Goal: Information Seeking & Learning: Check status

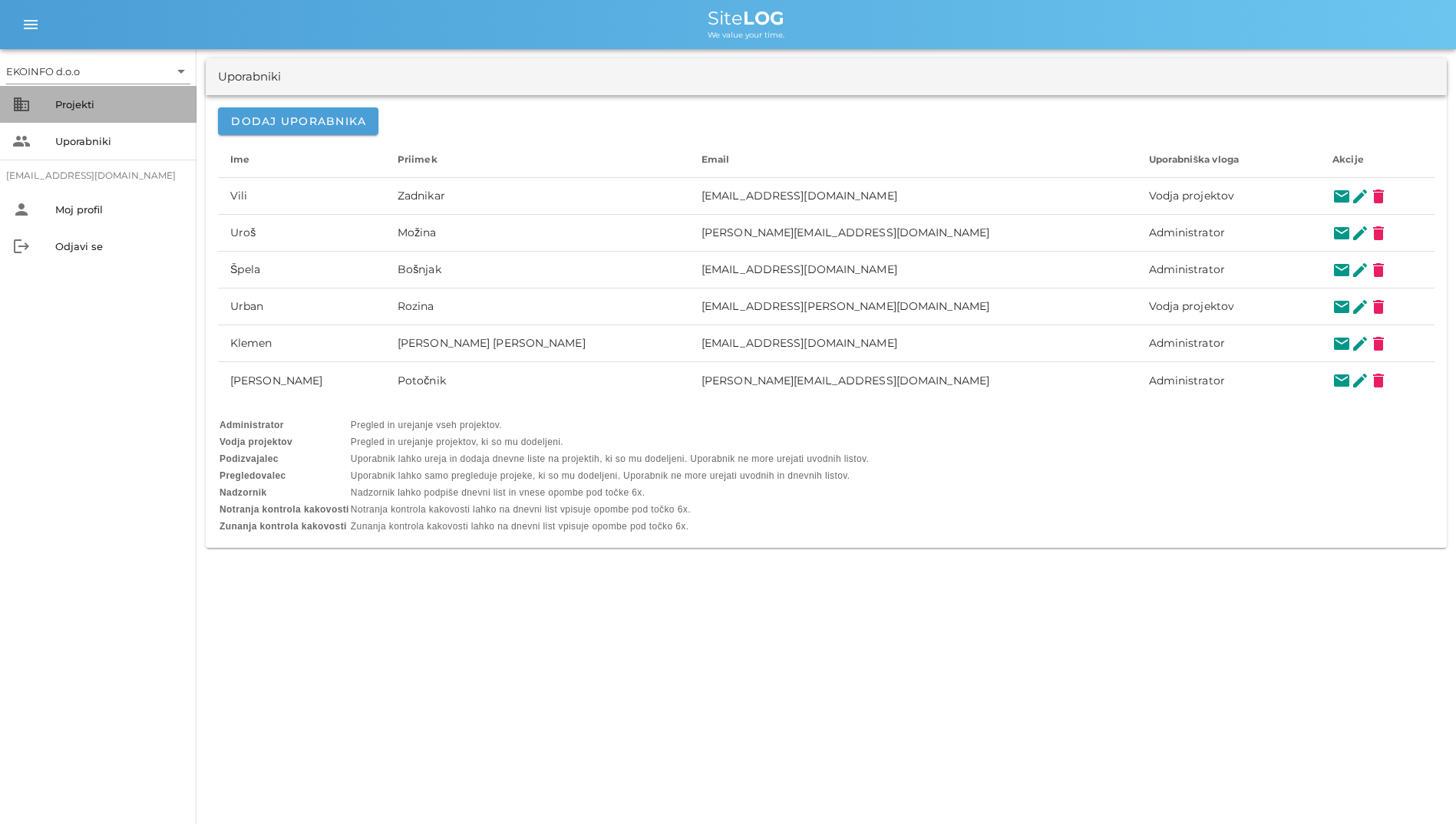
click at [129, 115] on div "Projekti" at bounding box center [119, 104] width 129 height 24
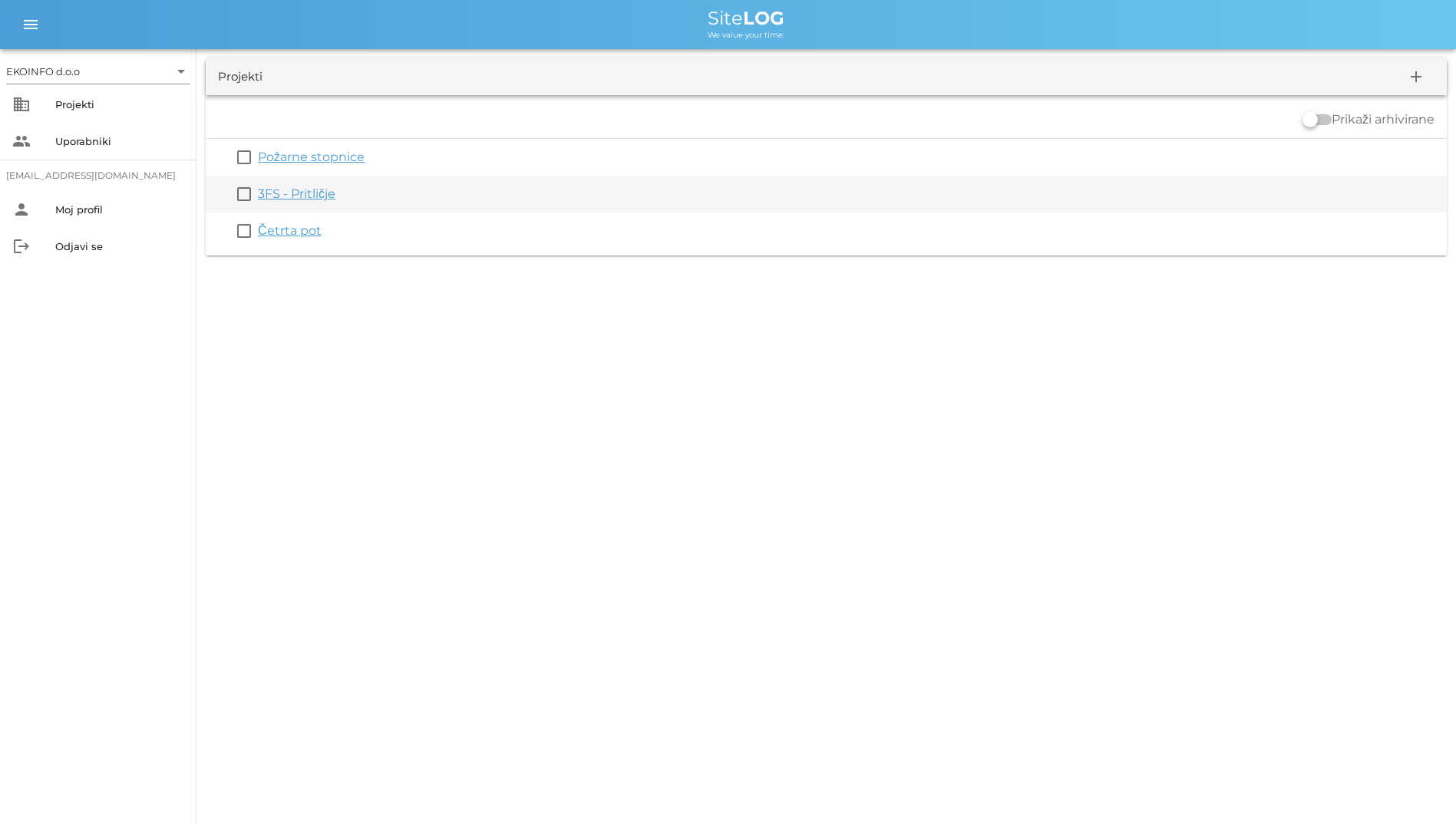
click at [282, 193] on link "3FS - Pritličje" at bounding box center [296, 193] width 77 height 15
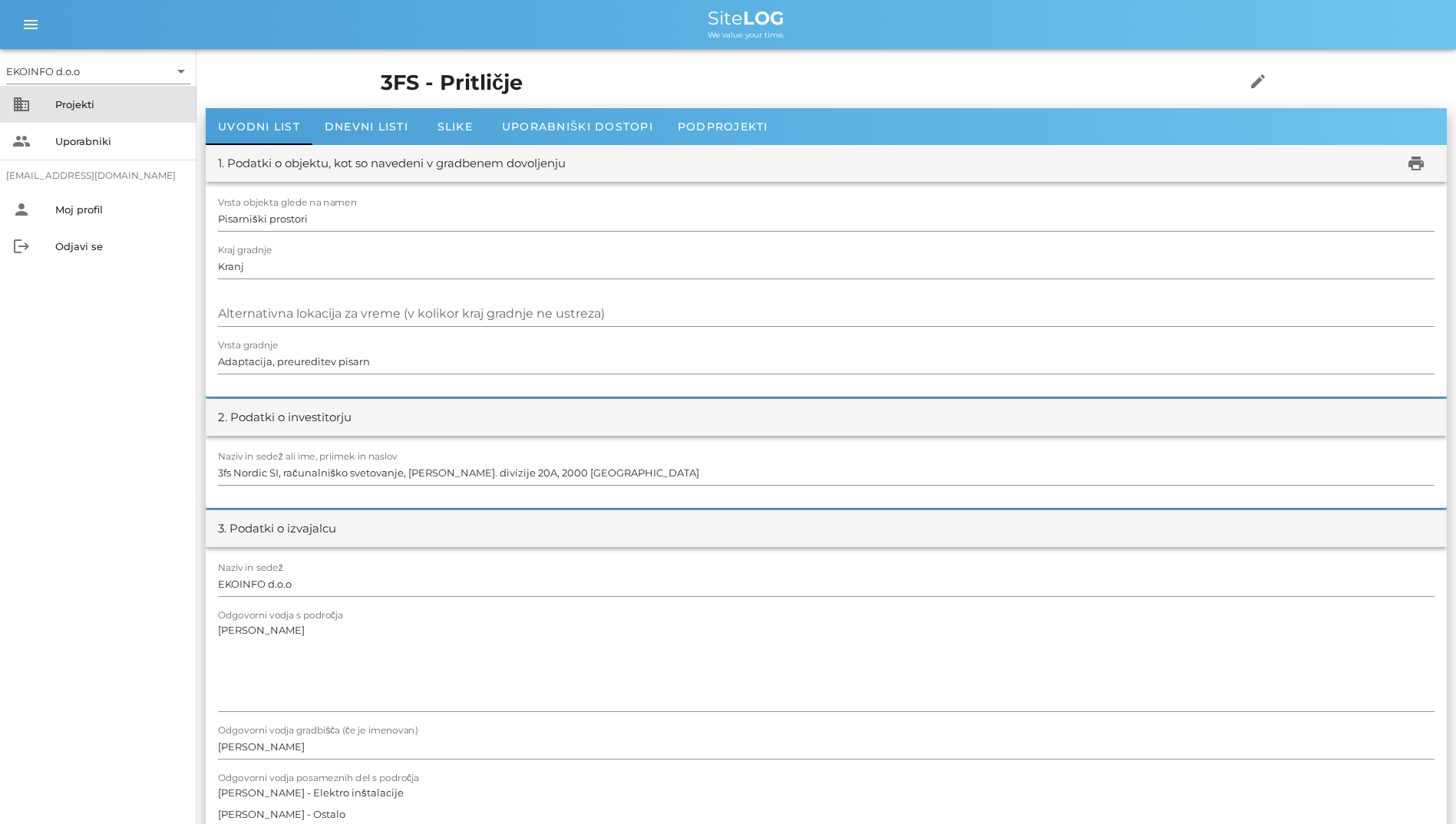
click at [41, 92] on div "business Projekti" at bounding box center [98, 104] width 197 height 37
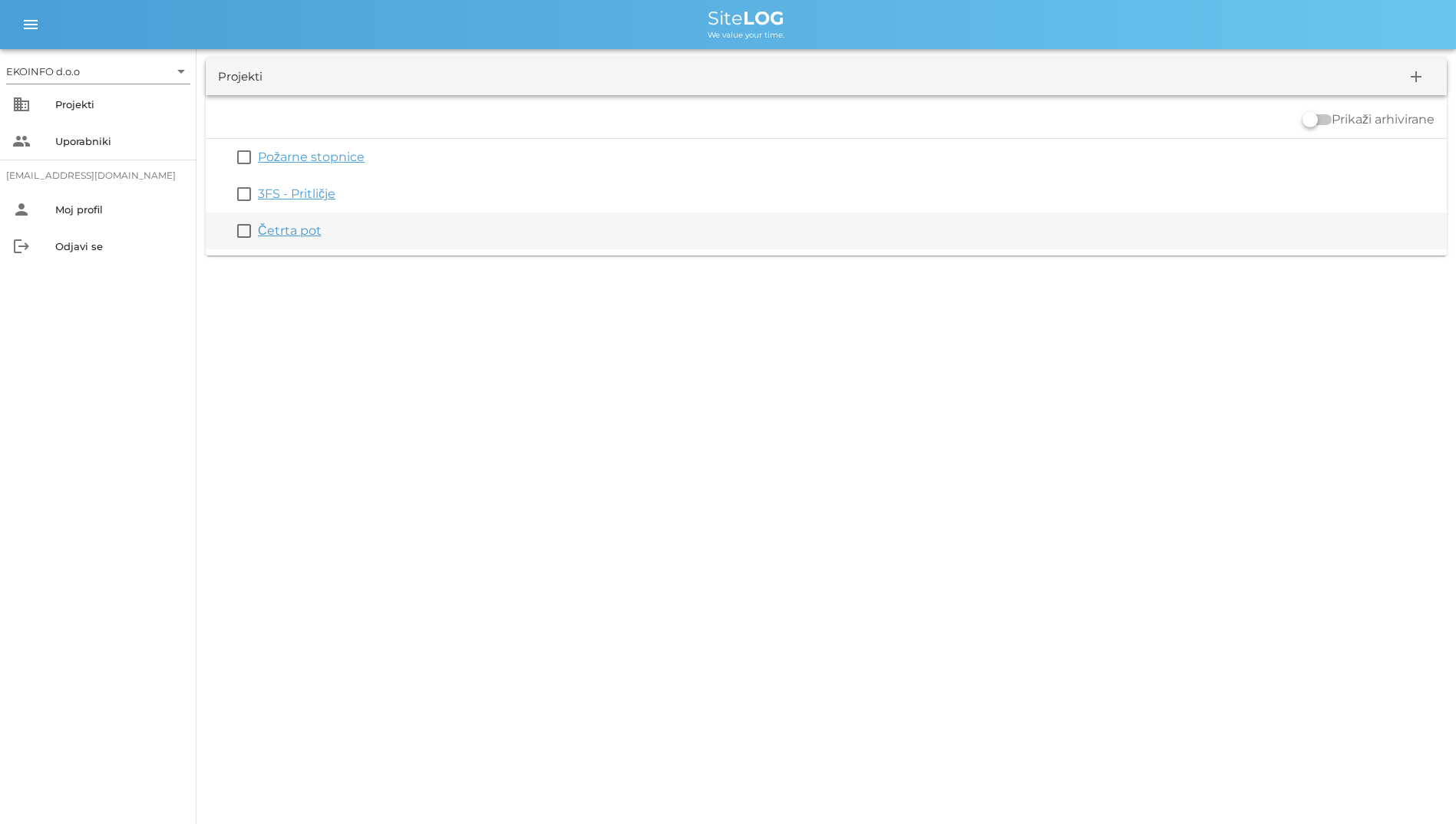
click at [287, 229] on link "Četrta pot" at bounding box center [290, 230] width 64 height 15
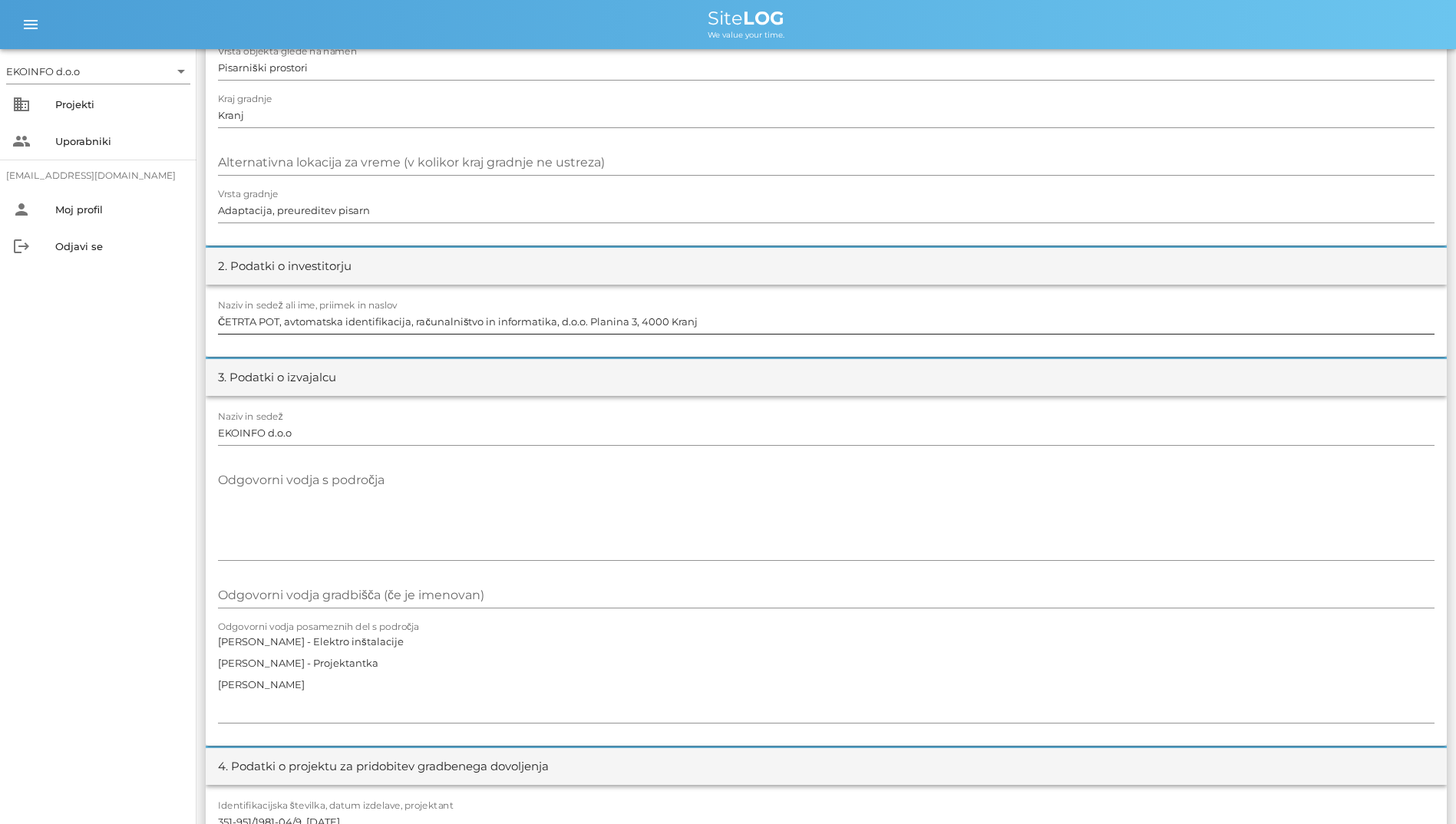
scroll to position [384, 0]
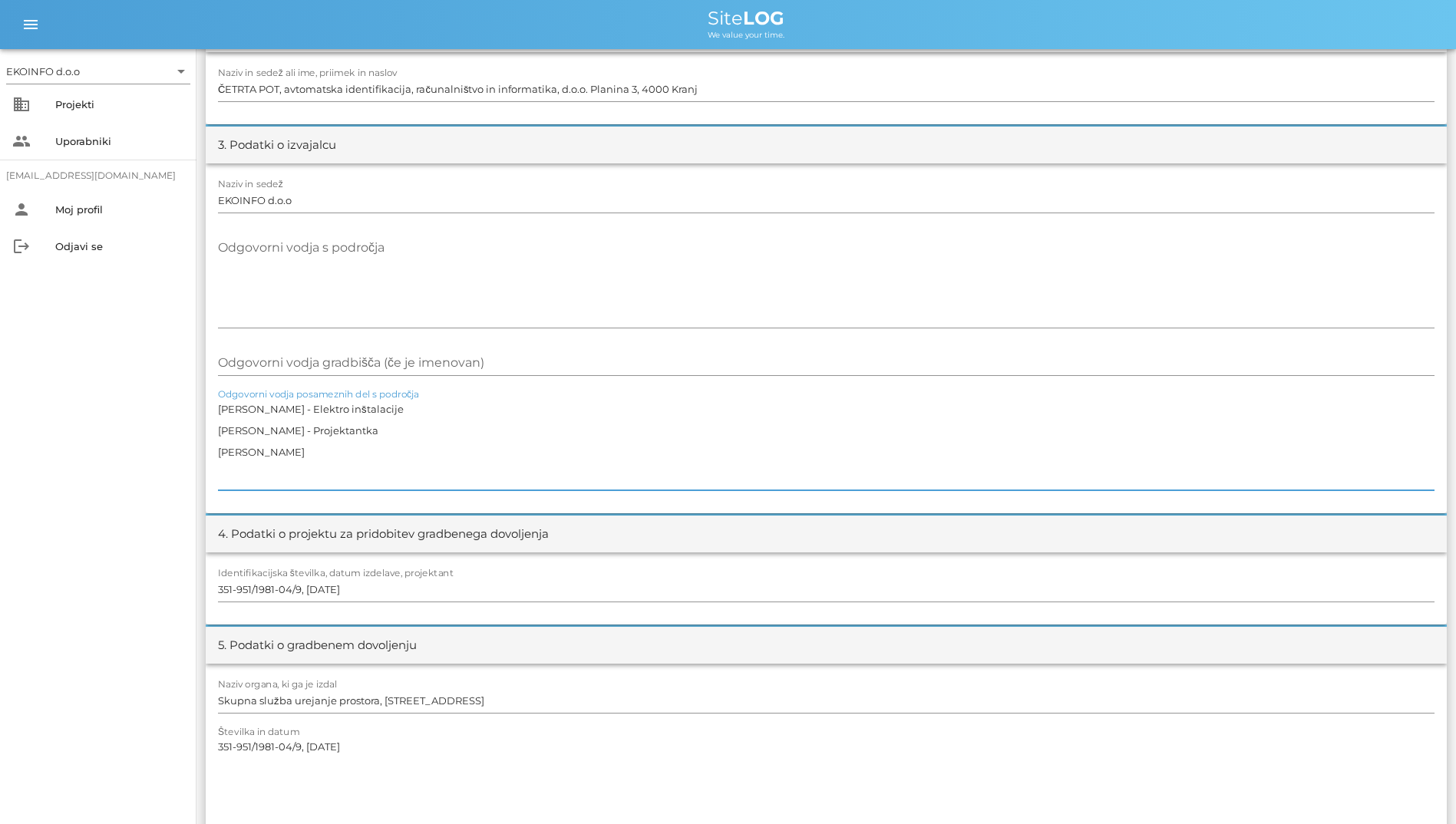
click at [469, 446] on textarea "[PERSON_NAME] - Elektro inštalacije [PERSON_NAME] - Projektantka [PERSON_NAME]" at bounding box center [826, 444] width 1217 height 92
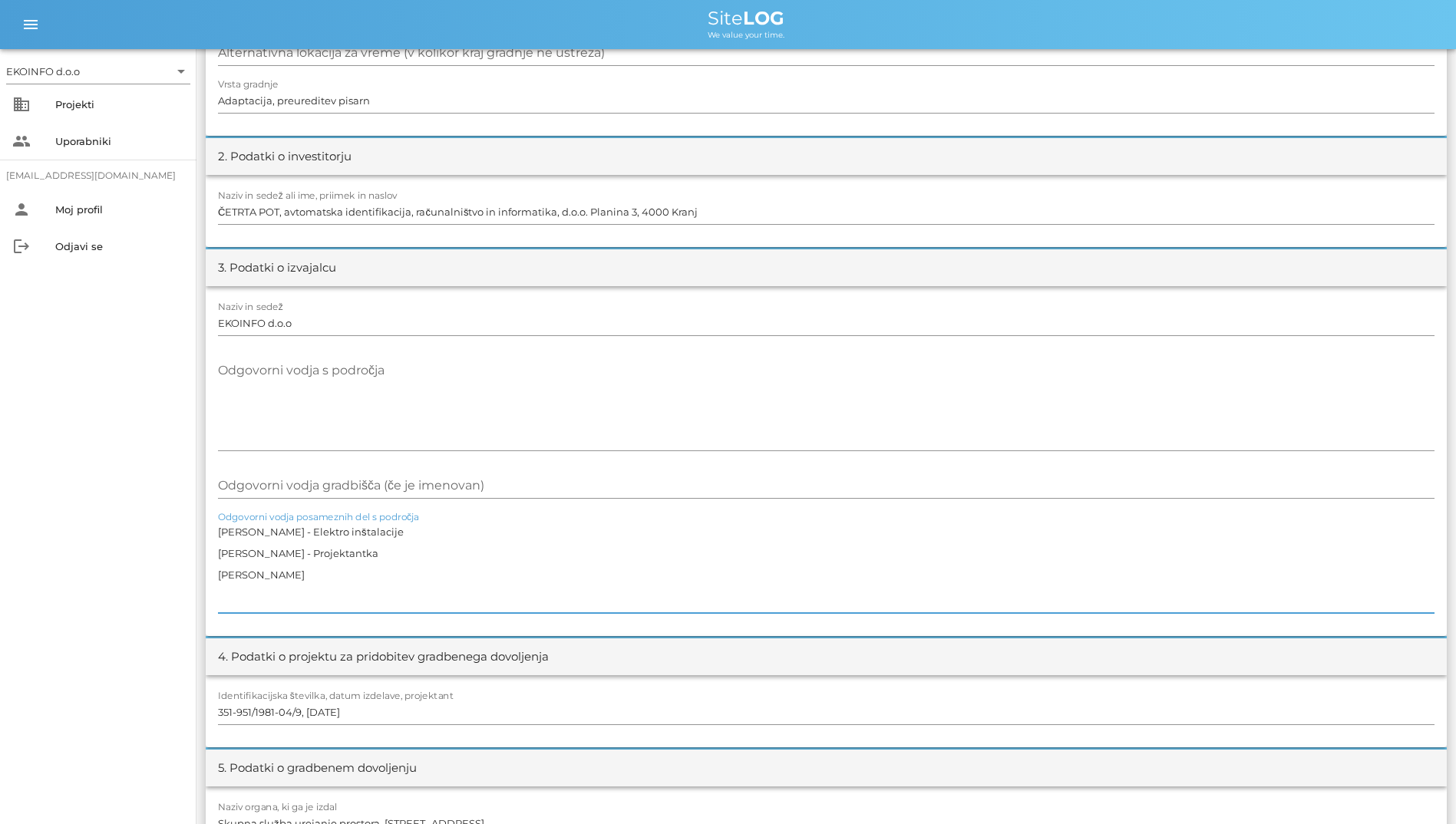
scroll to position [0, 0]
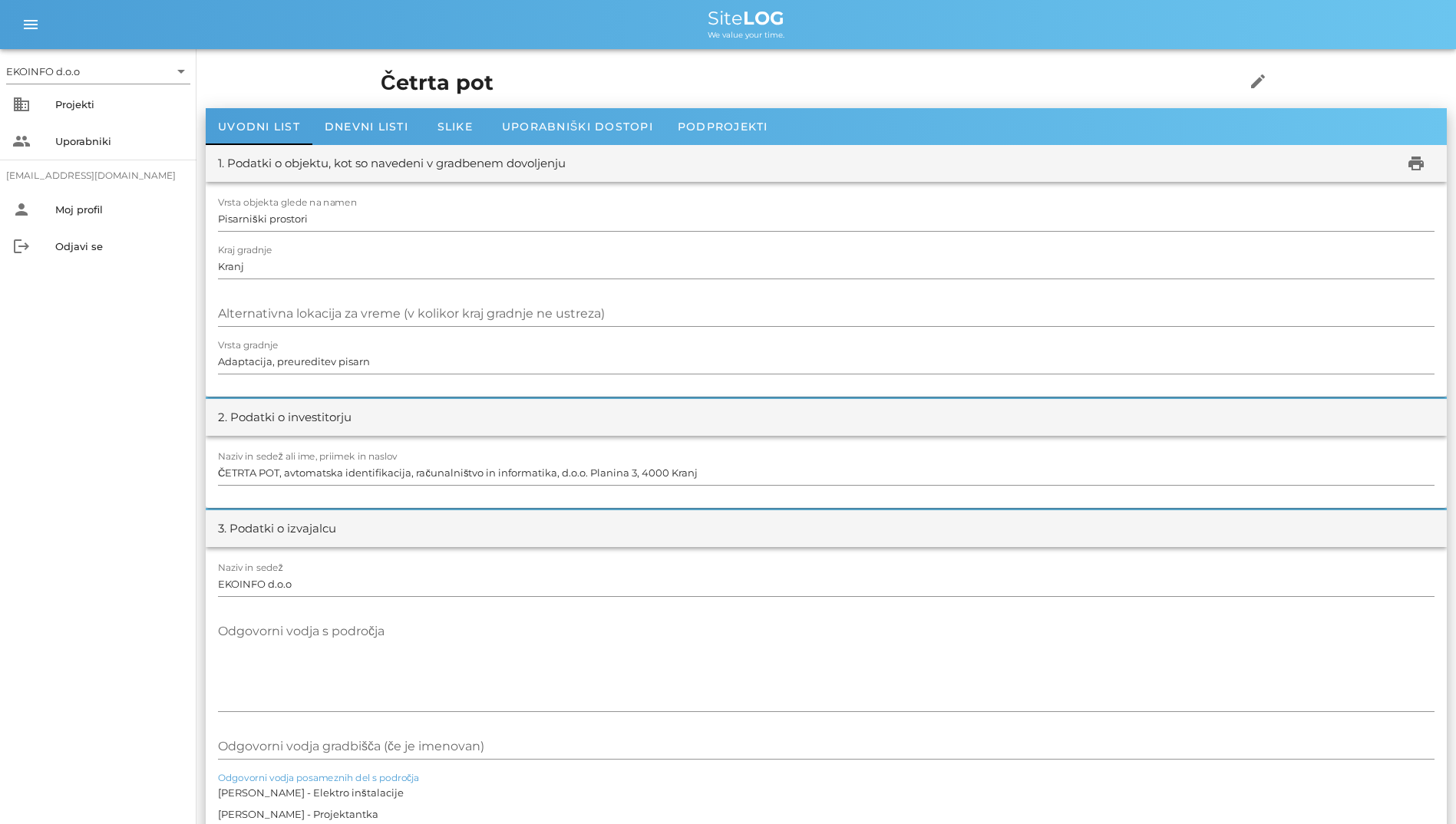
click at [362, 193] on div "Vrsta objekta glede na namen Pisarniški prostori Kraj gradnje Kranj Alternativn…" at bounding box center [826, 289] width 1241 height 215
click at [562, 120] on span "Uporabniški dostopi" at bounding box center [578, 127] width 151 height 14
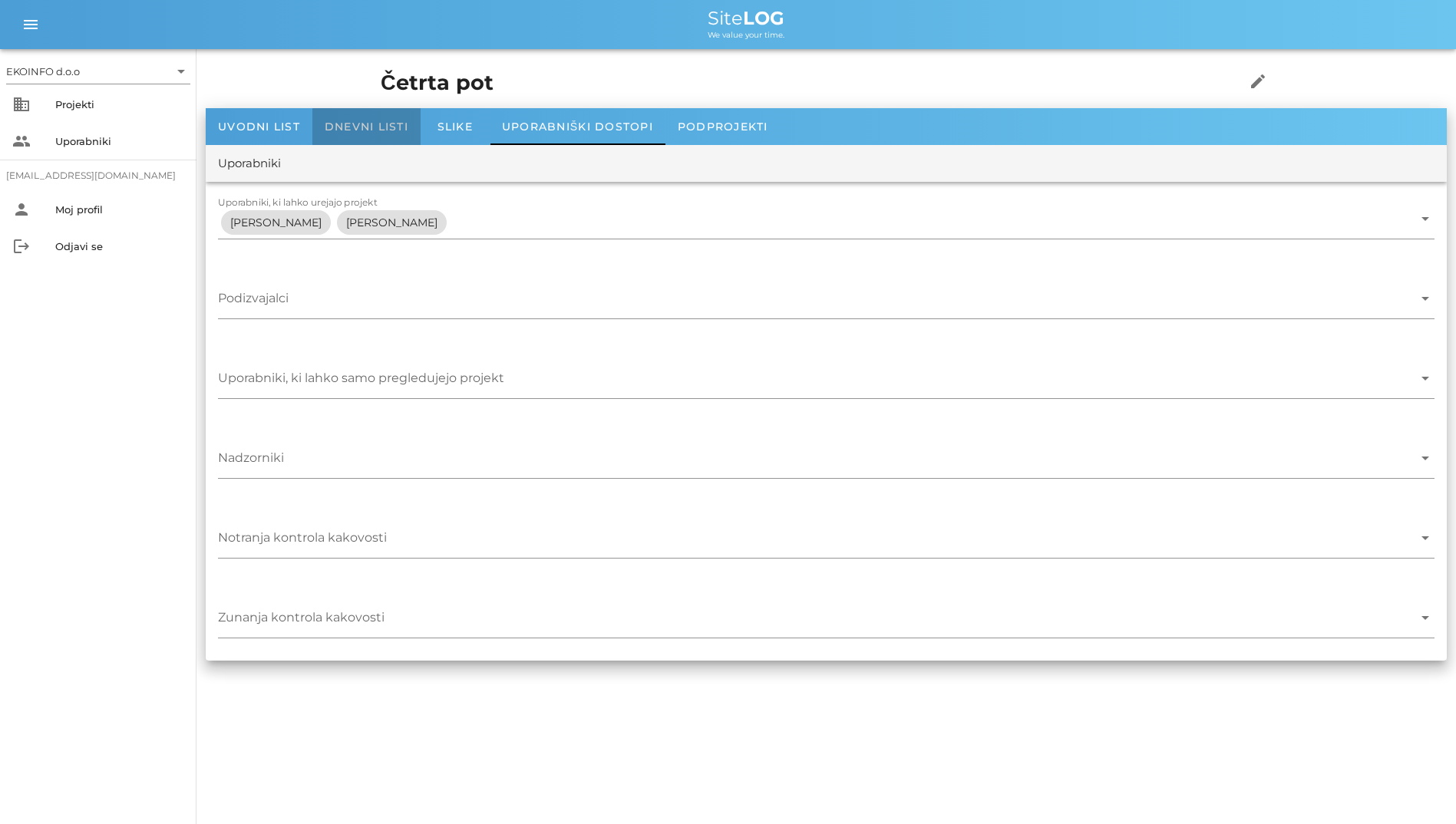
click at [379, 126] on span "Dnevni listi" at bounding box center [366, 127] width 83 height 14
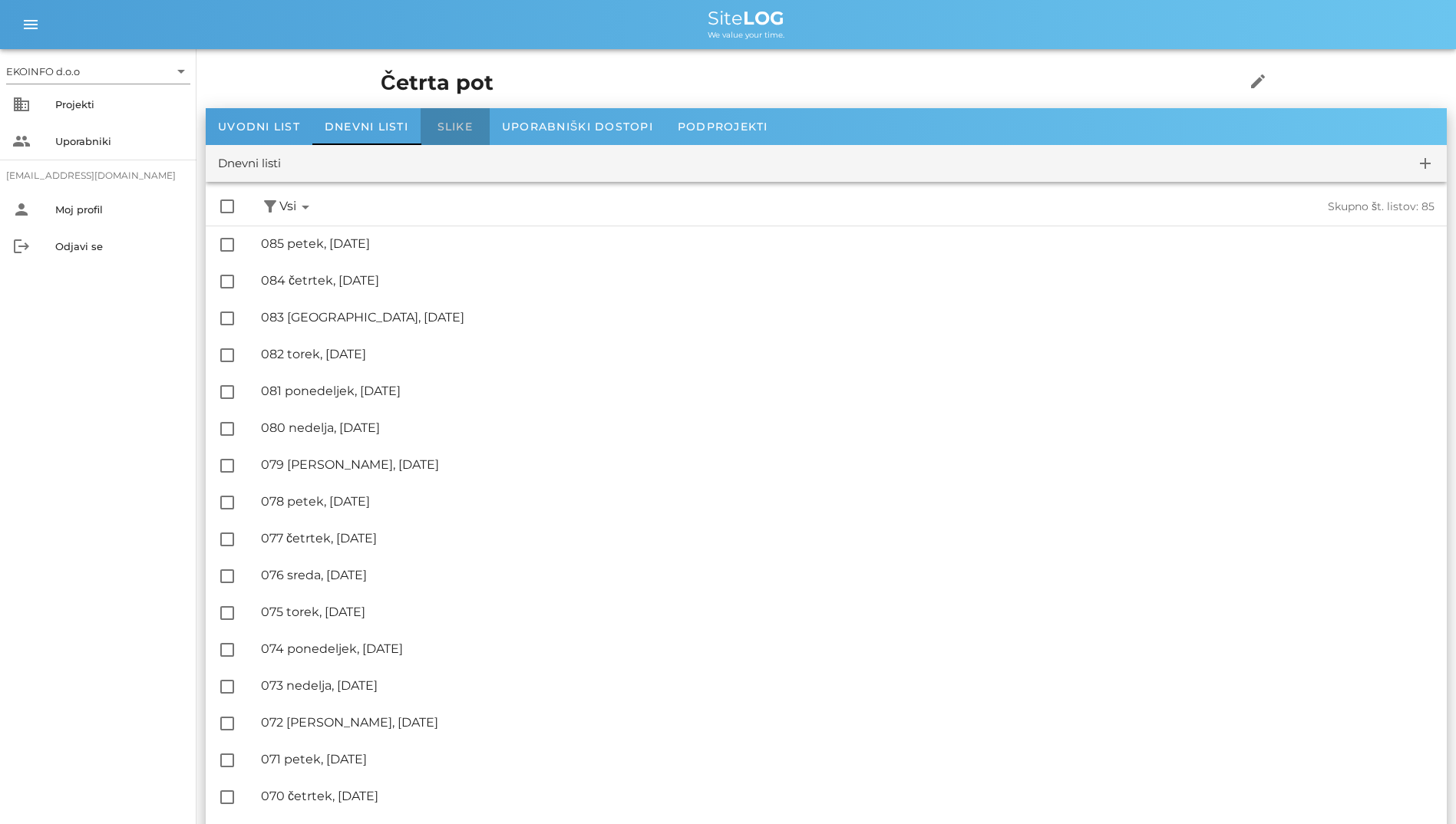
click at [452, 133] on span "Slike" at bounding box center [455, 127] width 35 height 14
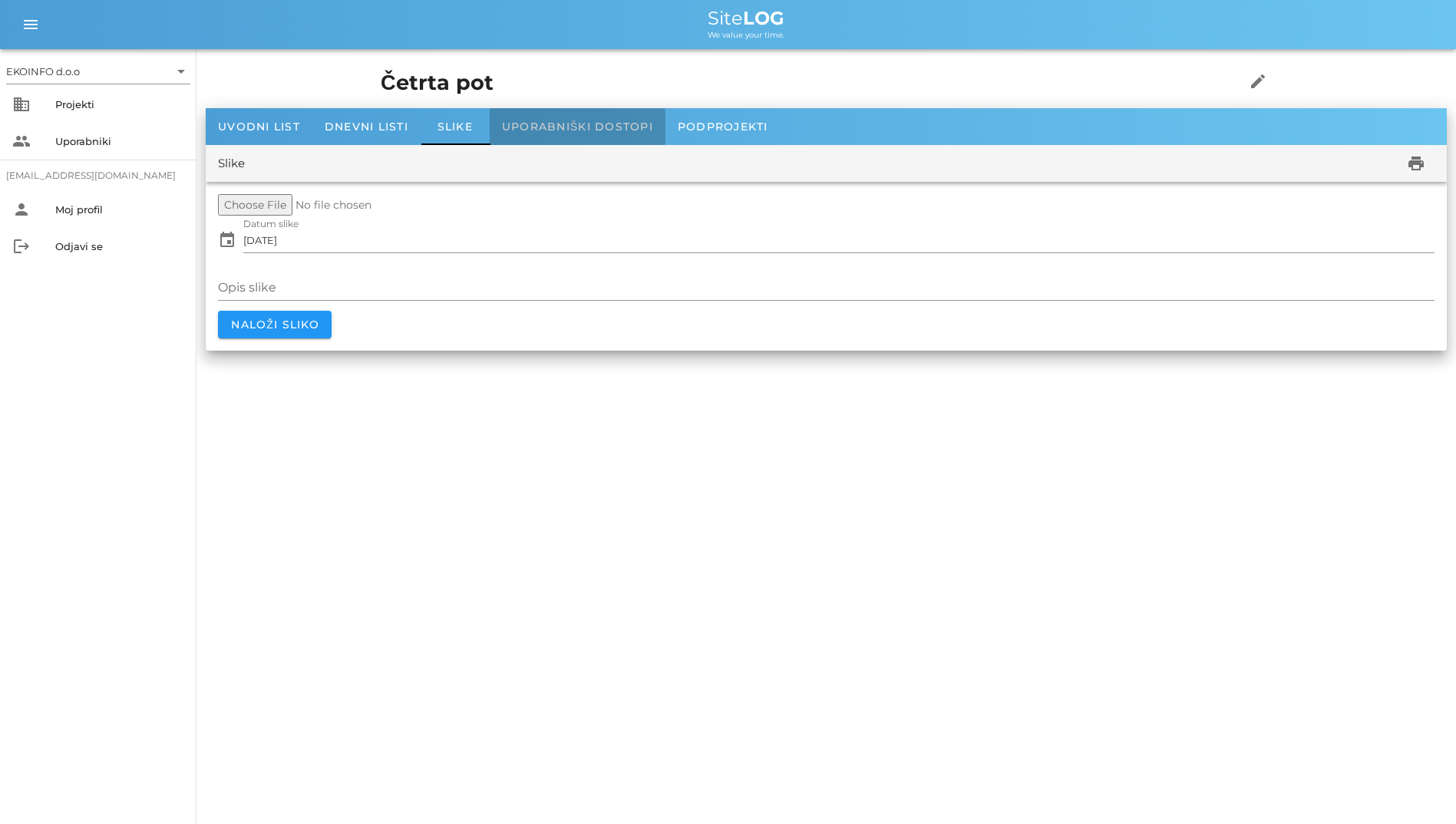
click at [547, 130] on span "Uporabniški dostopi" at bounding box center [578, 127] width 151 height 14
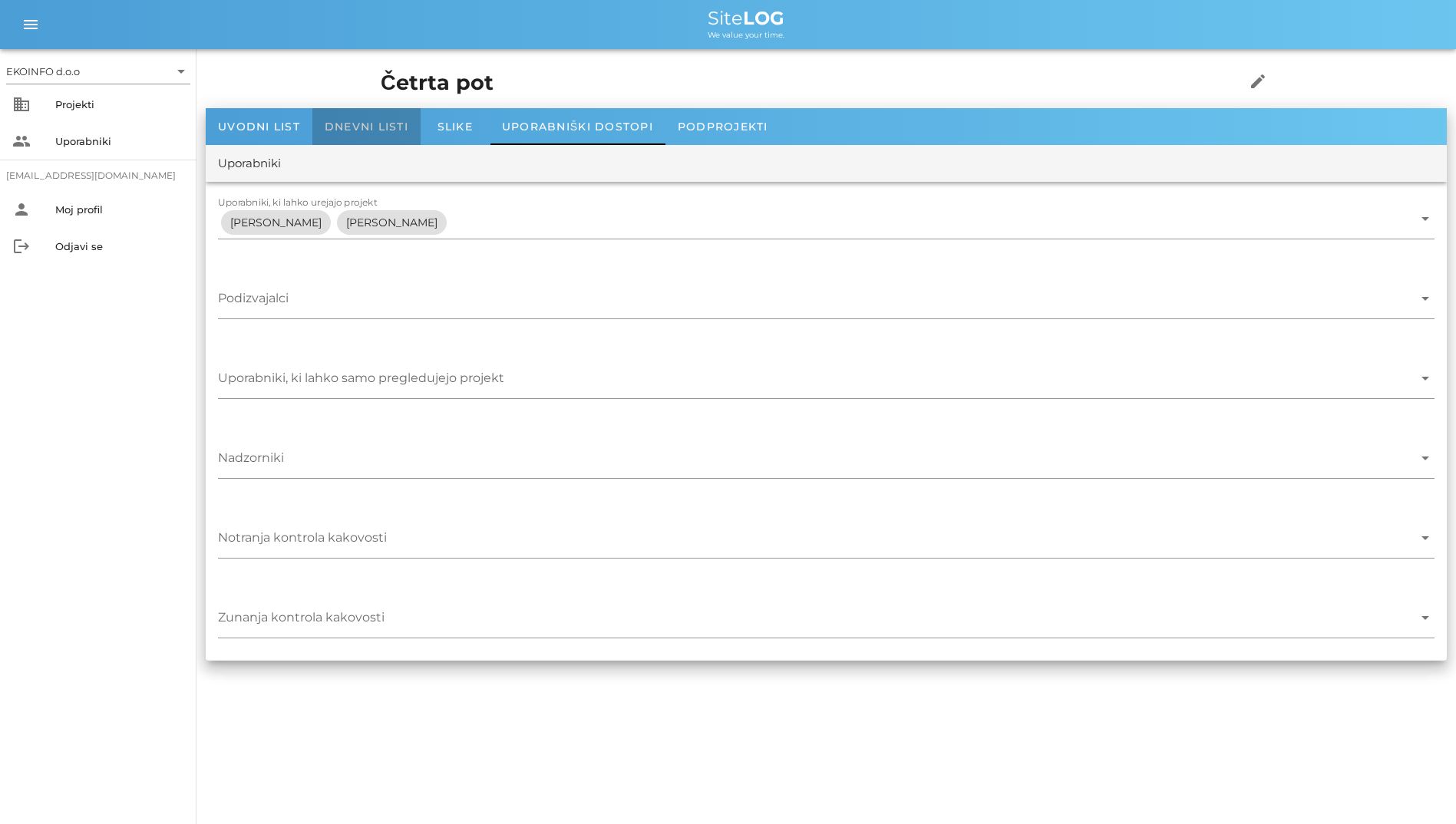
click at [388, 134] on div "Dnevni listi" at bounding box center [367, 126] width 108 height 37
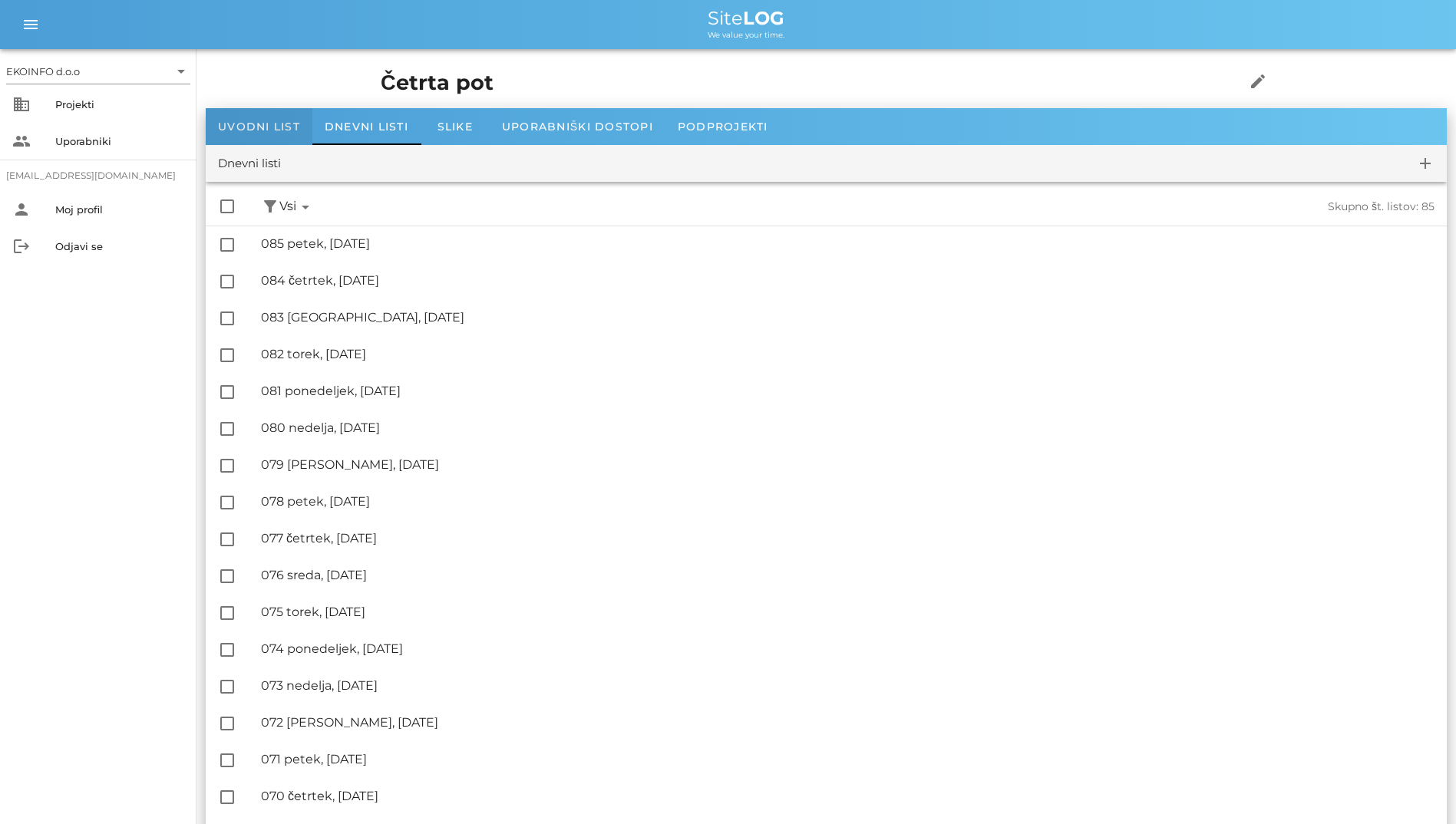
click at [229, 129] on span "Uvodni list" at bounding box center [258, 127] width 82 height 14
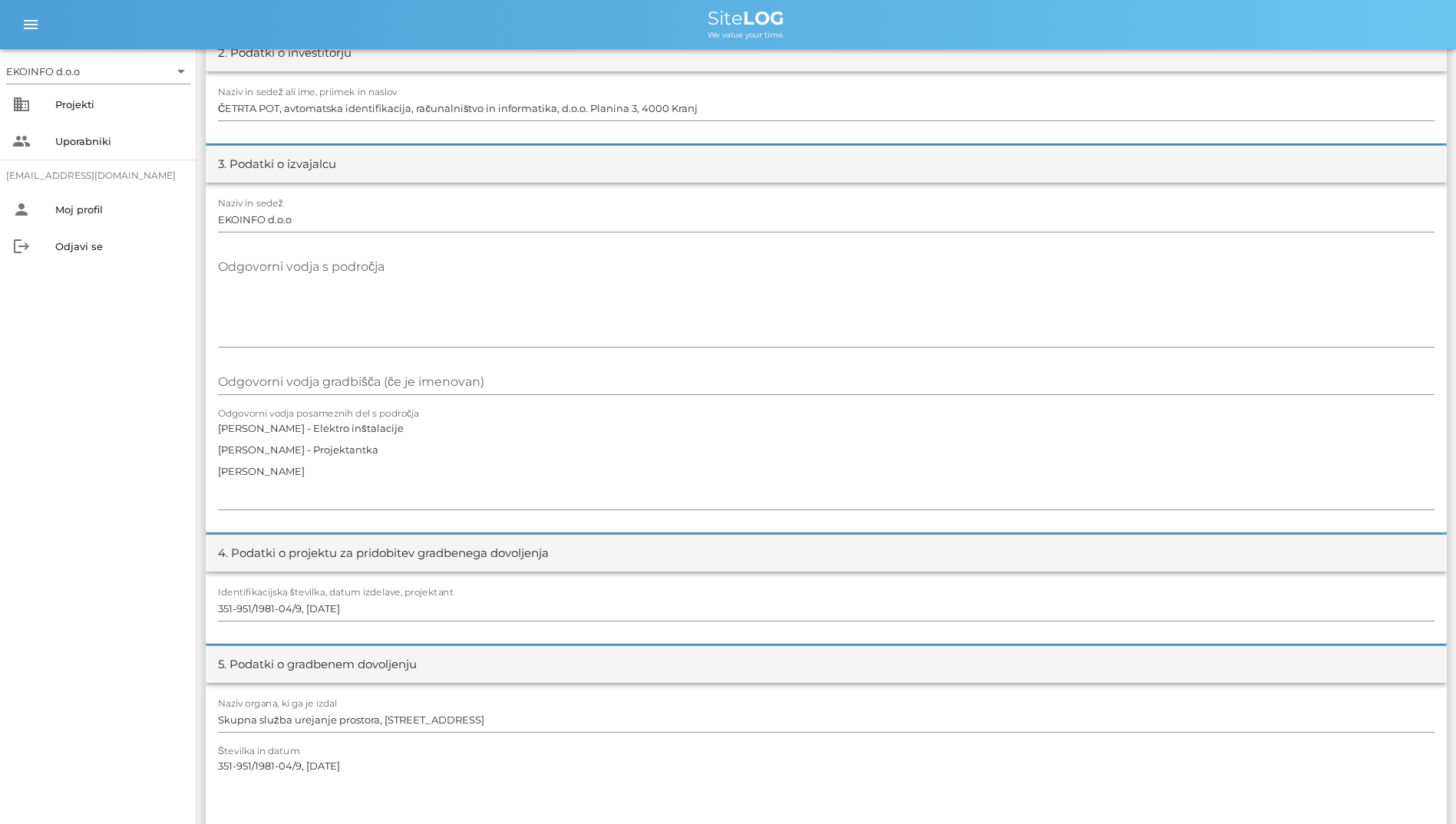
scroll to position [344, 0]
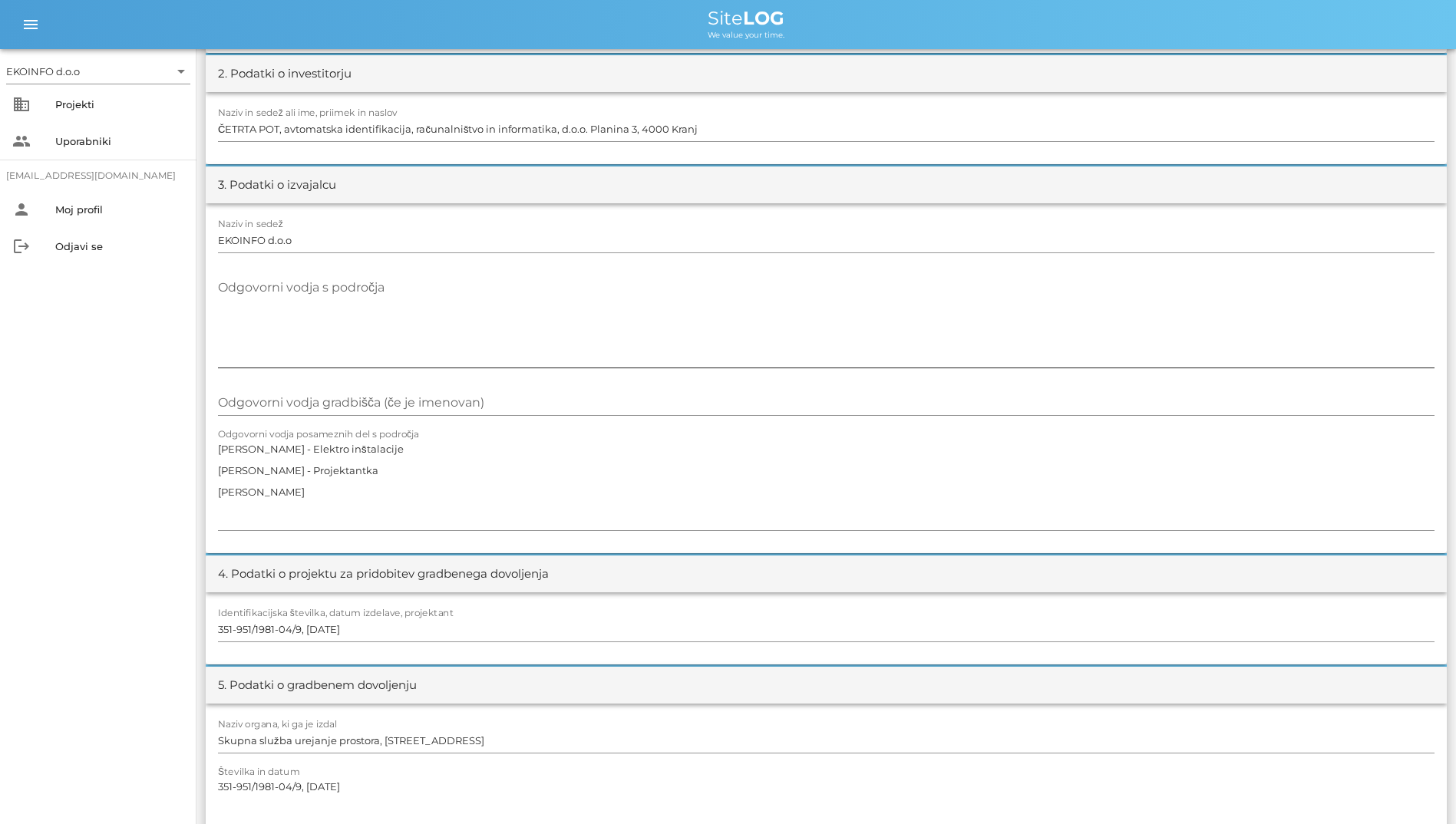
click at [522, 310] on textarea "Odgovorni vodja s področja" at bounding box center [826, 321] width 1217 height 92
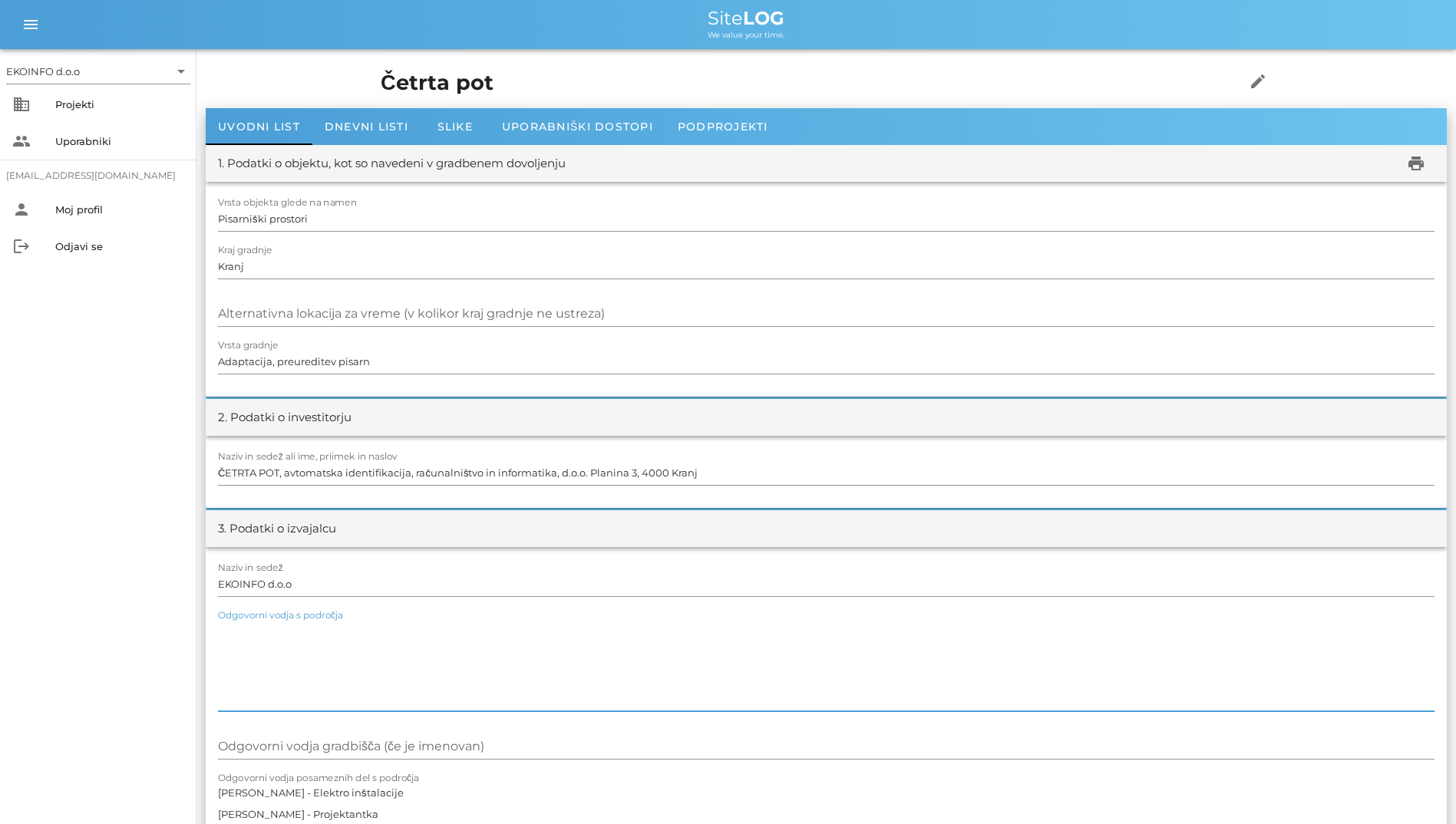
click at [371, 105] on div "Četrta pot edit" at bounding box center [826, 83] width 909 height 50
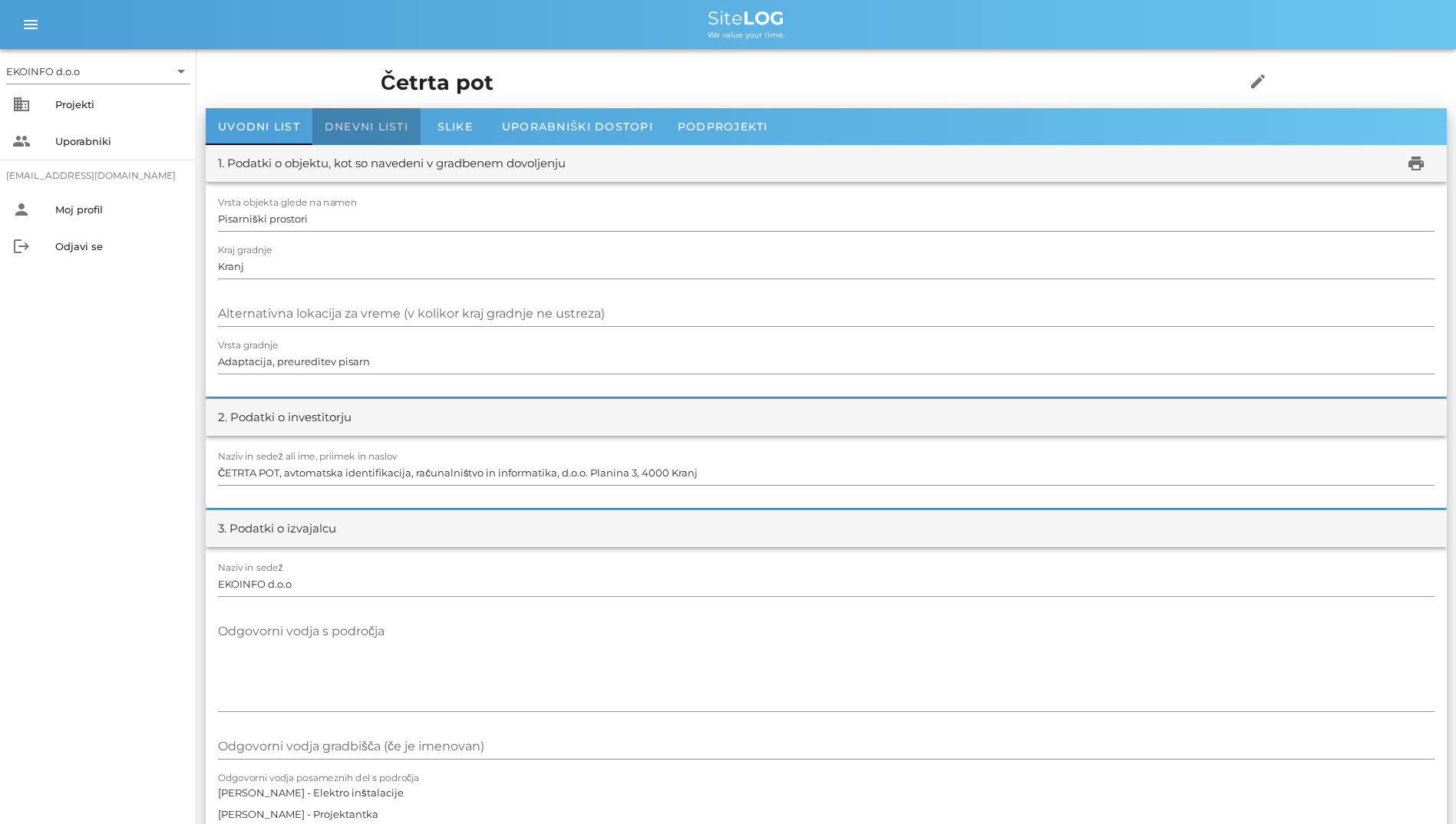
click at [374, 126] on span "Dnevni listi" at bounding box center [366, 127] width 83 height 14
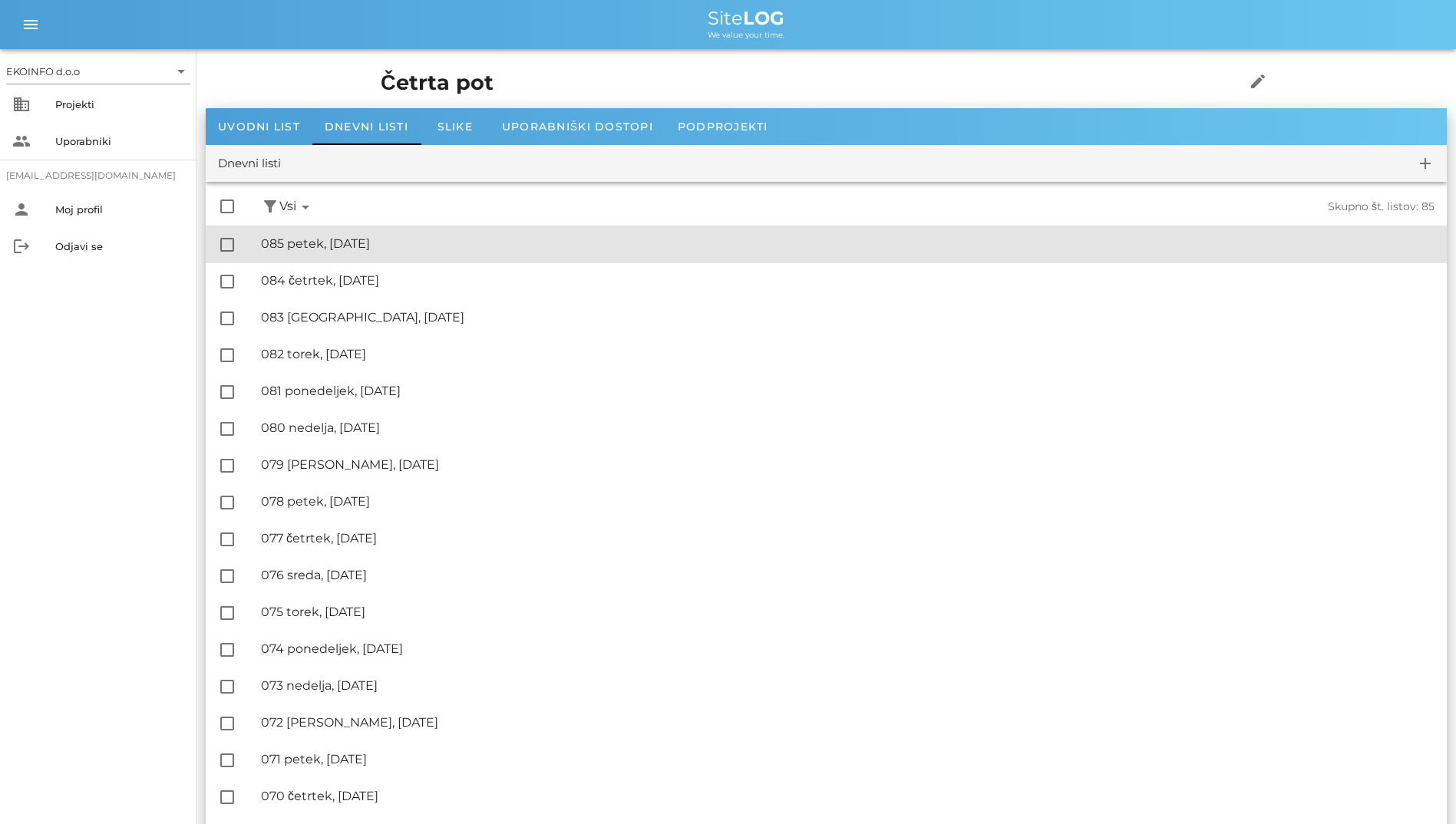
click at [442, 253] on div "🔏 085 petek, [DATE] ✓ Podpisal: Nadzornik ✓ Podpisal: Sestavljalec ✓ Podpisal: …" at bounding box center [848, 244] width 1174 height 34
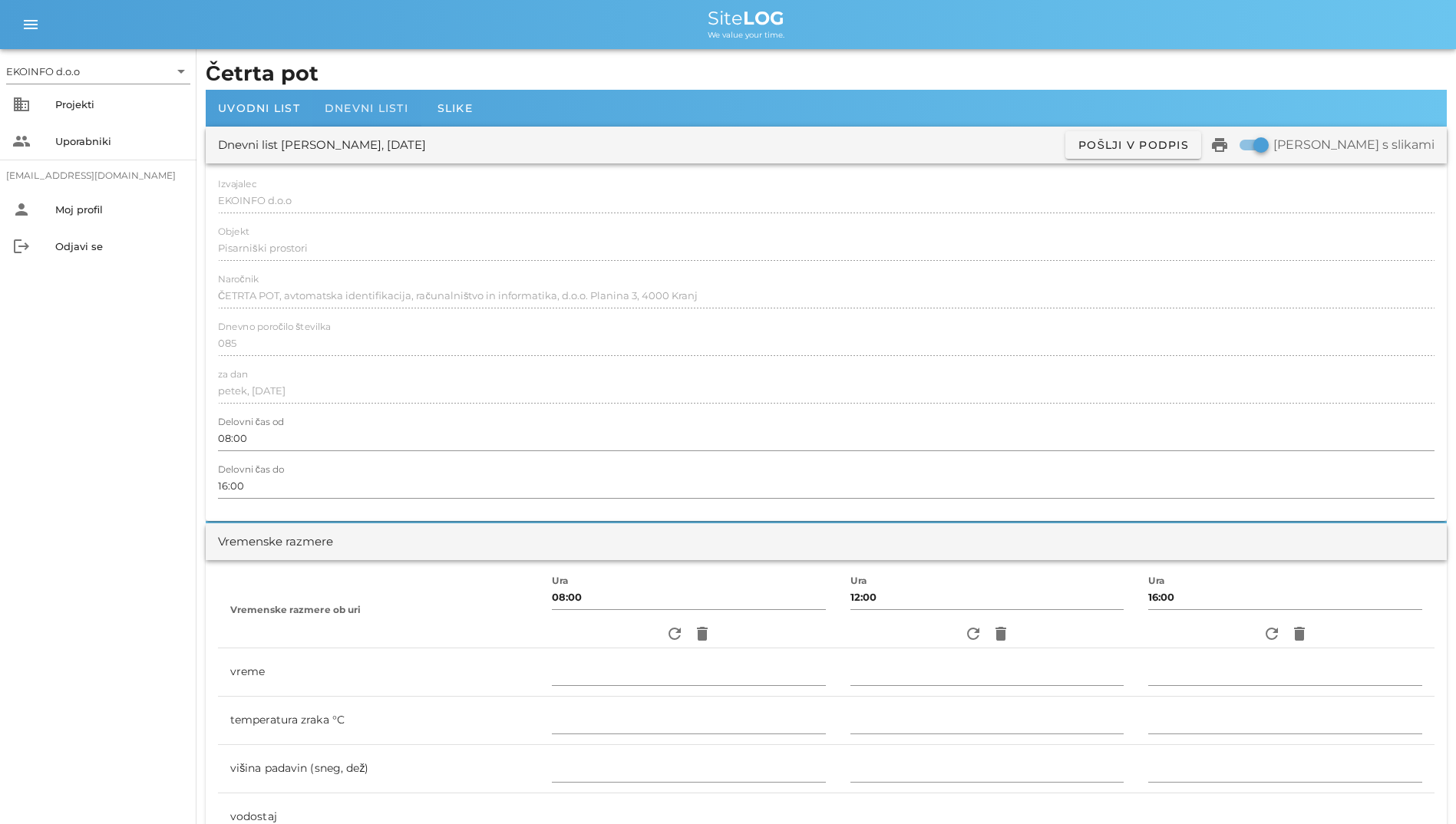
click at [378, 95] on div "Dnevni listi" at bounding box center [367, 108] width 108 height 37
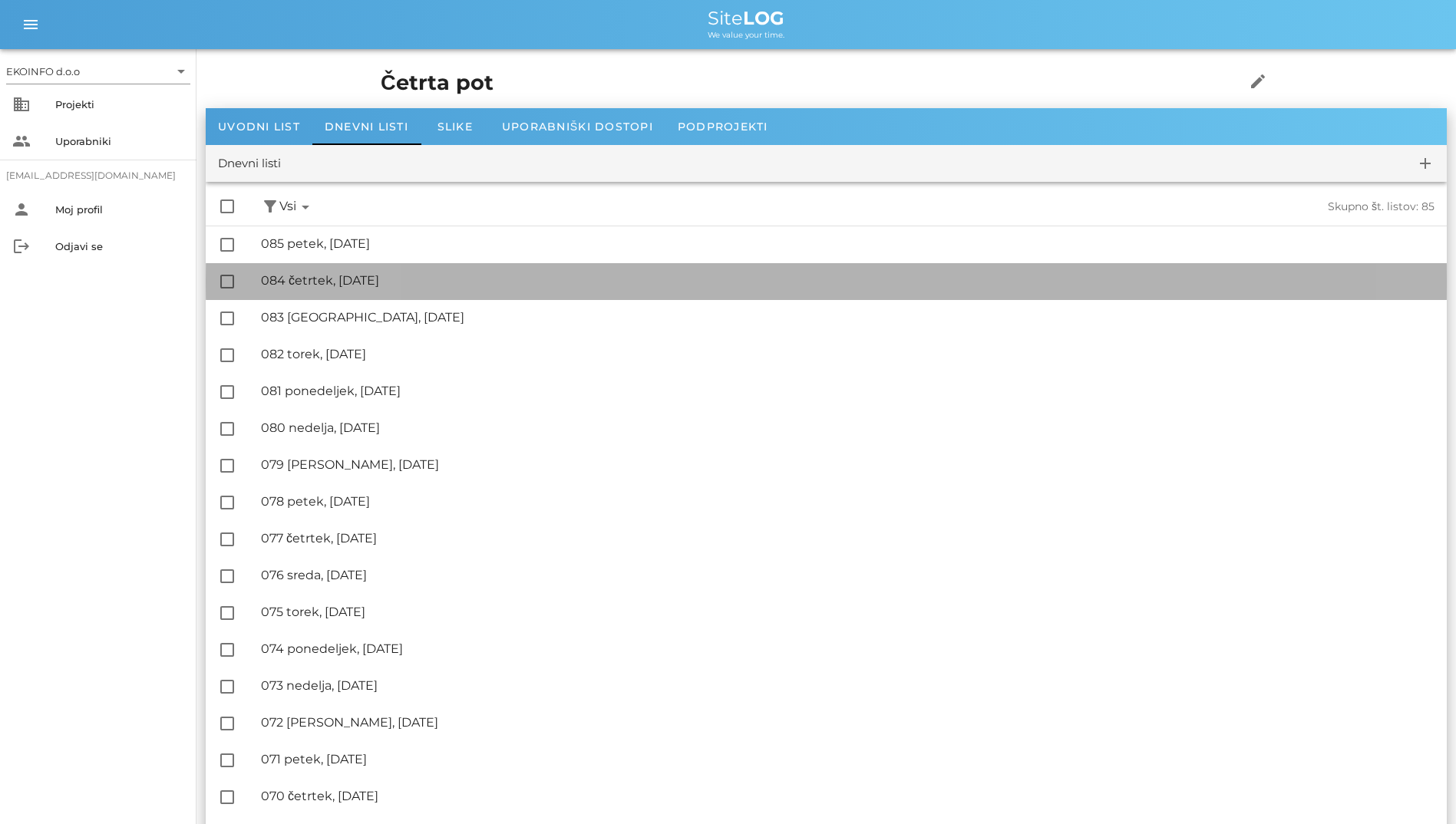
click at [340, 289] on div "🔏 084 četrtek, [DATE] ✓ Podpisal: Nadzornik ✓ Podpisal: Sestavljalec ✓ Podpisal…" at bounding box center [848, 281] width 1174 height 34
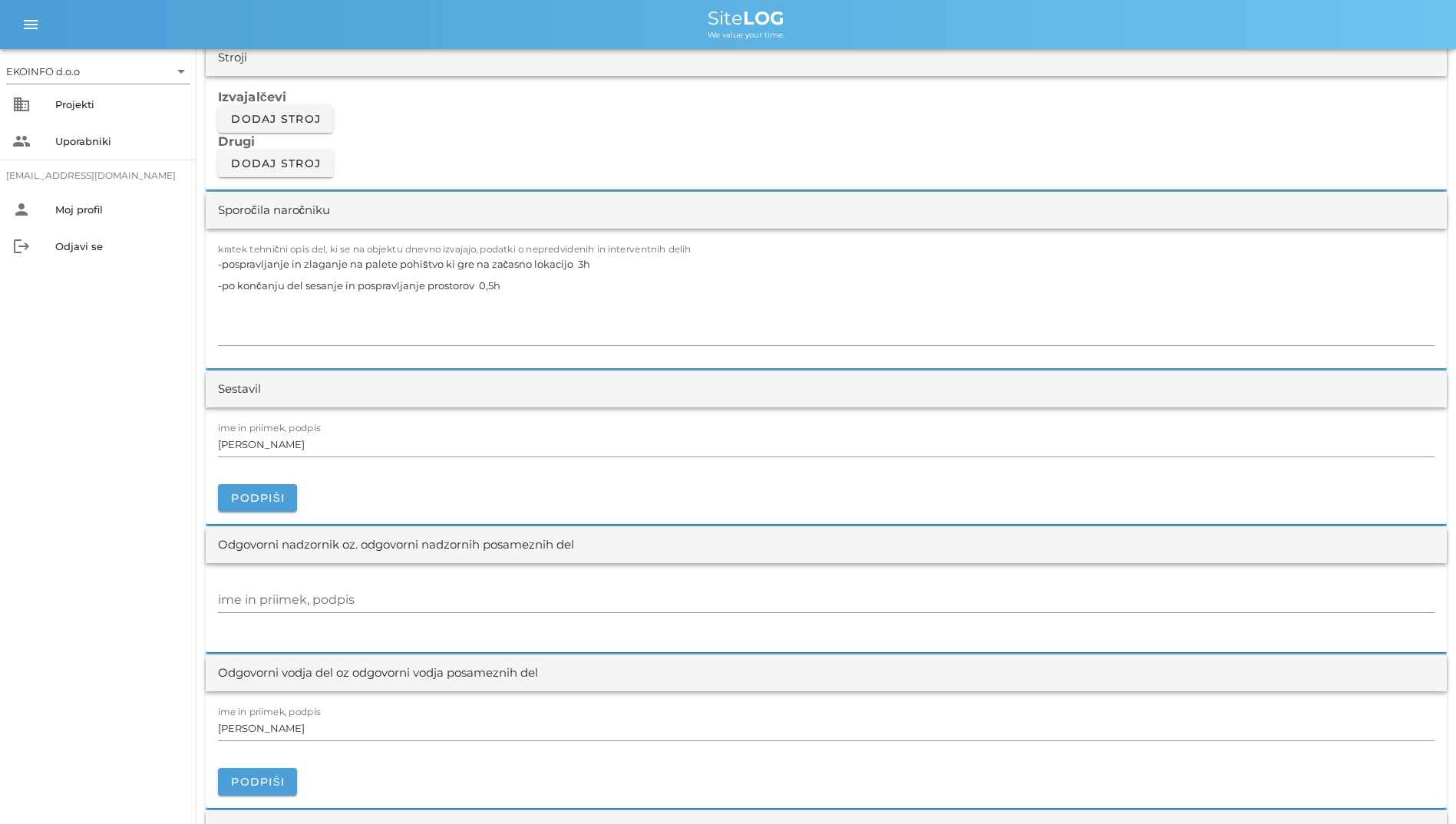
scroll to position [1304, 0]
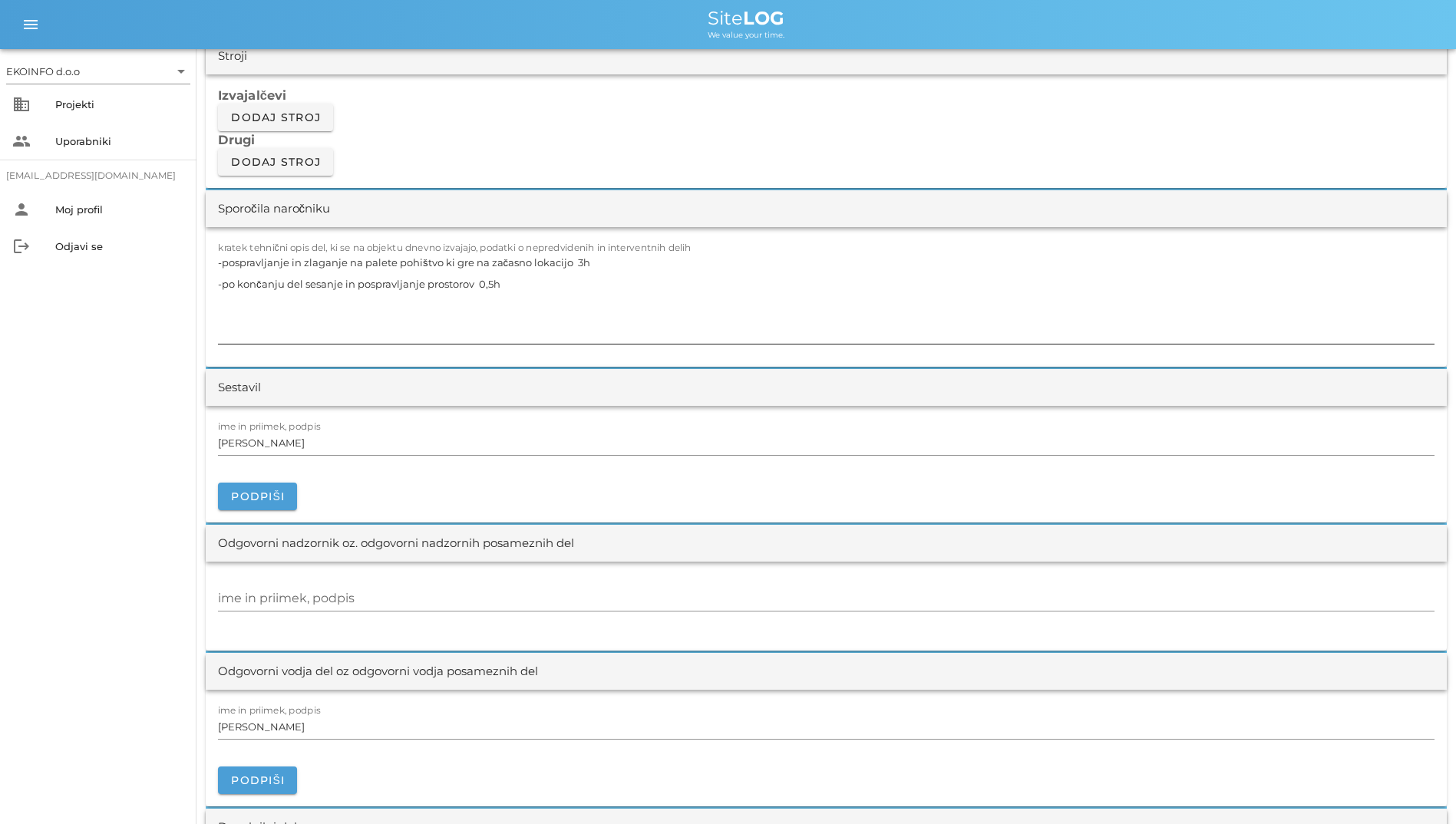
click at [349, 281] on textarea "-pospravljanje in zlaganje na palete pohištvo ki gre na začasno lokacijo 3h -po…" at bounding box center [826, 298] width 1217 height 92
click at [530, 279] on textarea "-pospravljanje in zlaganje na palete pohištvo ki gre na začasno lokacijo 3h -po…" at bounding box center [826, 298] width 1217 height 92
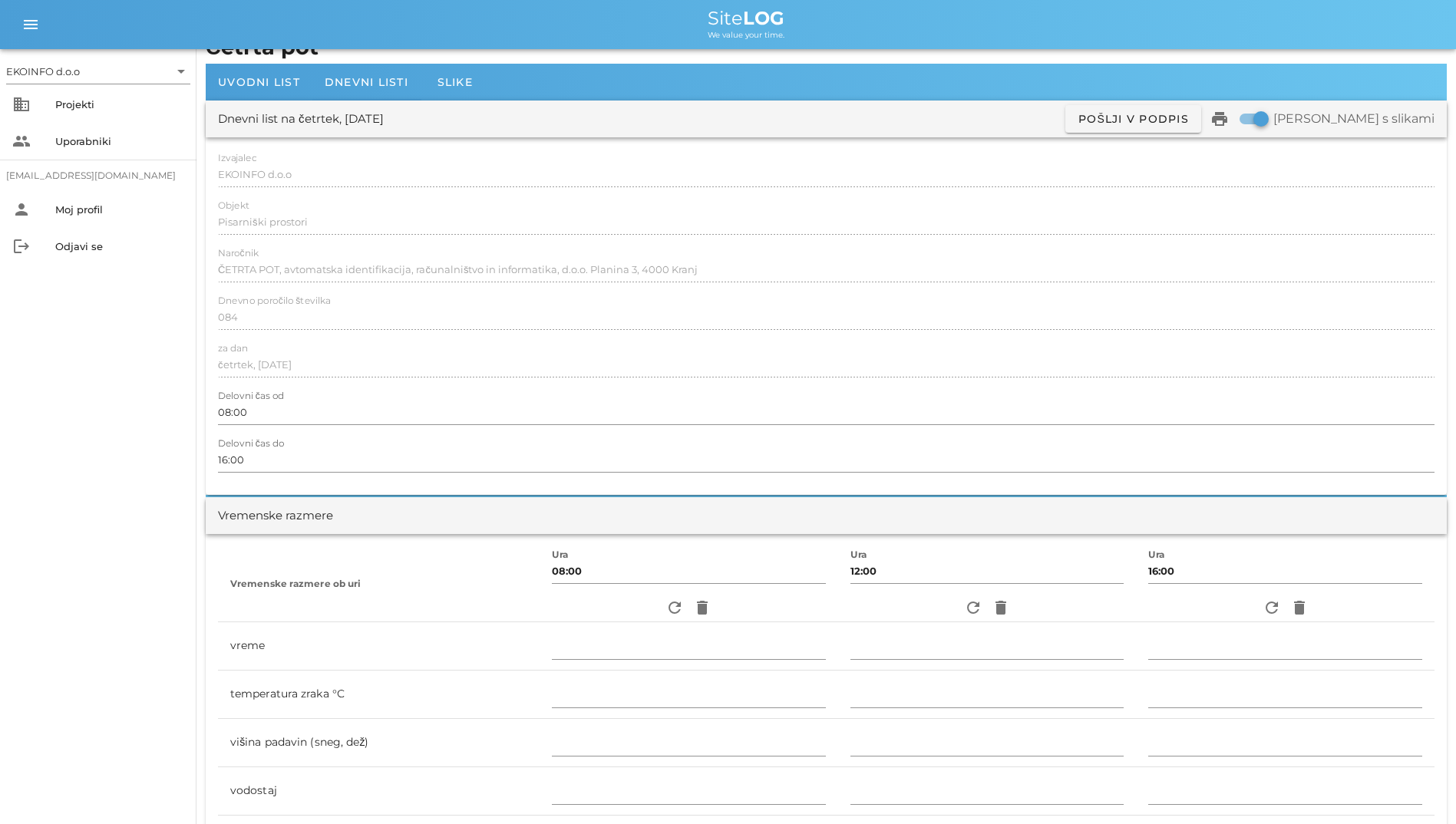
scroll to position [0, 0]
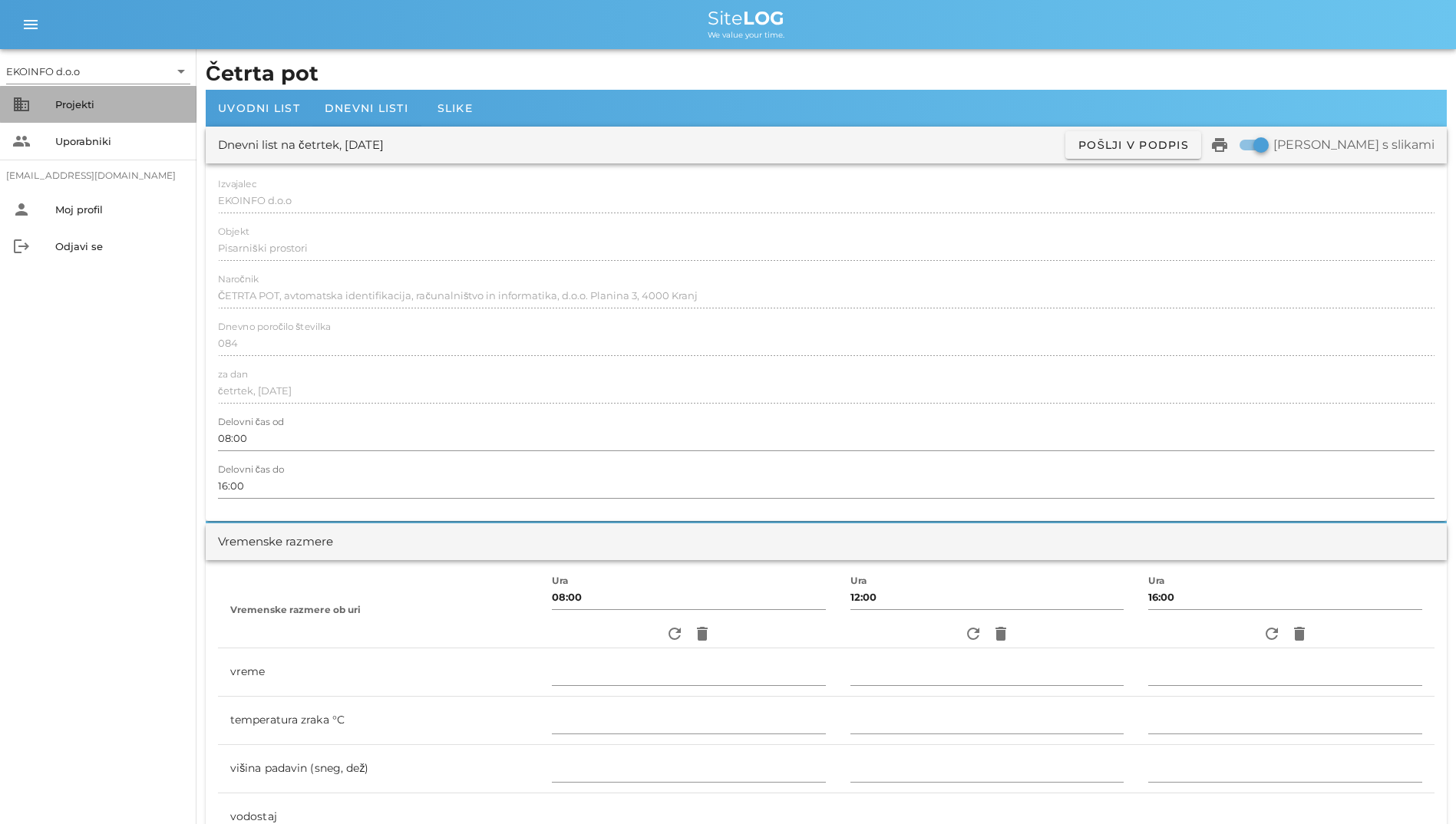
click at [110, 107] on div "Projekti" at bounding box center [119, 104] width 129 height 12
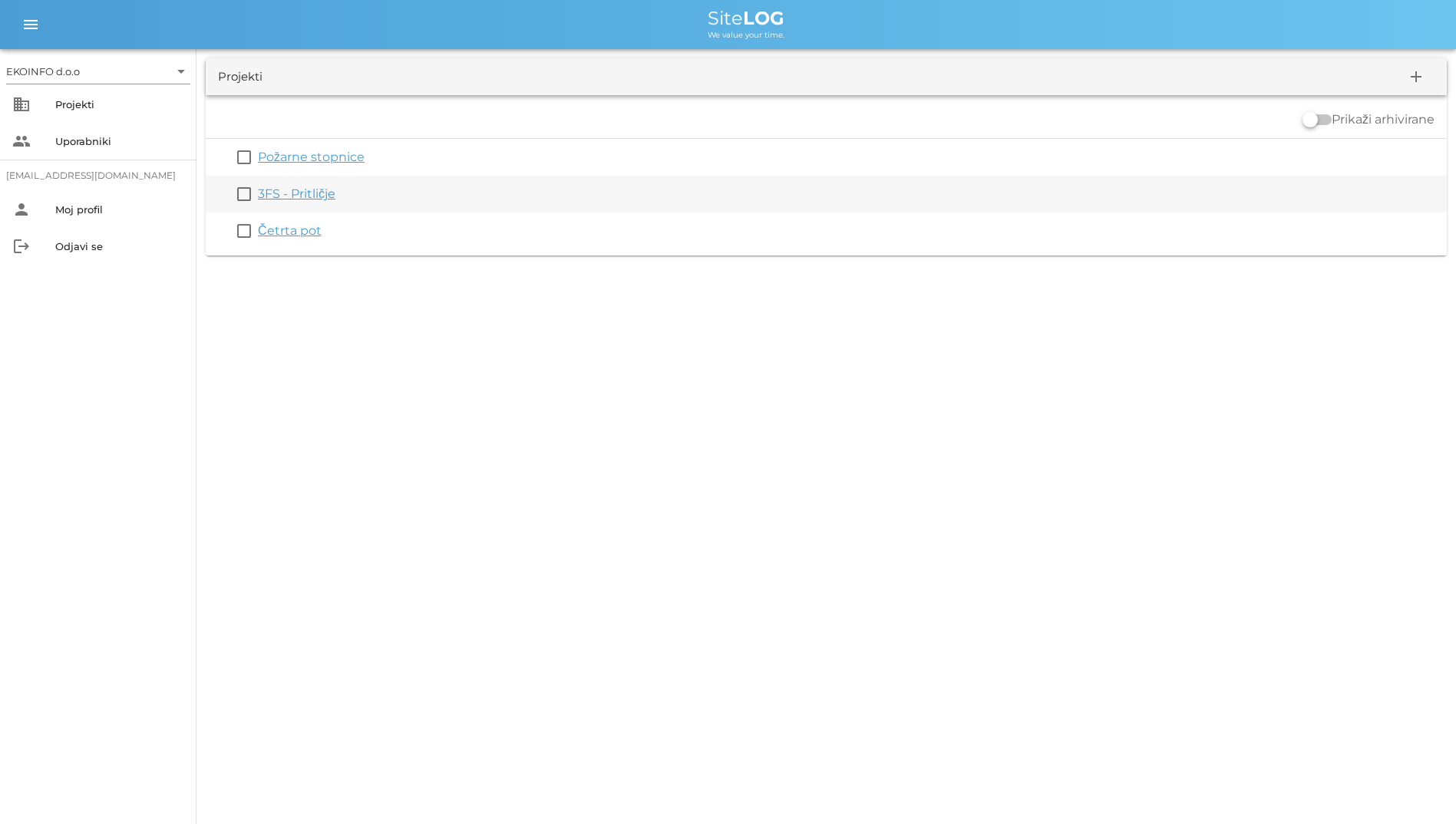
click at [291, 197] on link "3FS - Pritličje" at bounding box center [296, 193] width 77 height 15
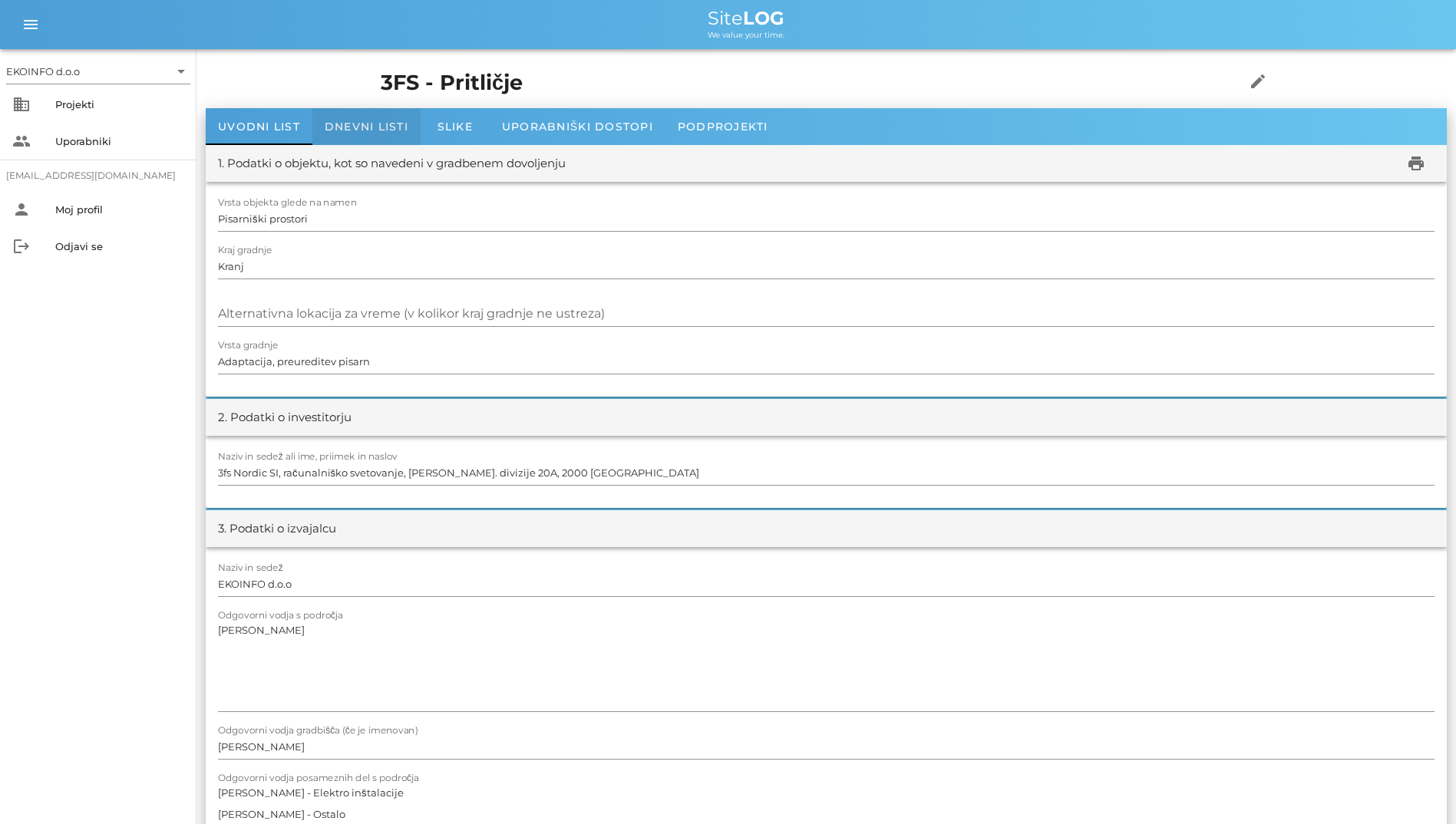
click at [337, 133] on span "Dnevni listi" at bounding box center [366, 127] width 83 height 14
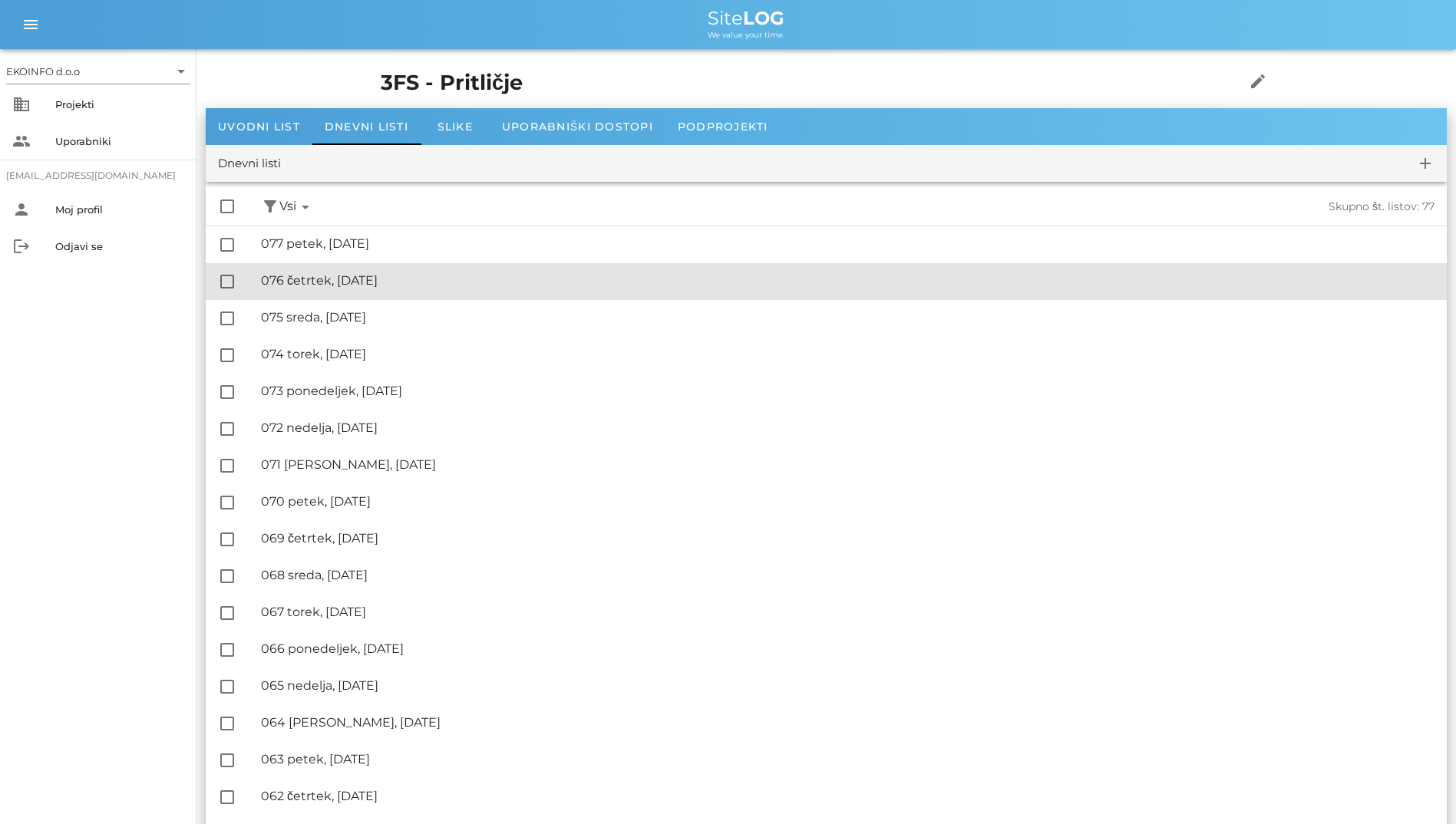
click at [402, 269] on div "🔏 076 četrtek, [DATE] ✓ Podpisal: Nadzornik ✓ Podpisal: Sestavljalec ✓ Podpisal…" at bounding box center [848, 281] width 1174 height 34
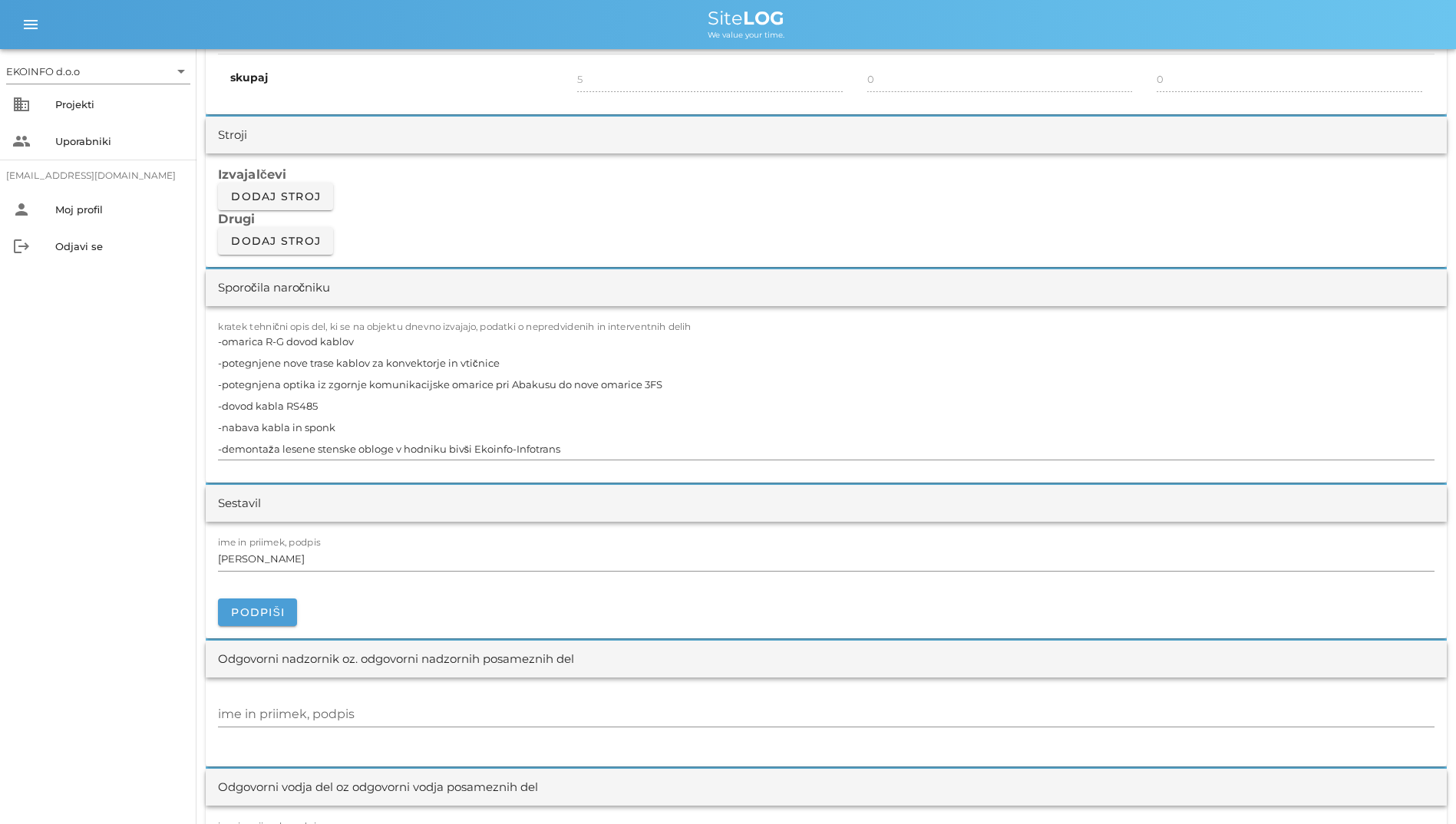
scroll to position [1227, 0]
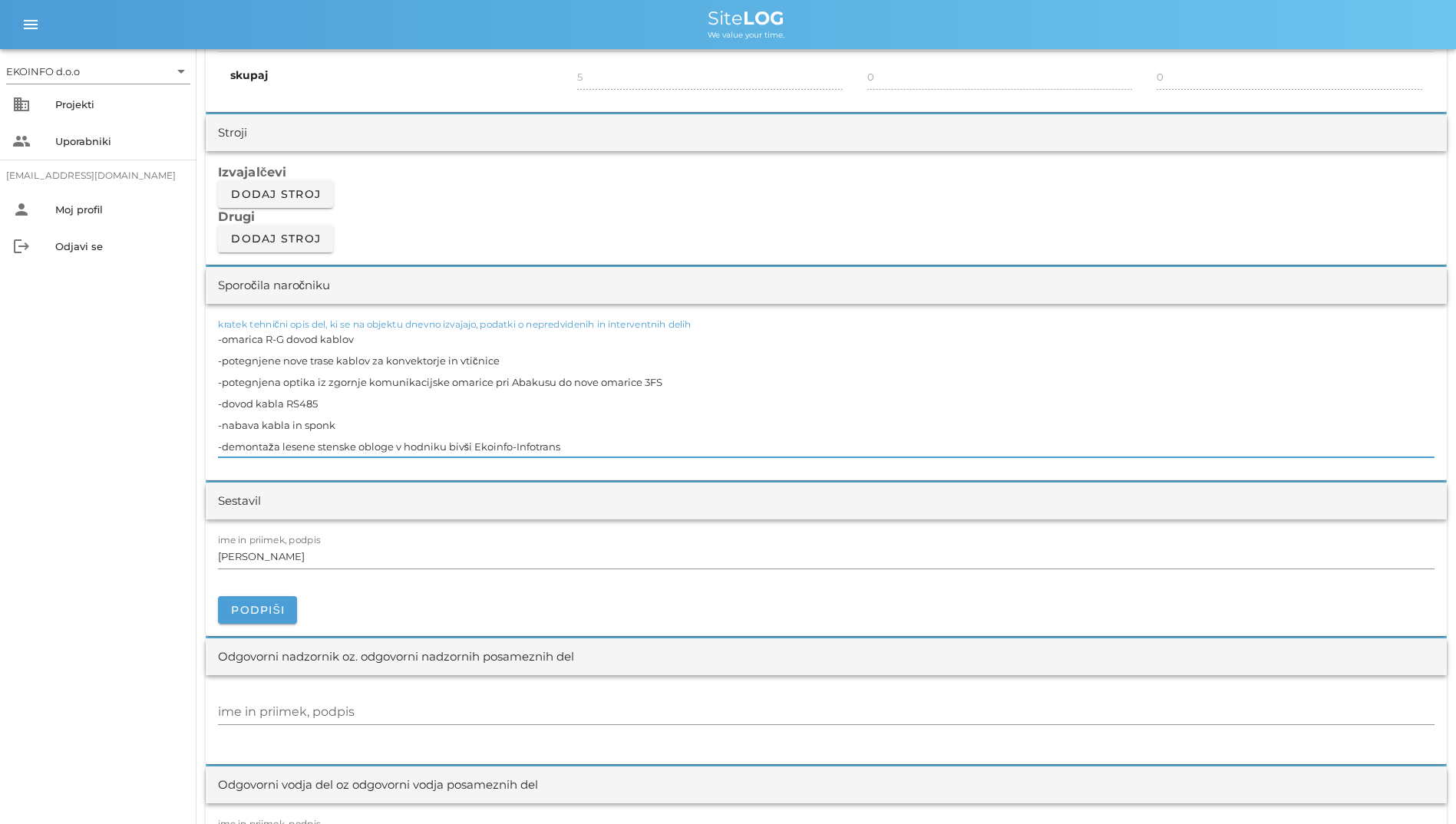
click at [408, 380] on textarea "-omarica R-G dovod kablov -potegnjene nove trase kablov za konvektorje in vtičn…" at bounding box center [826, 392] width 1217 height 129
click at [370, 384] on textarea "-omarica R-G dovod kablov -potegnjene nove trase kablov za konvektorje in vtičn…" at bounding box center [826, 392] width 1217 height 129
click at [365, 385] on textarea "-omarica R-G dovod kablov -potegnjene nove trase kablov za konvektorje in vtičn…" at bounding box center [826, 392] width 1217 height 129
click at [459, 408] on textarea "-omarica R-G dovod kablov -potegnjene nove trase kablov za konvektorje in vtičn…" at bounding box center [826, 392] width 1217 height 129
type textarea "-omarica R-G dovod kablov -potegnjene nove trase kablov za konvektorje in vtičn…"
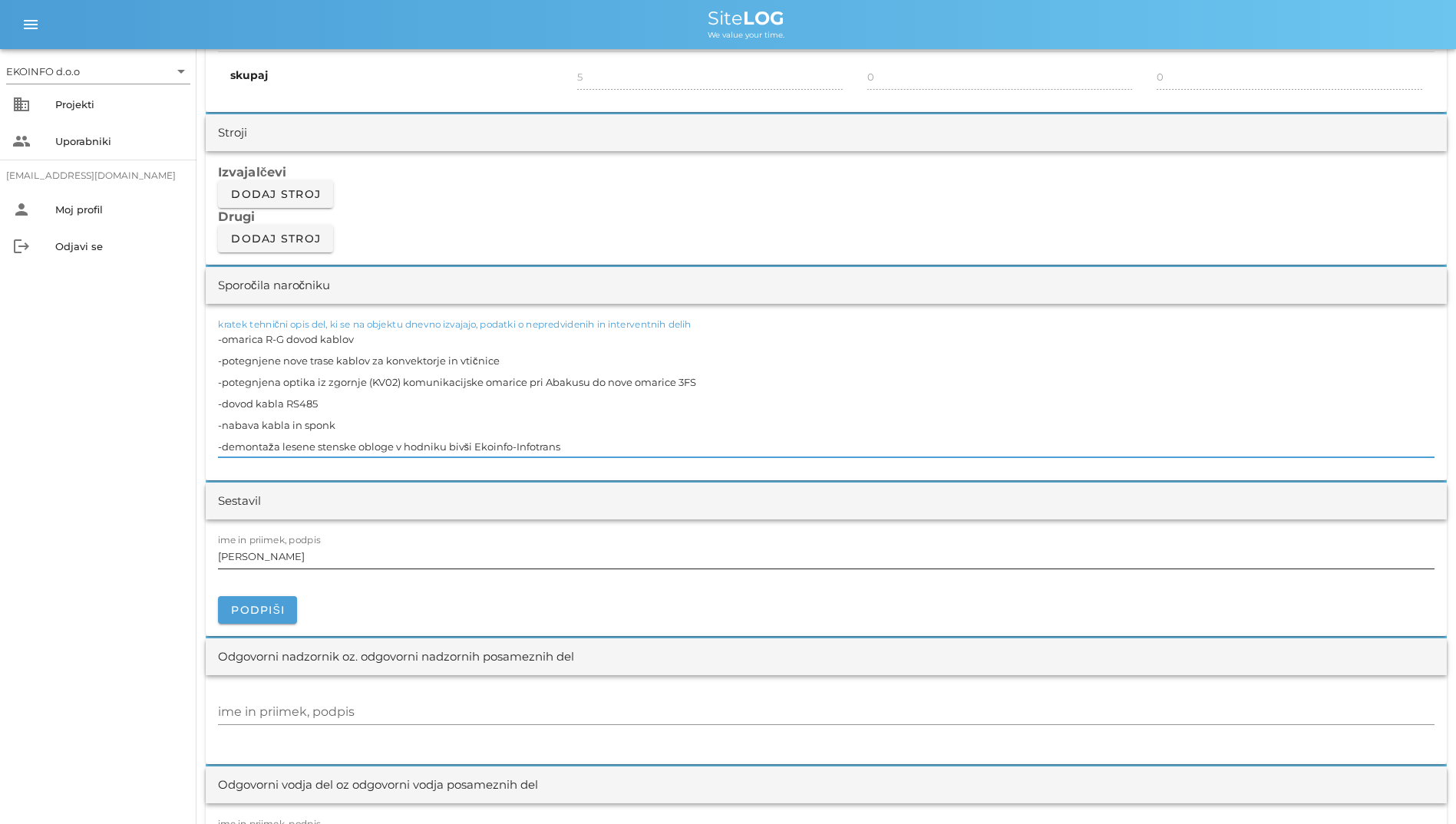
click at [618, 560] on input "[PERSON_NAME]" at bounding box center [826, 556] width 1217 height 24
click at [633, 518] on div "Sestavil" at bounding box center [826, 500] width 1241 height 37
click at [381, 381] on textarea "-omarica R-G dovod kablov -potegnjene nove trase kablov za konvektorje in vtičn…" at bounding box center [826, 392] width 1217 height 129
click at [473, 240] on div "Izvajalčevi Dodaj stroj Drugi Dodaj stroj" at bounding box center [826, 208] width 1241 height 114
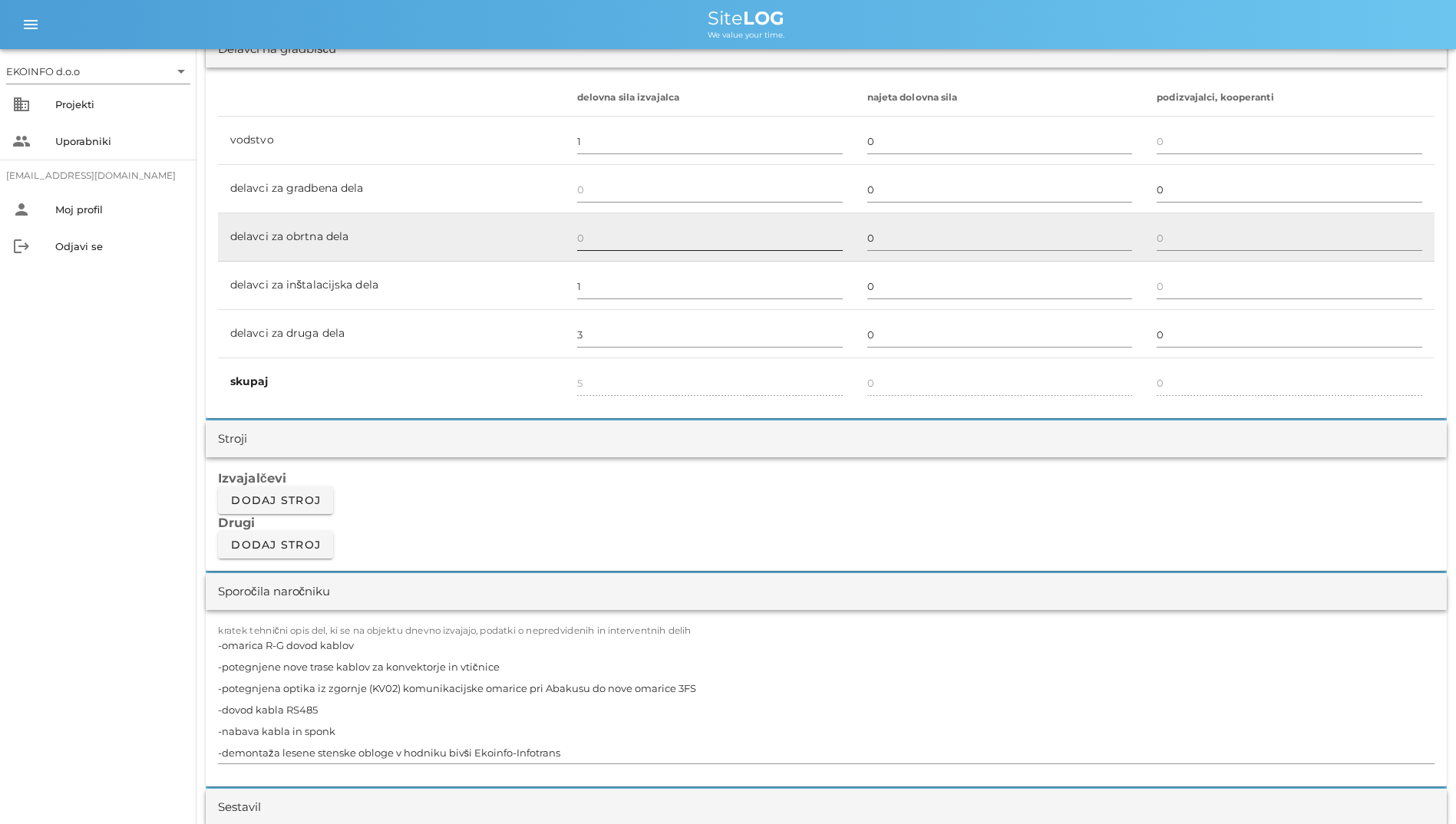
scroll to position [921, 0]
click at [649, 224] on div at bounding box center [710, 239] width 265 height 44
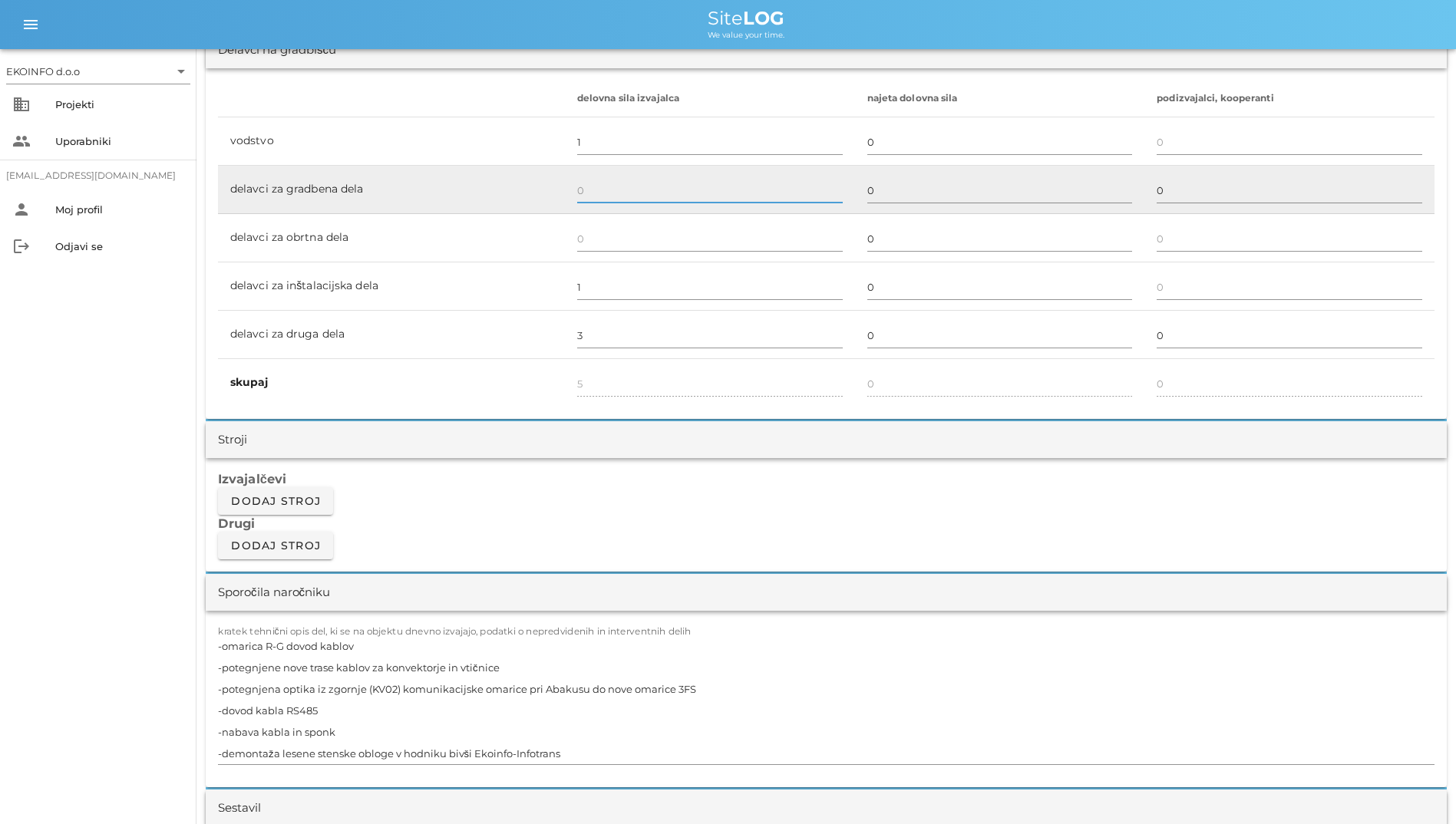
click at [649, 199] on input "text" at bounding box center [710, 189] width 265 height 24
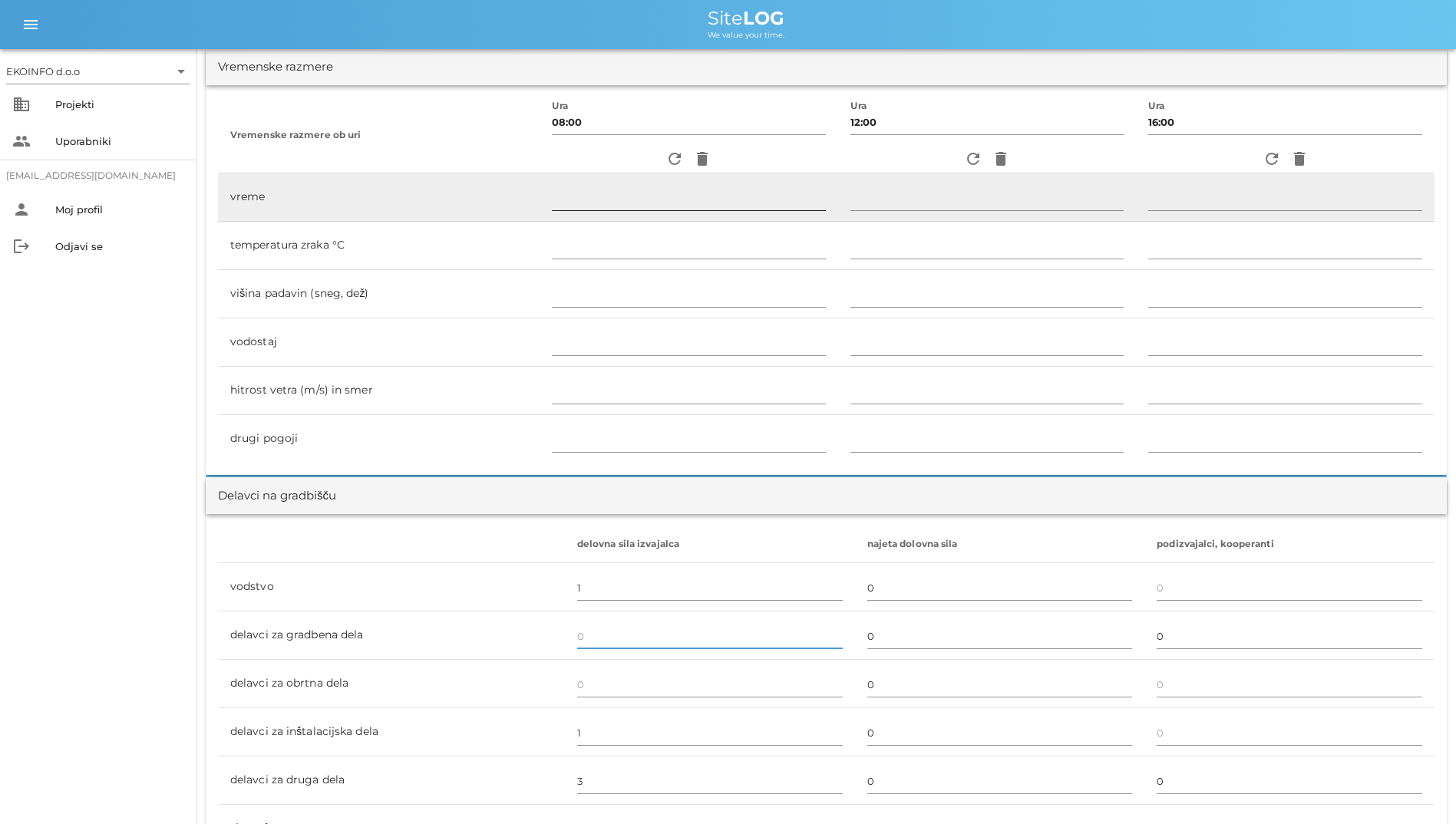
scroll to position [460, 0]
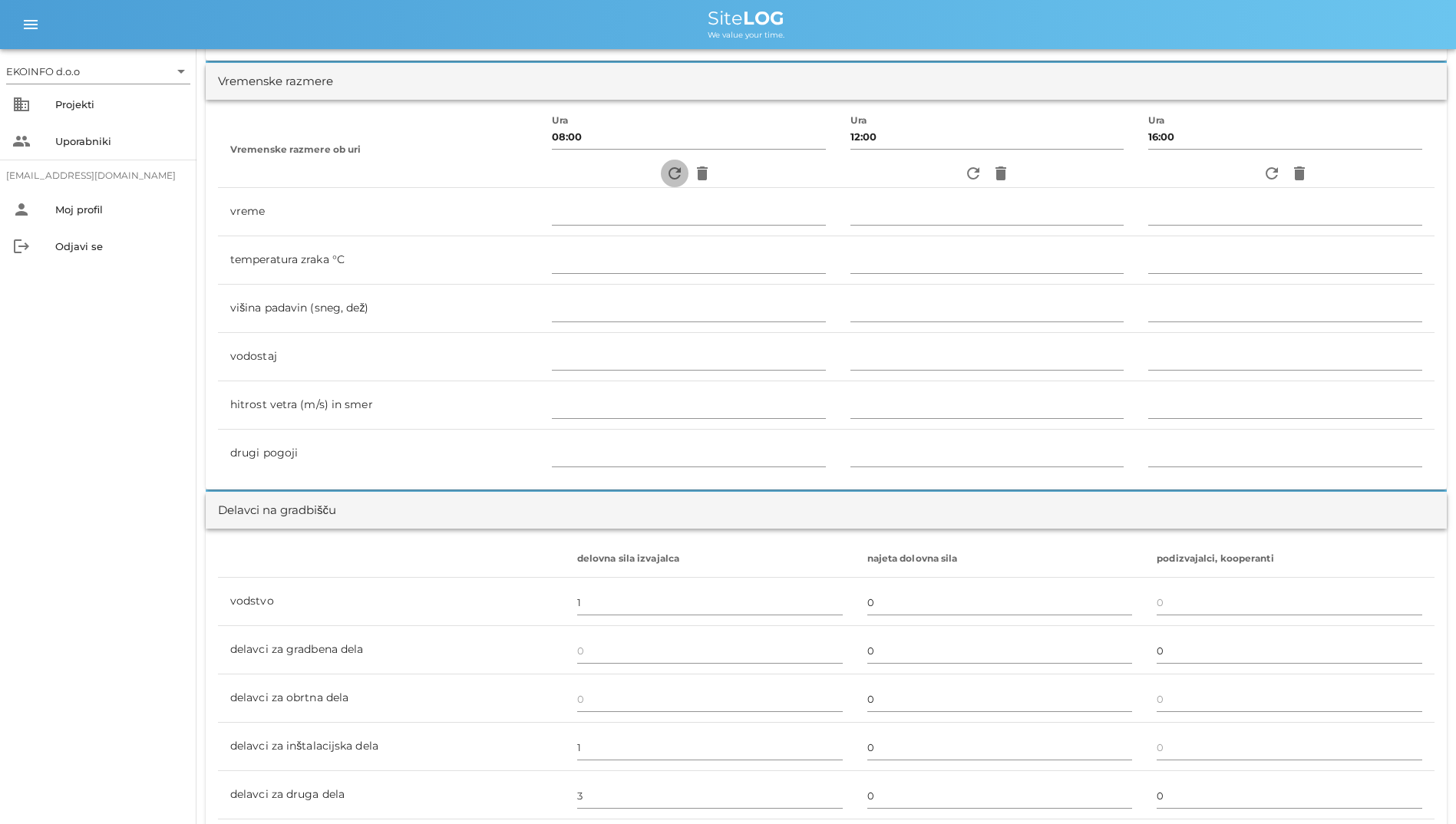
click at [671, 174] on icon "refresh" at bounding box center [675, 174] width 19 height 19
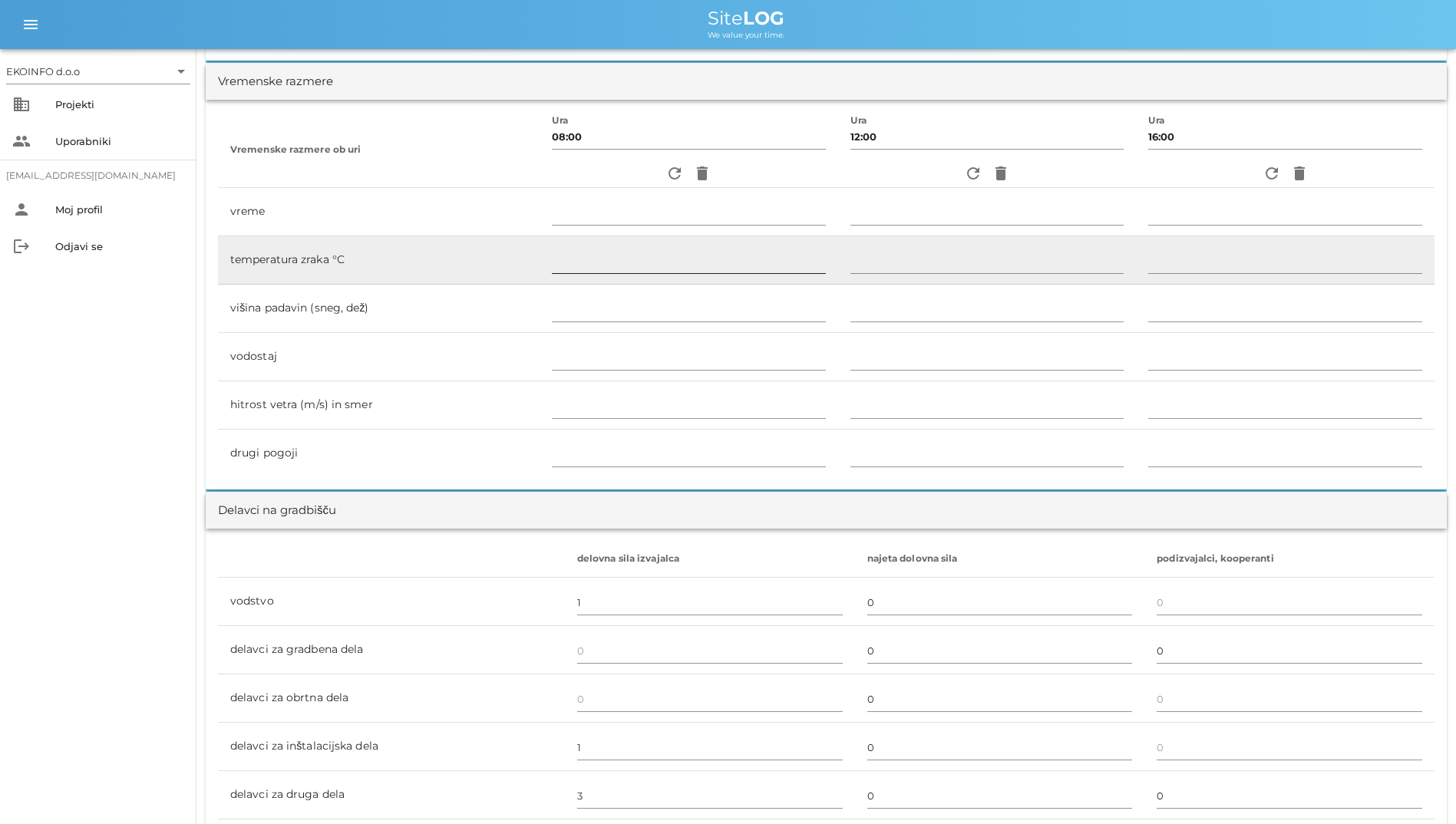
type input "jasno"
type input "19"
type input "0"
type input "1.11 m/s šibek V"
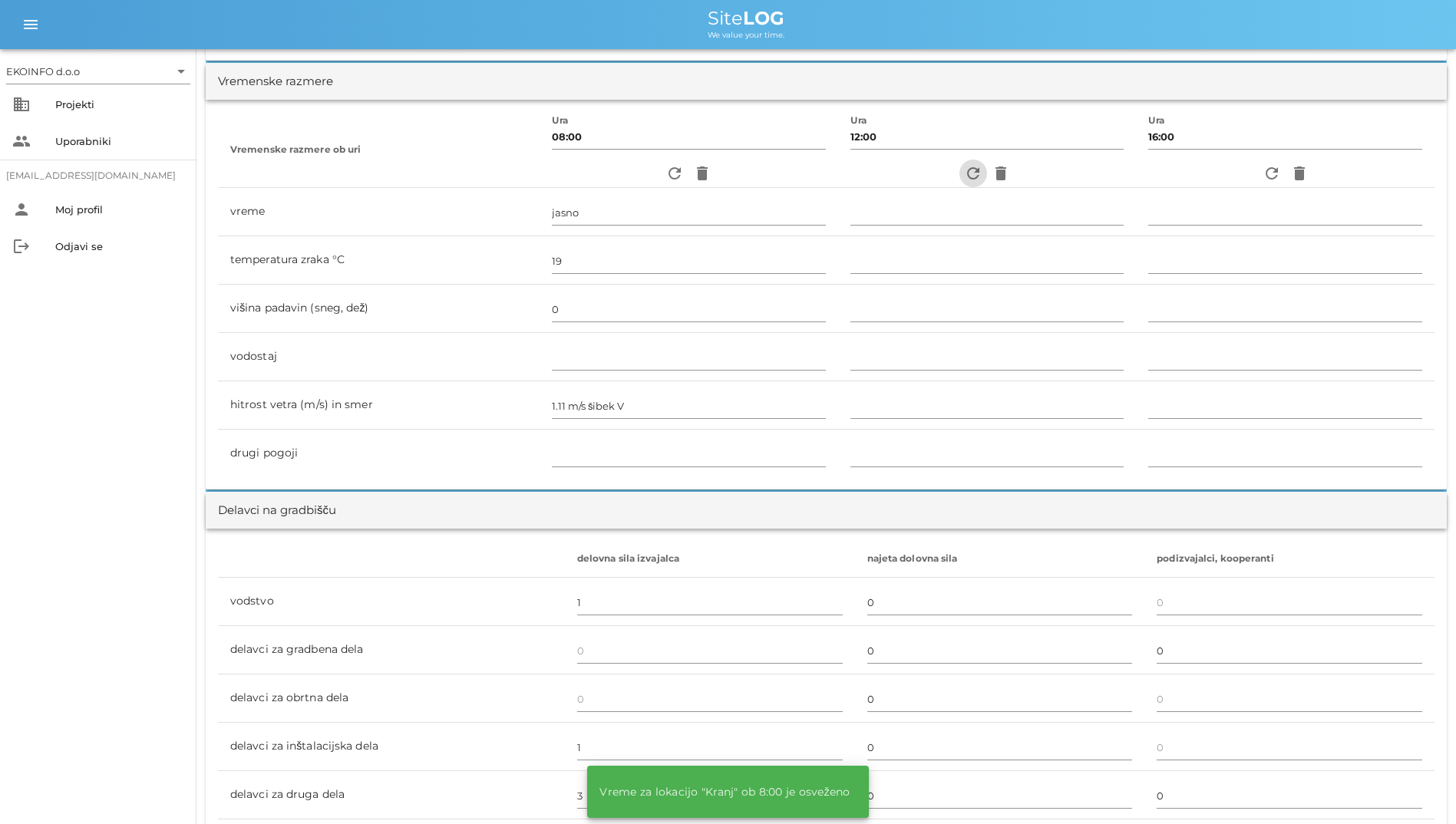
click at [980, 181] on span "refresh" at bounding box center [972, 174] width 27 height 19
type input "jasno"
type input "24"
type input "0"
type input "1.11 m/s šibek JV"
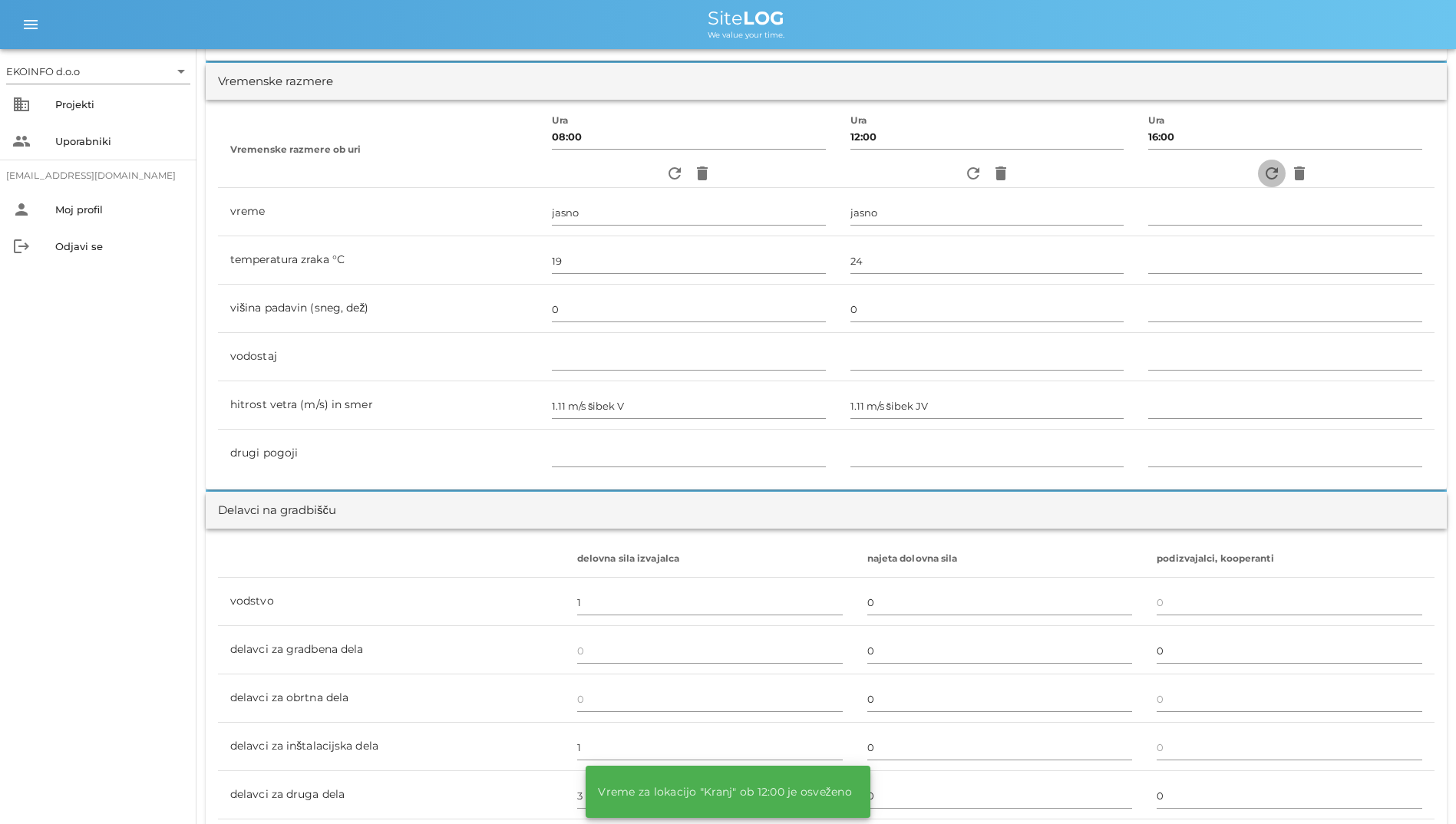
click at [1265, 171] on icon "refresh" at bounding box center [1272, 174] width 19 height 19
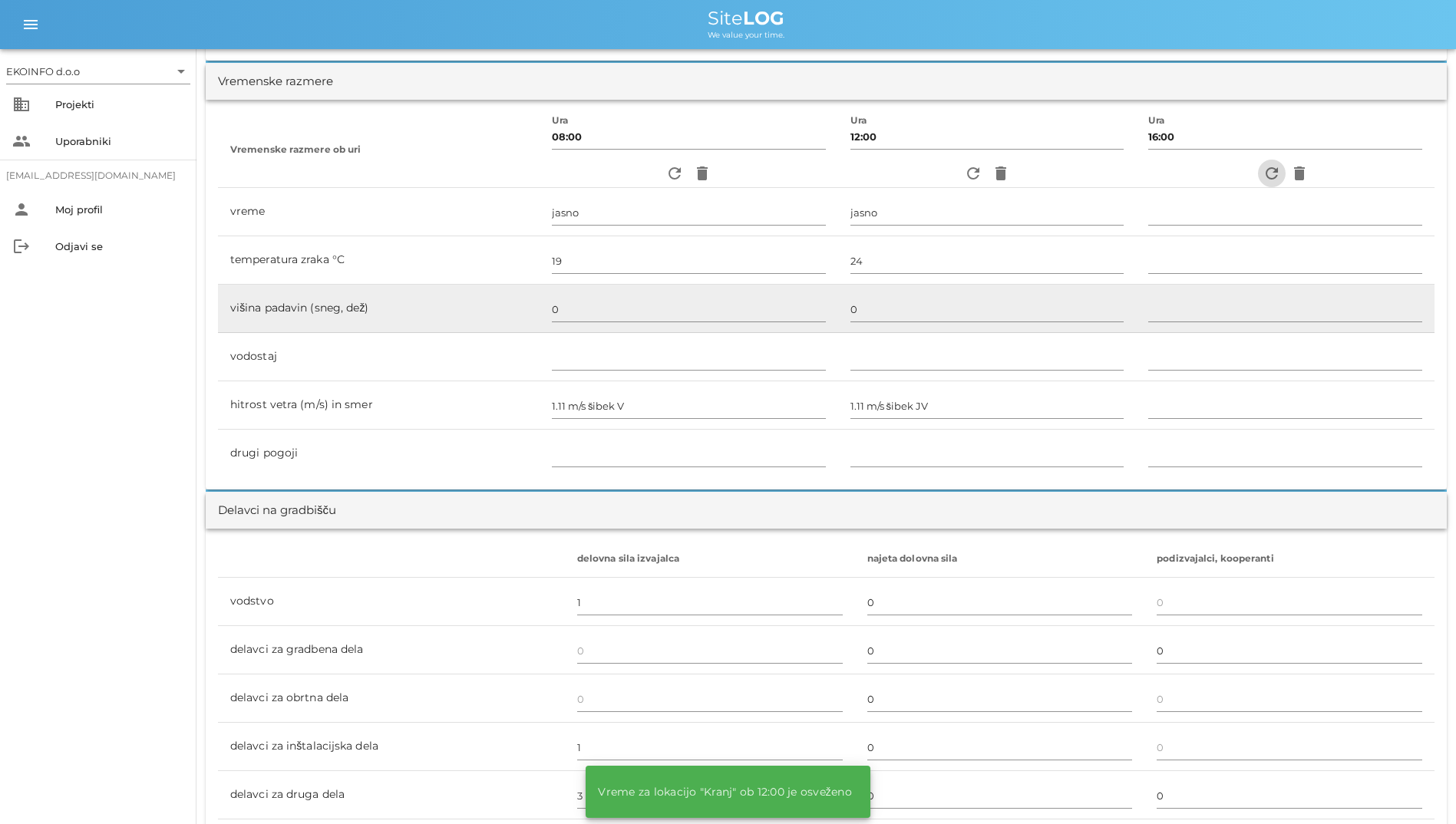
type input "delno oblačno"
type input "23"
type input "0"
type input "1.94 m/s šibek V"
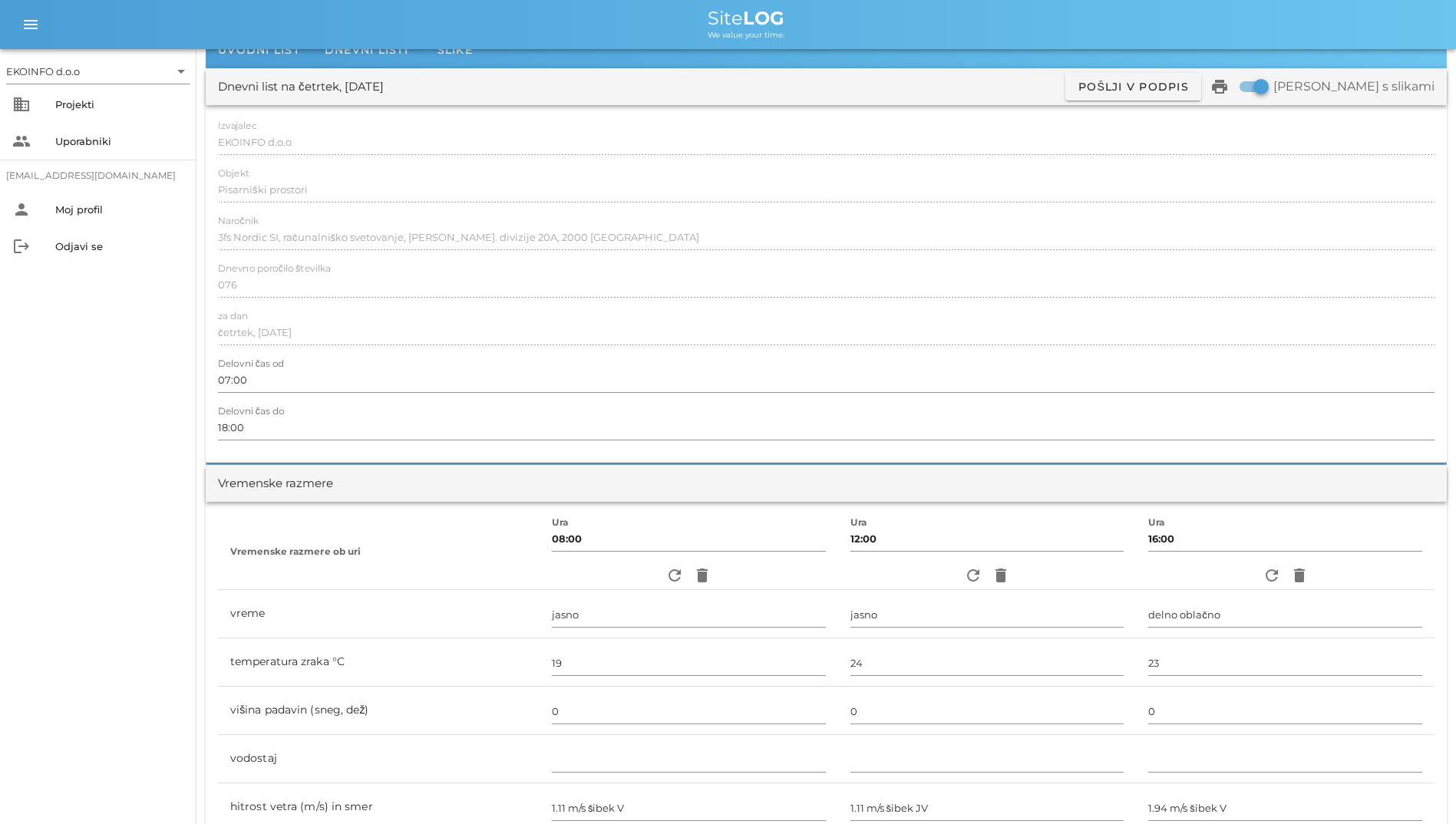
scroll to position [0, 0]
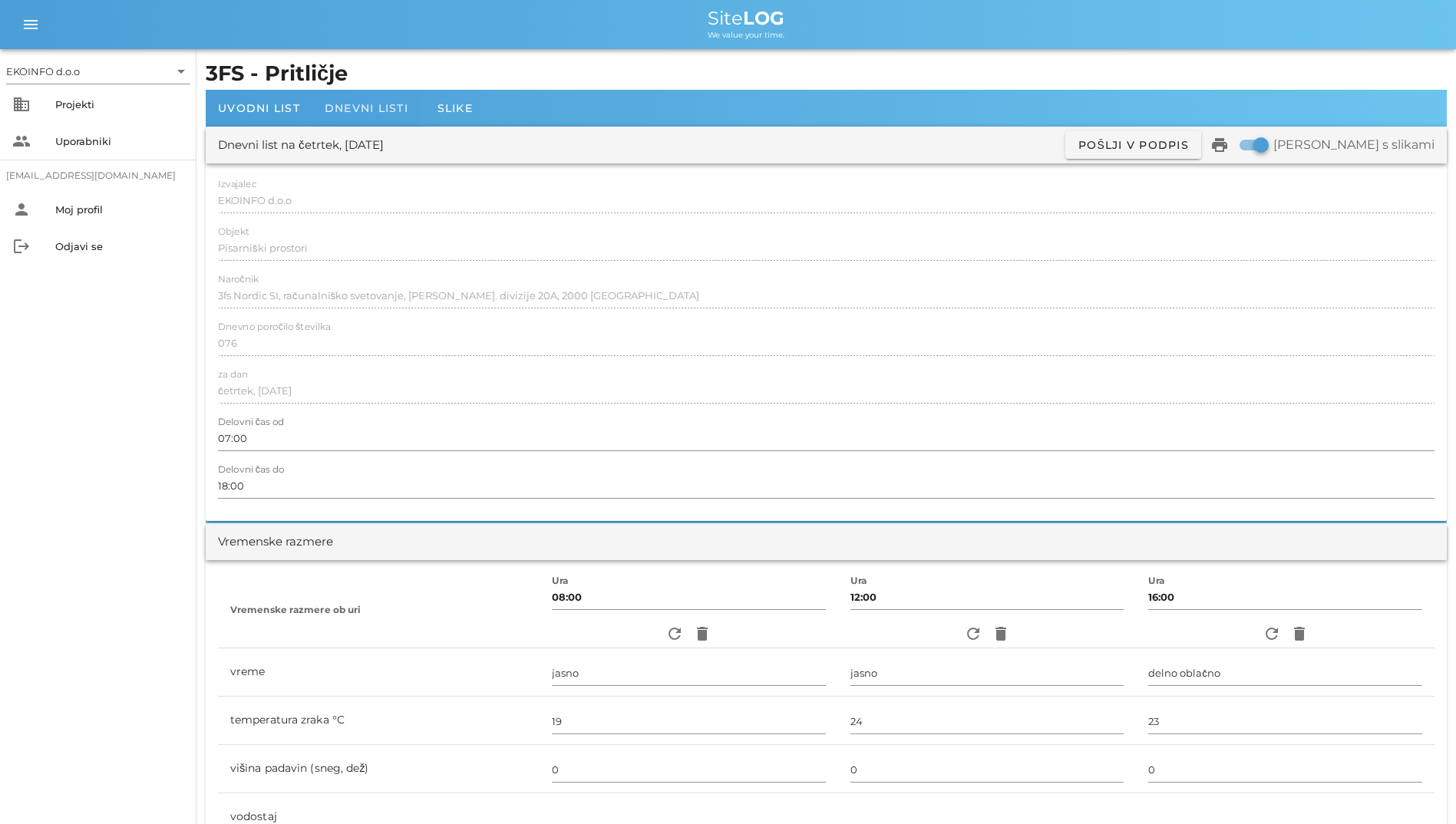
click at [360, 106] on span "Dnevni listi" at bounding box center [366, 108] width 83 height 14
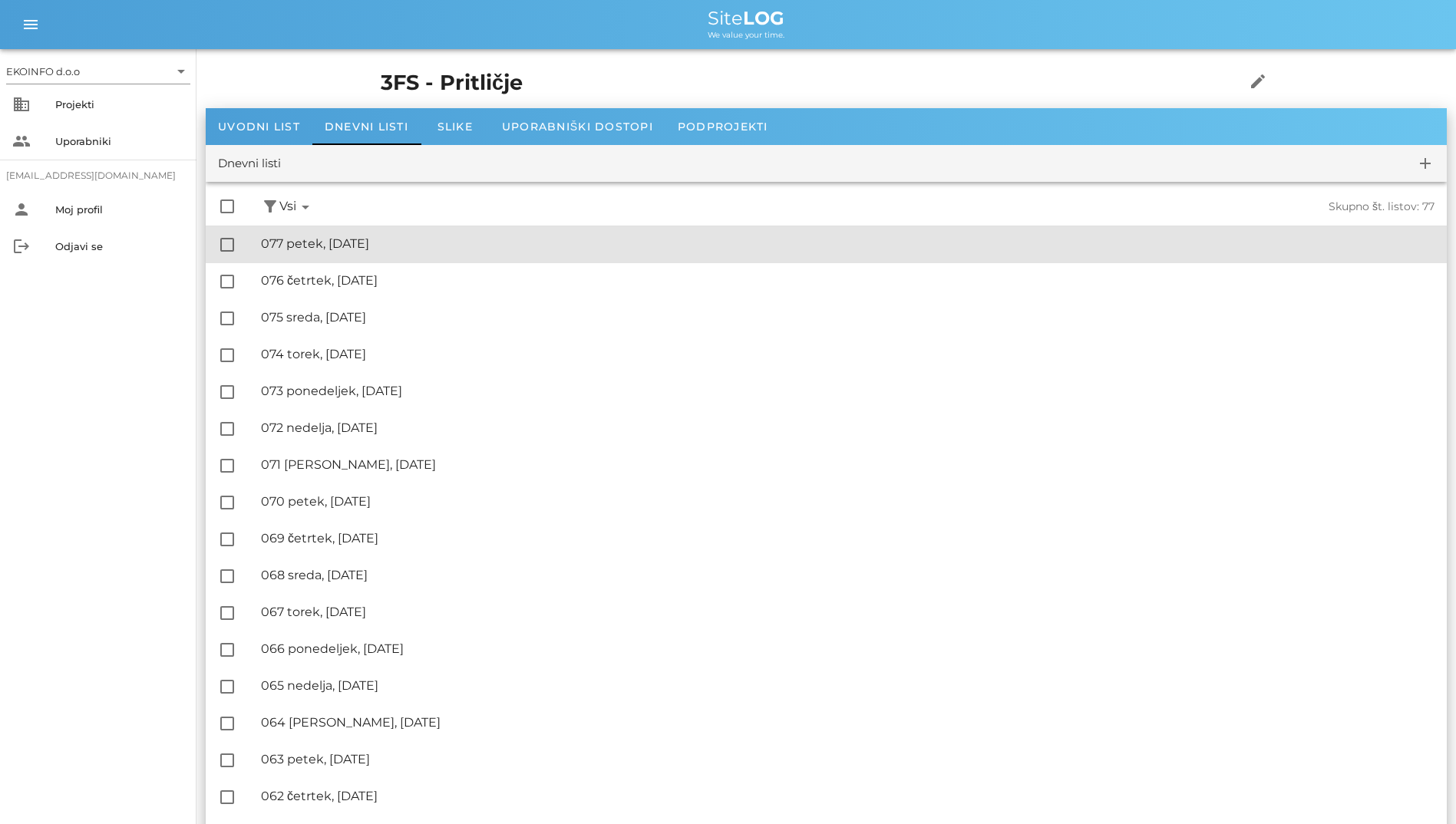
click at [282, 231] on div "🔏 077 petek, [DATE] ✓ Podpisal: Nadzornik ✓ Podpisal: Sestavljalec ✓ Podpisal: …" at bounding box center [848, 244] width 1174 height 34
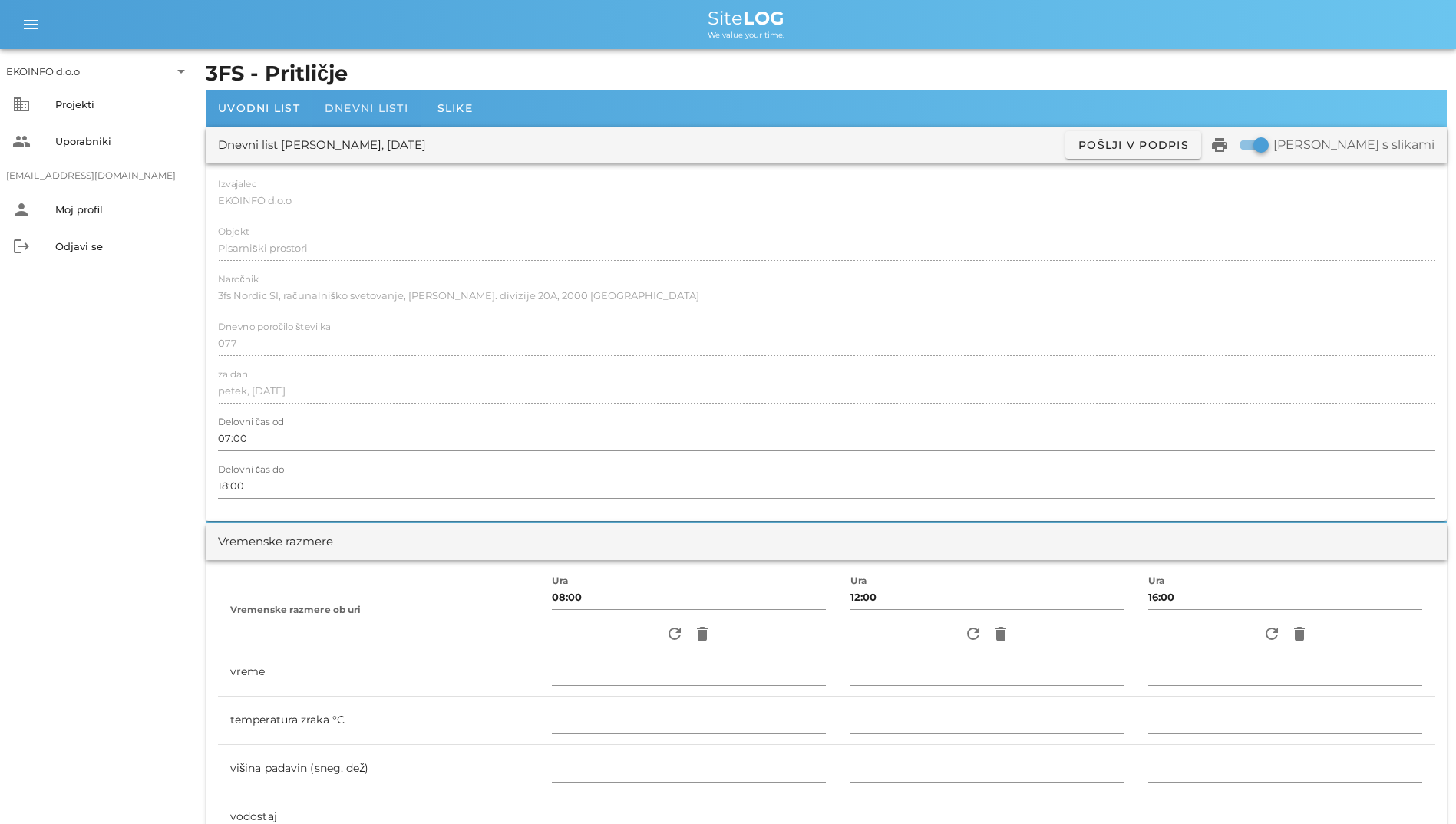
click at [373, 122] on div "Dnevni listi" at bounding box center [367, 108] width 108 height 37
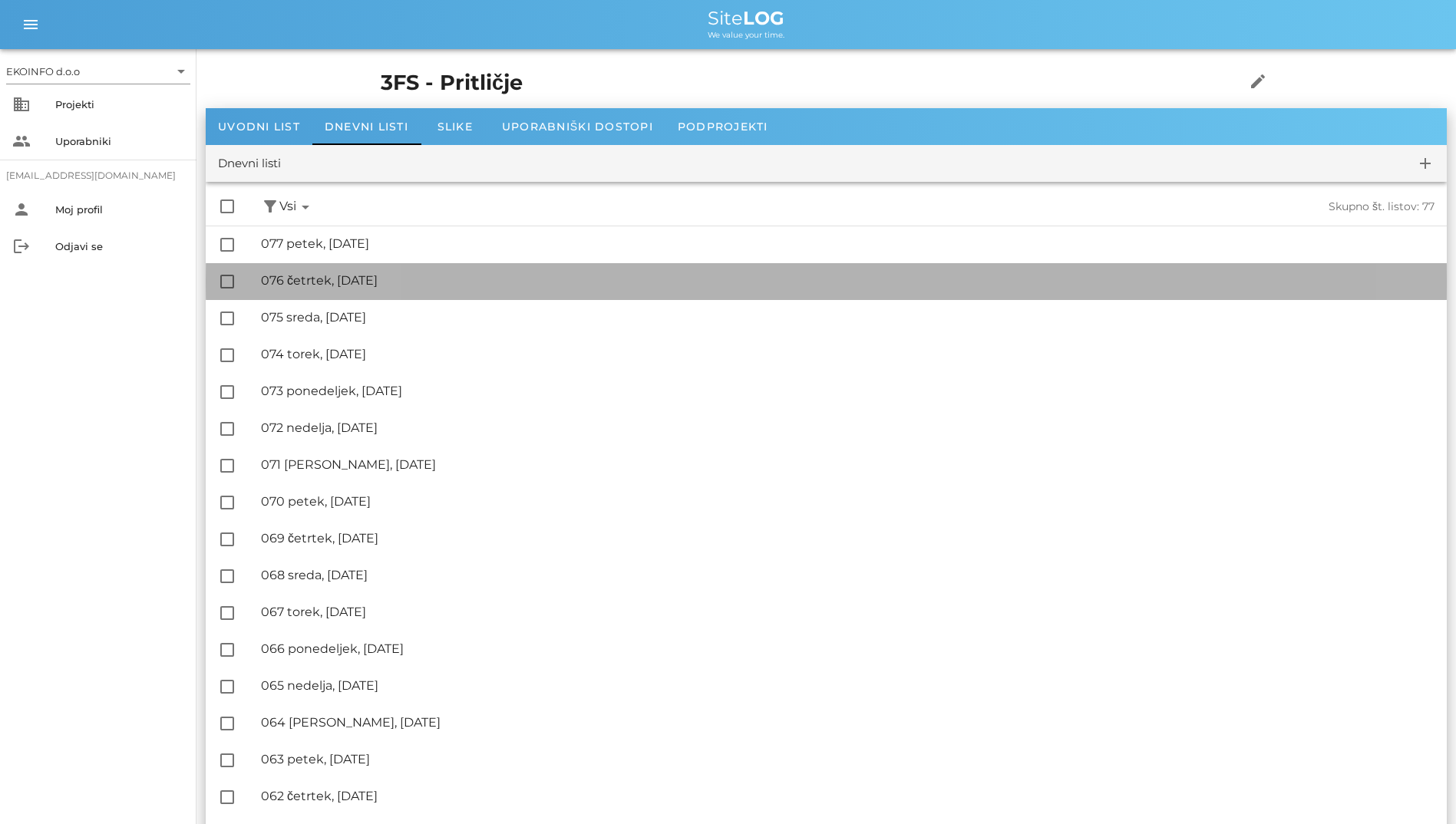
click at [315, 275] on div "🔏 076 četrtek, [DATE]" at bounding box center [848, 280] width 1174 height 15
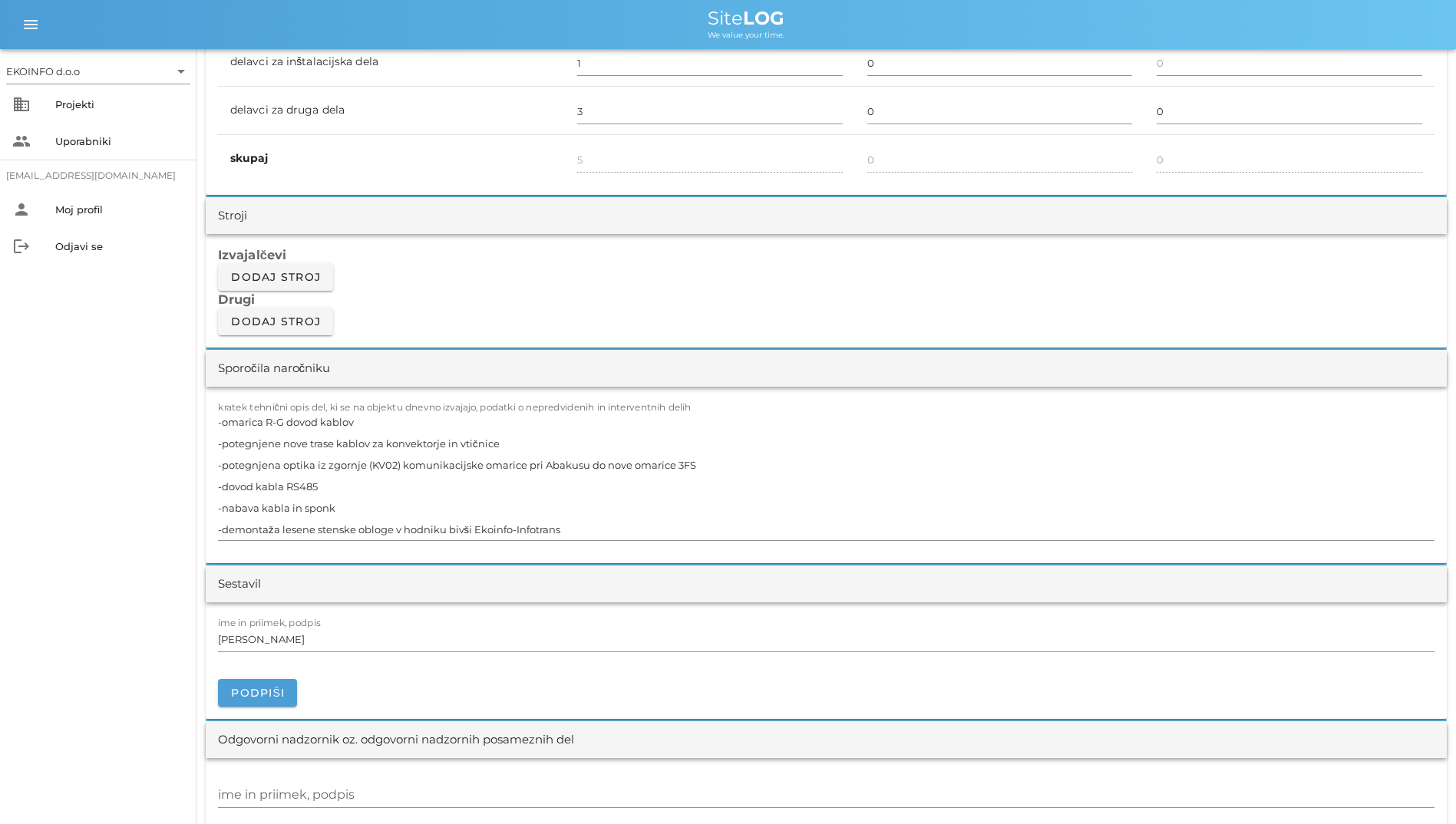
scroll to position [1151, 0]
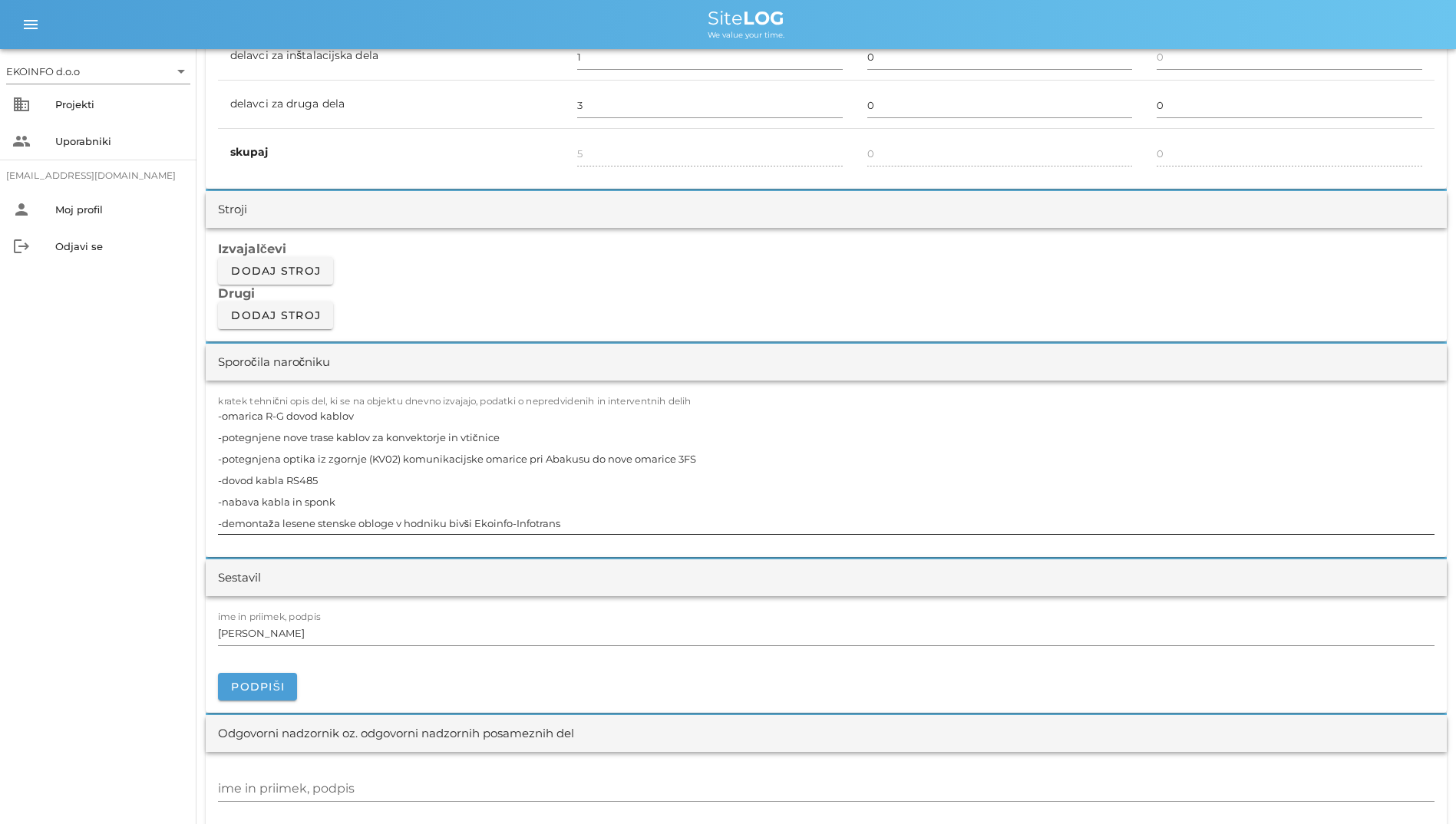
click at [287, 434] on textarea "-omarica R-G dovod kablov -potegnjene nove trase kablov za konvektorje in vtičn…" at bounding box center [826, 469] width 1217 height 129
click at [283, 418] on textarea "-omarica R-G dovod kablov -potegnjene nove trase kablov za konvektorje in vtičn…" at bounding box center [826, 469] width 1217 height 129
click at [434, 464] on textarea "-omarica R-G dovod kablov -potegnjene nove trase kablov za konvektorje in vtičn…" at bounding box center [826, 469] width 1217 height 129
drag, startPoint x: 394, startPoint y: 437, endPoint x: 332, endPoint y: 484, distance: 77.8
click at [332, 484] on textarea "-omarica R-G dovod kablov -potegnjene nove trase kablov za konvektorje in vtičn…" at bounding box center [826, 469] width 1217 height 129
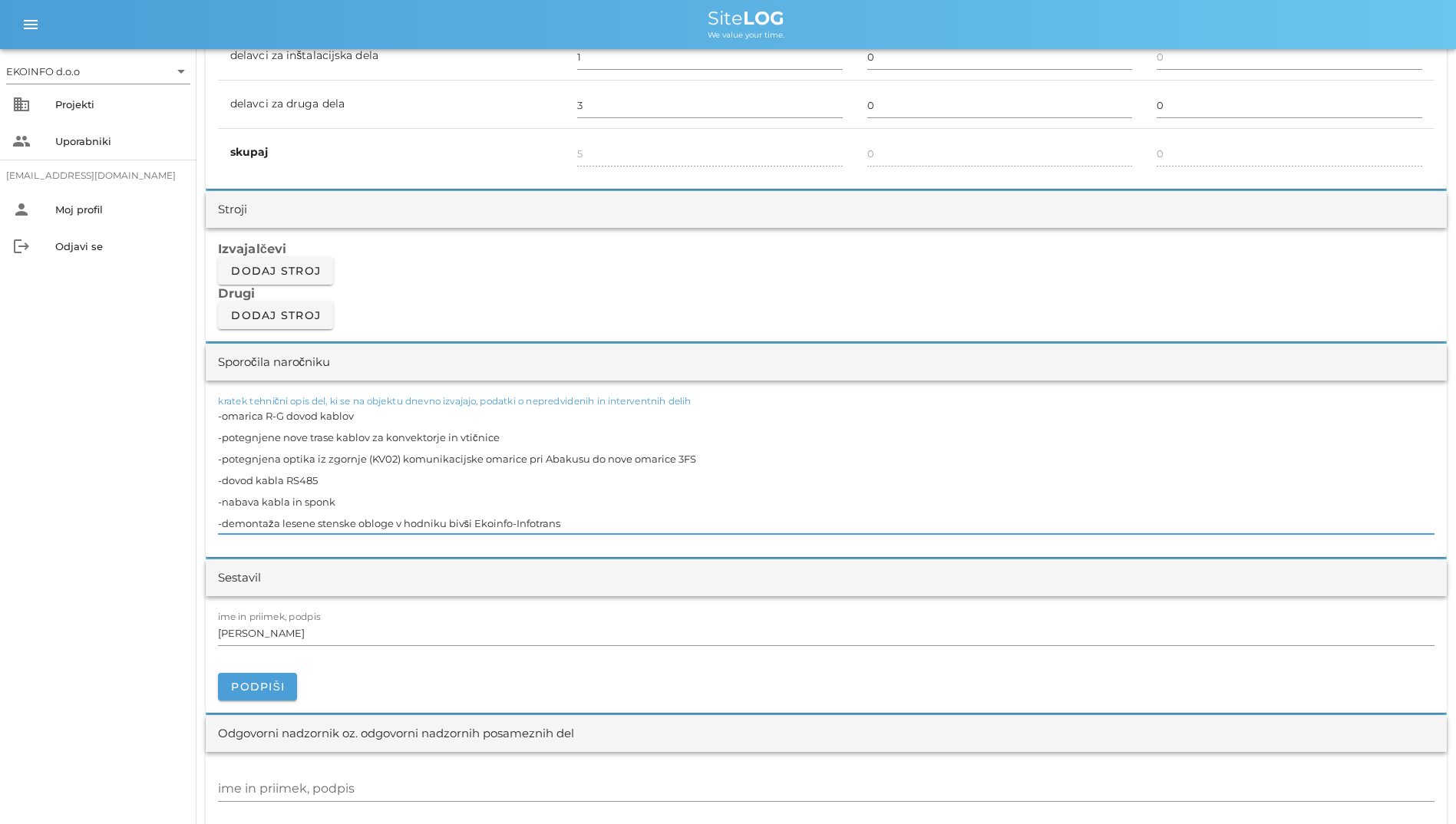
click at [317, 480] on textarea "-omarica R-G dovod kablov -potegnjene nove trase kablov za konvektorje in vtičn…" at bounding box center [826, 469] width 1217 height 129
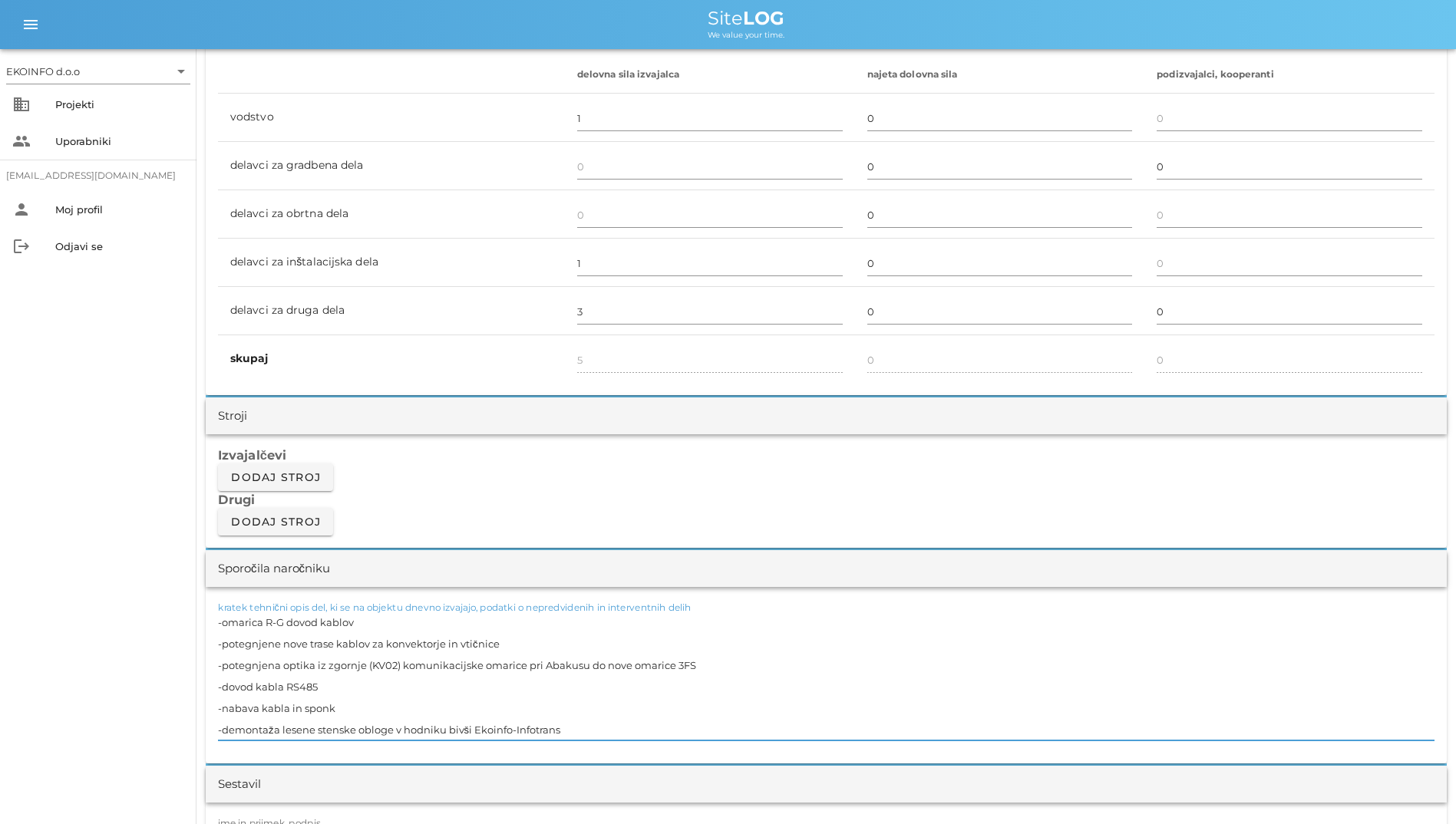
scroll to position [979, 0]
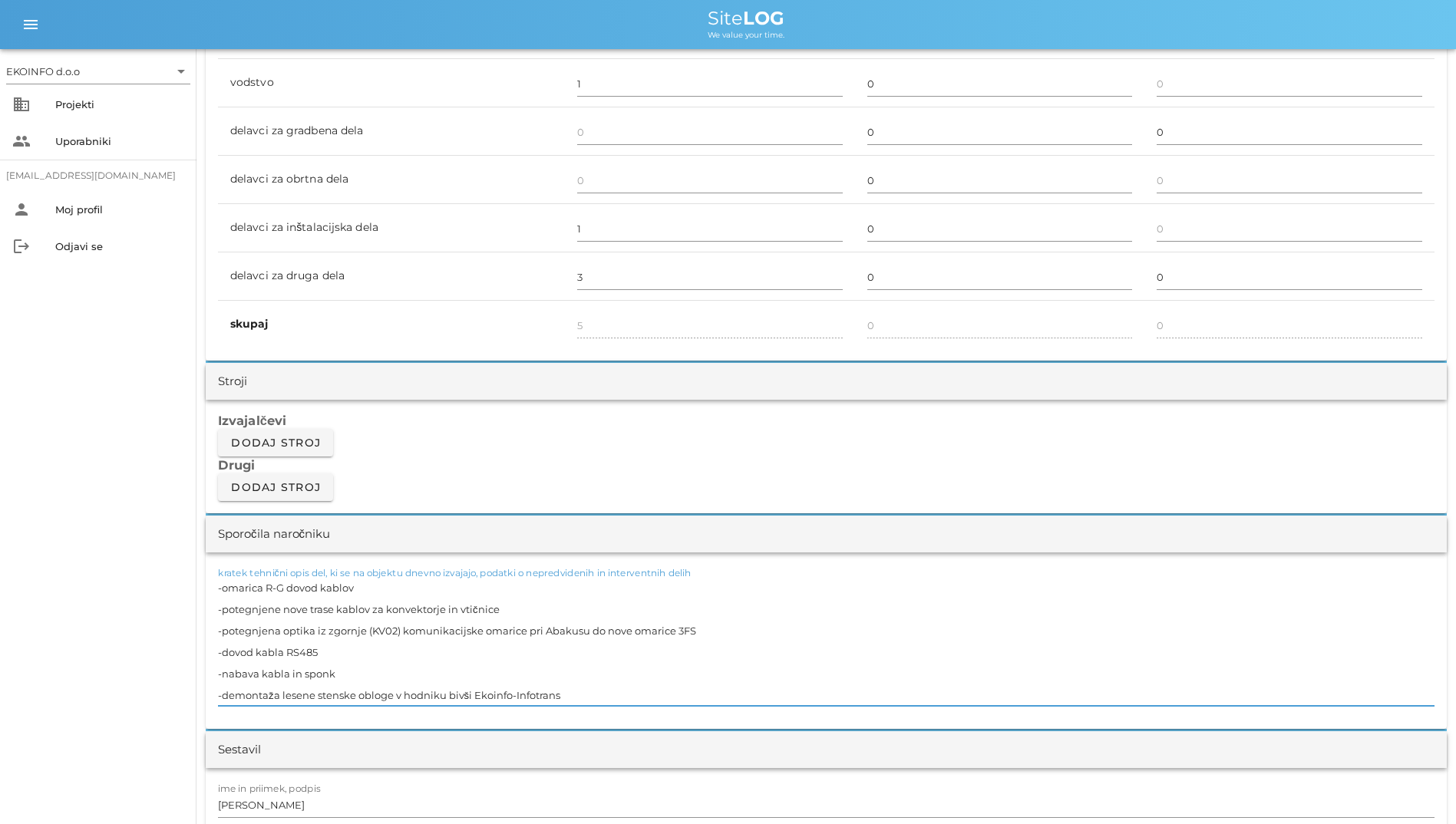
click at [369, 589] on textarea "-omarica R-G dovod kablov -potegnjene nove trase kablov za konvektorje in vtičn…" at bounding box center [826, 641] width 1217 height 129
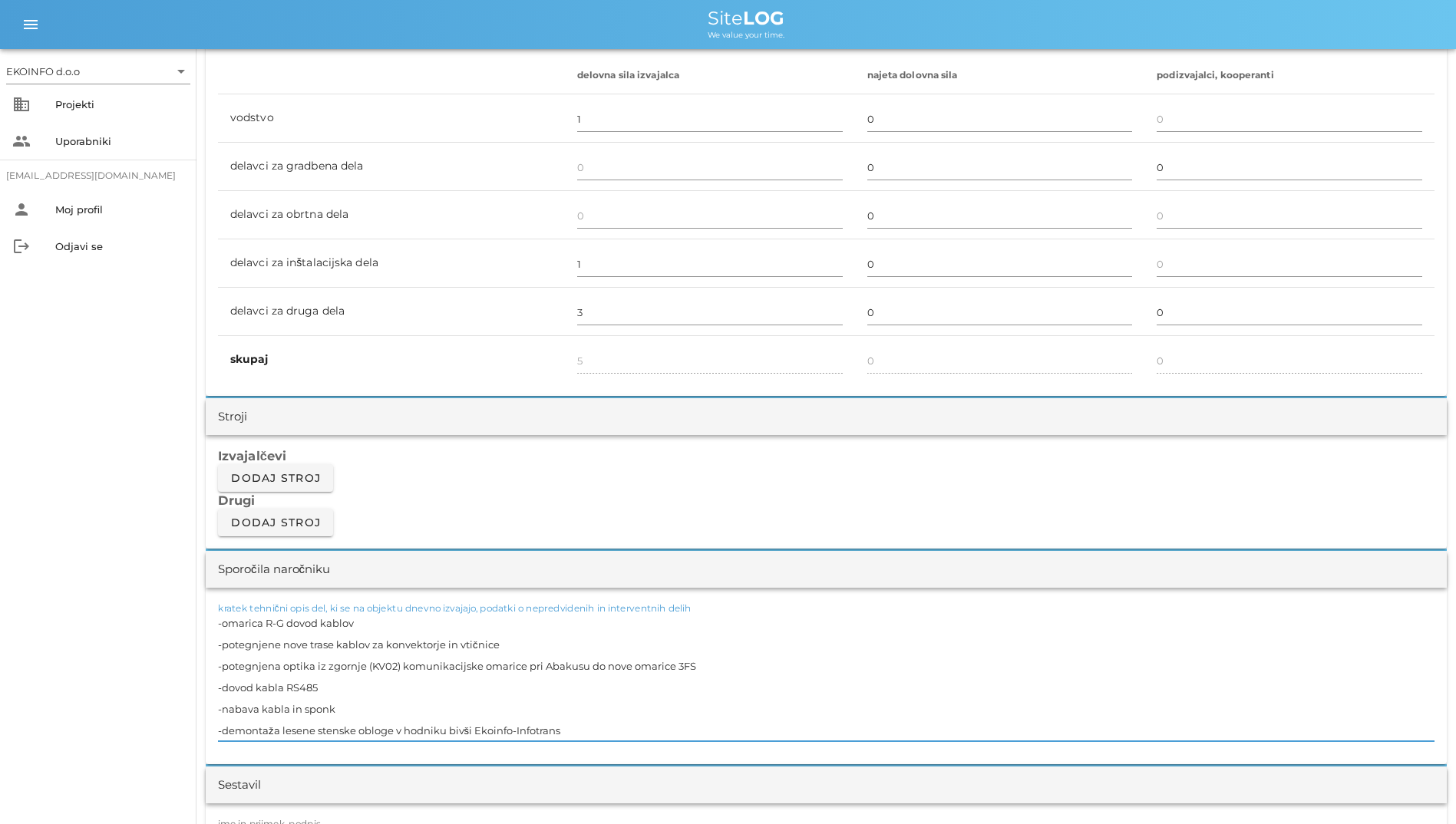
scroll to position [921, 0]
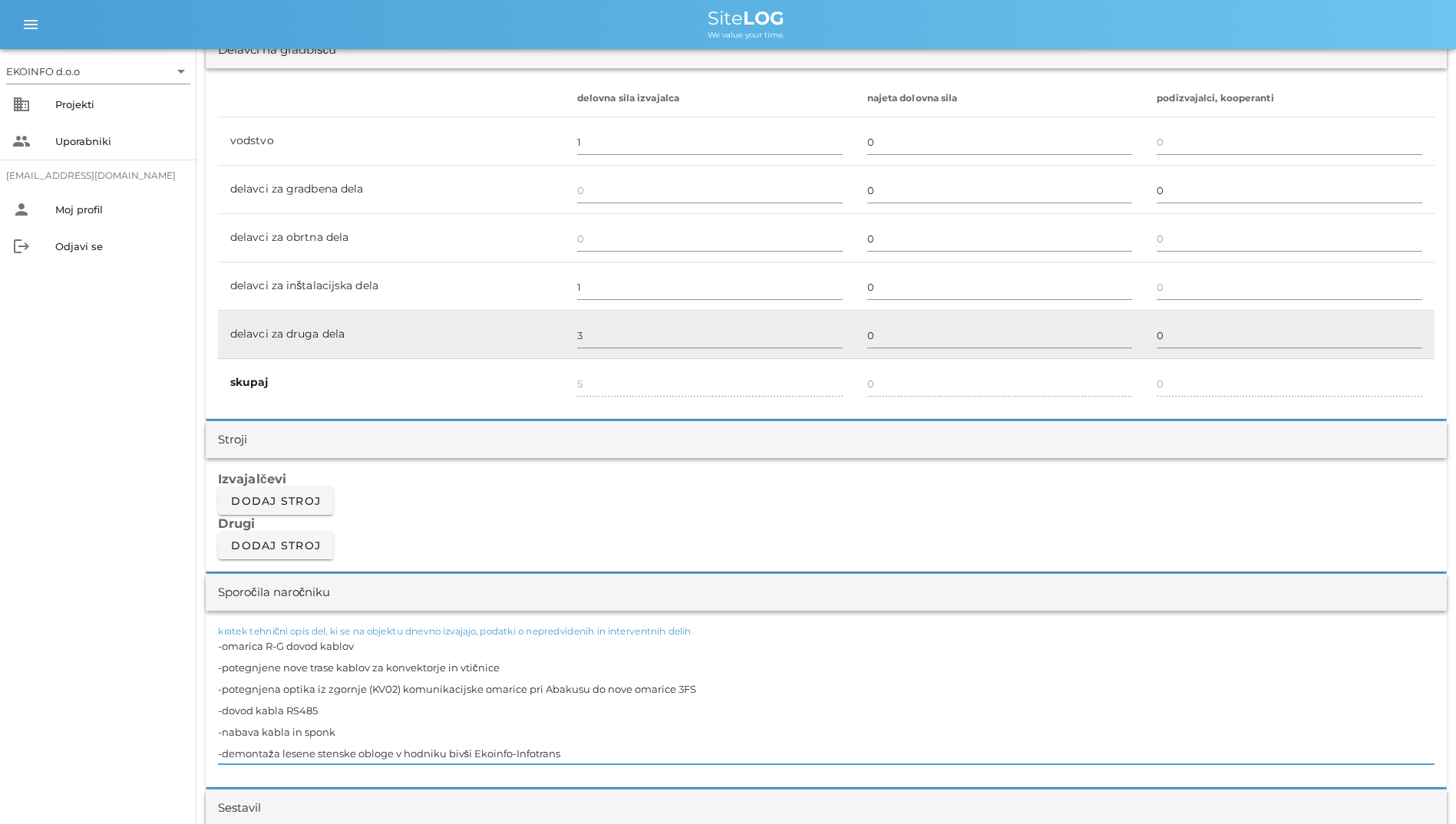
click at [650, 312] on td "3" at bounding box center [710, 335] width 290 height 48
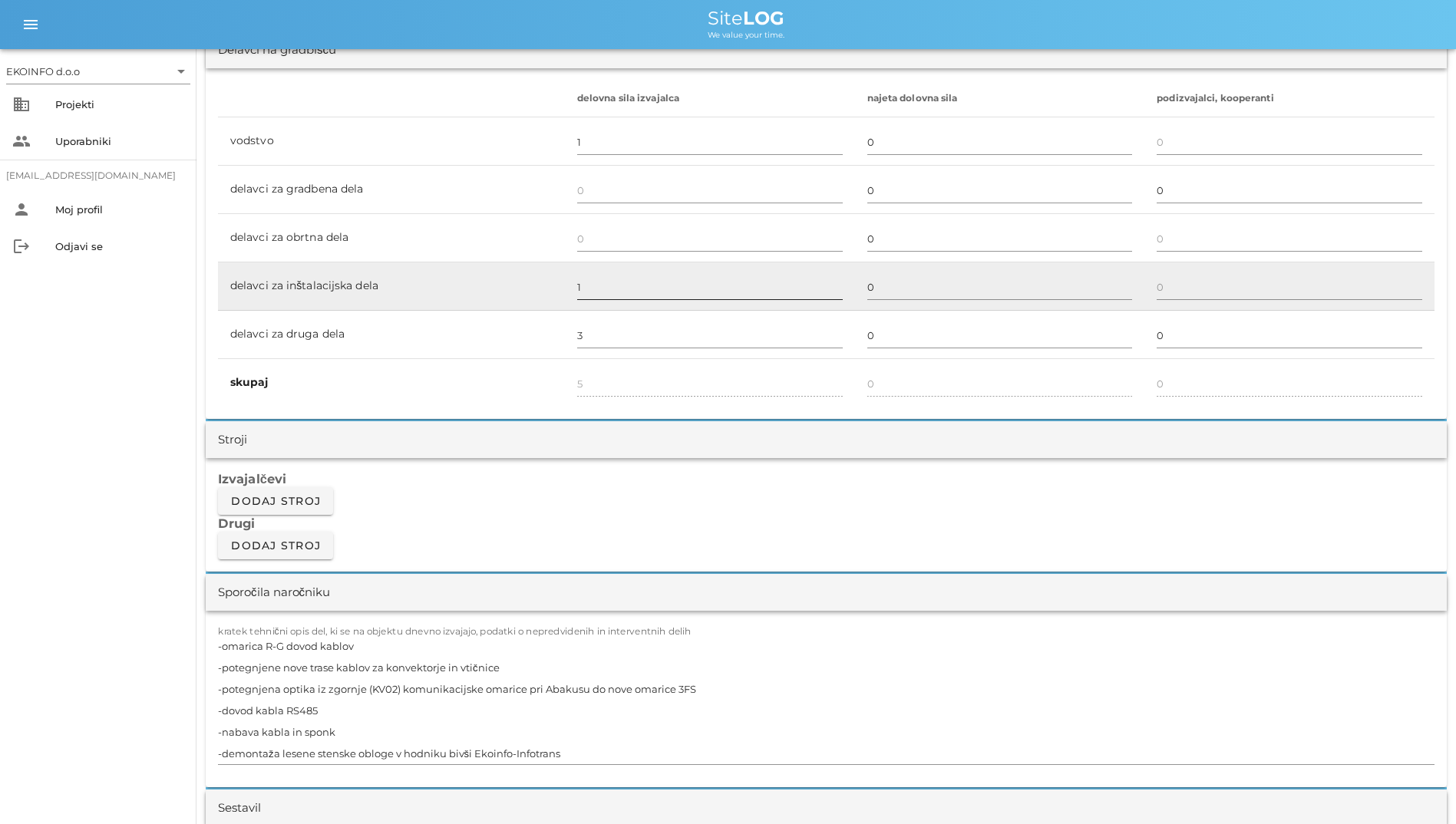
click at [652, 295] on input "1" at bounding box center [710, 286] width 265 height 24
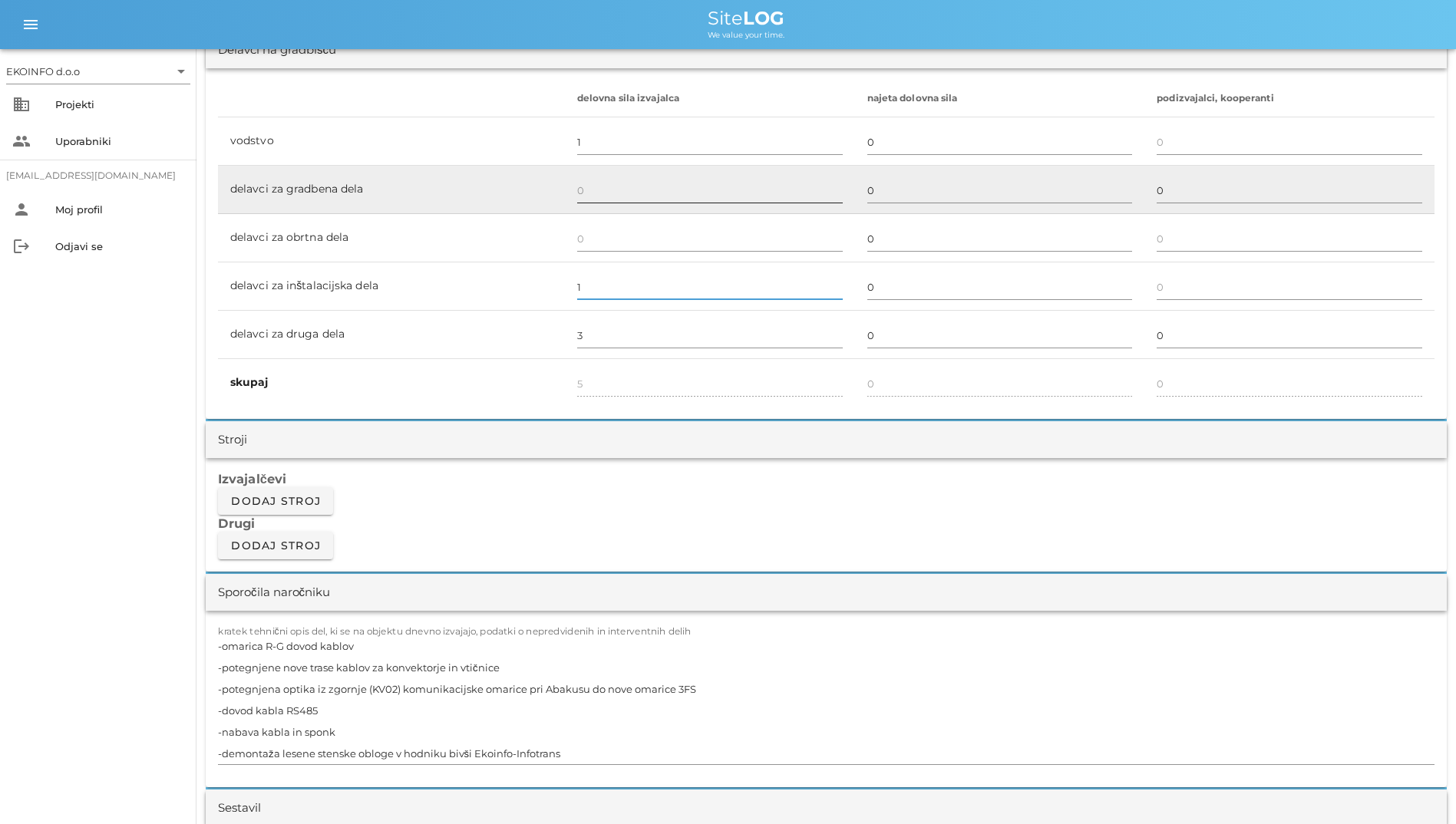
click at [601, 193] on input "text" at bounding box center [710, 189] width 265 height 24
click at [494, 202] on td "delavci za gradbena dela" at bounding box center [391, 190] width 347 height 48
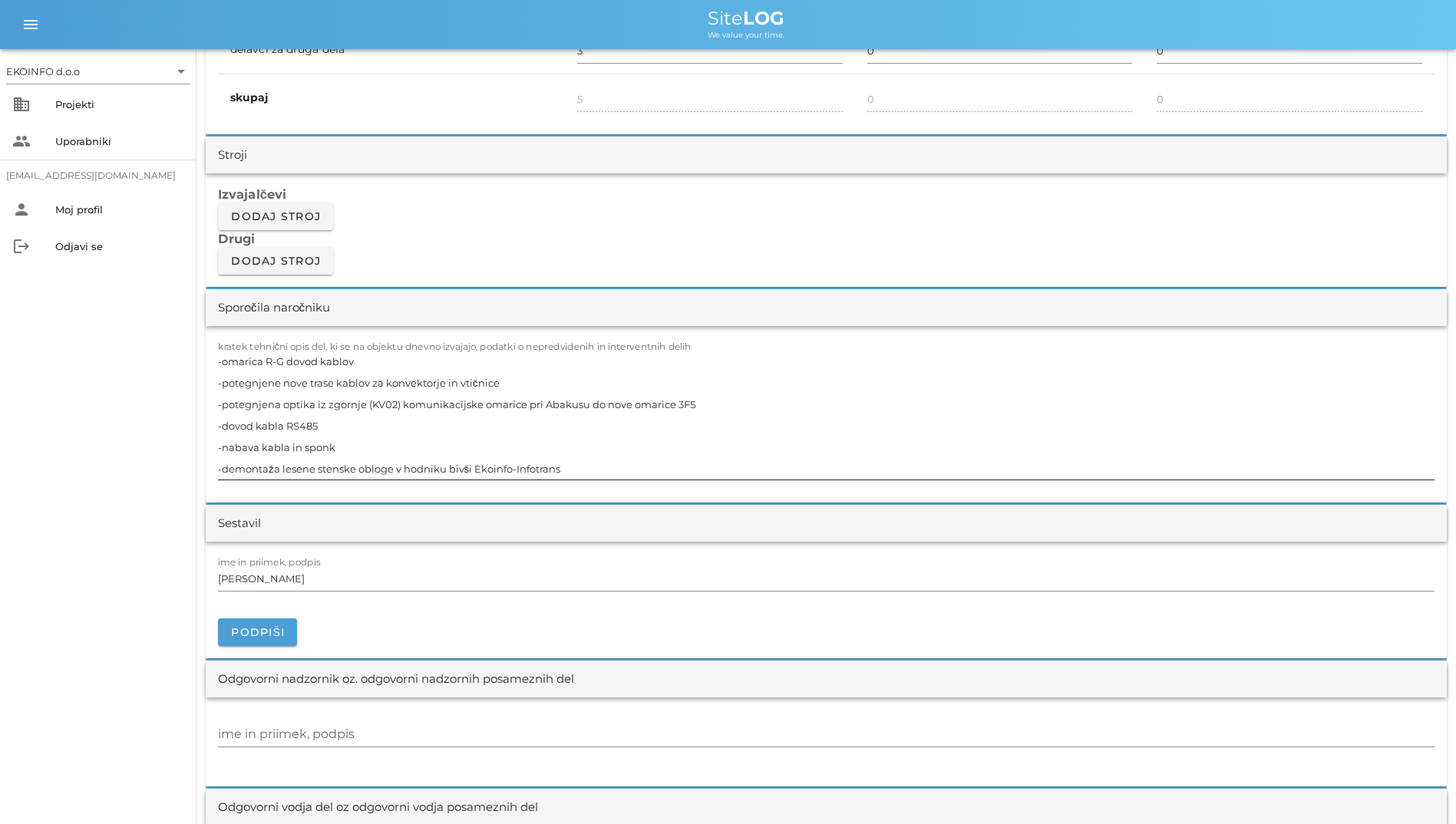
scroll to position [1304, 0]
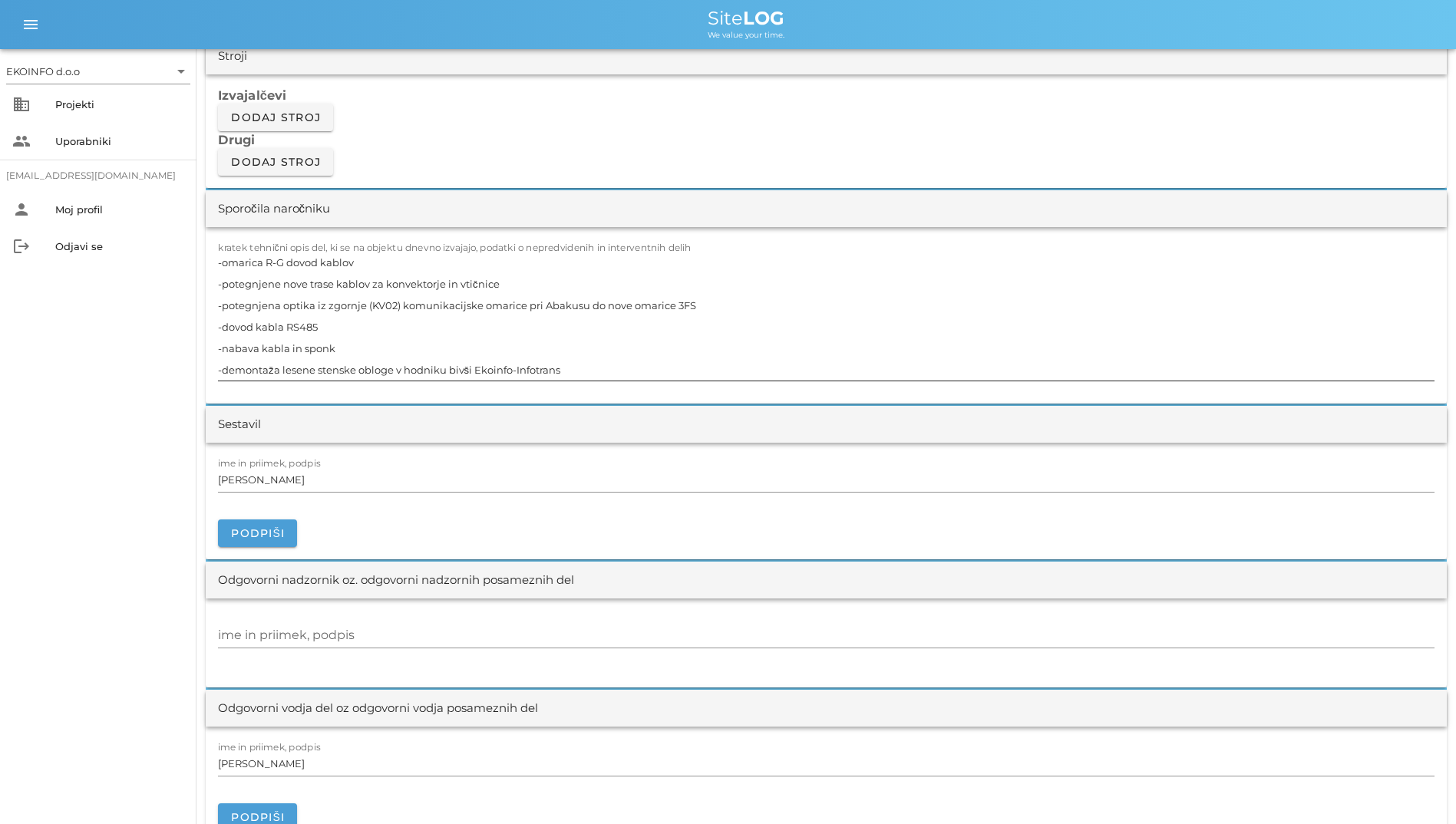
click at [539, 313] on textarea "-omarica R-G dovod kablov -potegnjene nove trase kablov za konvektorje in vtičn…" at bounding box center [826, 316] width 1217 height 129
click at [646, 284] on textarea "-omarica R-G dovod kablov -potegnjene nove trase kablov za konvektorje in vtičn…" at bounding box center [826, 316] width 1217 height 129
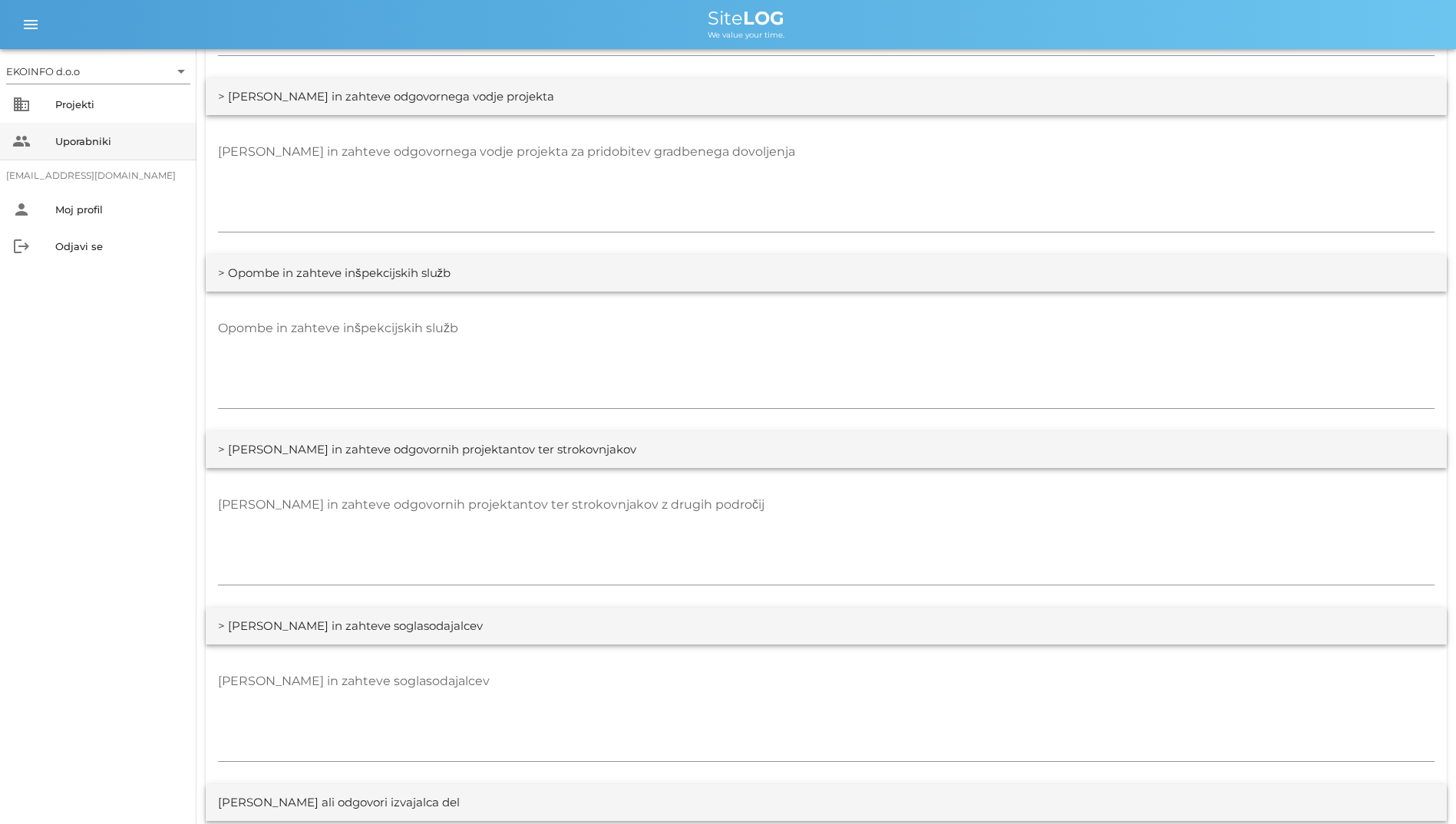
scroll to position [2283, 0]
click at [90, 101] on div "Projekti" at bounding box center [119, 104] width 129 height 12
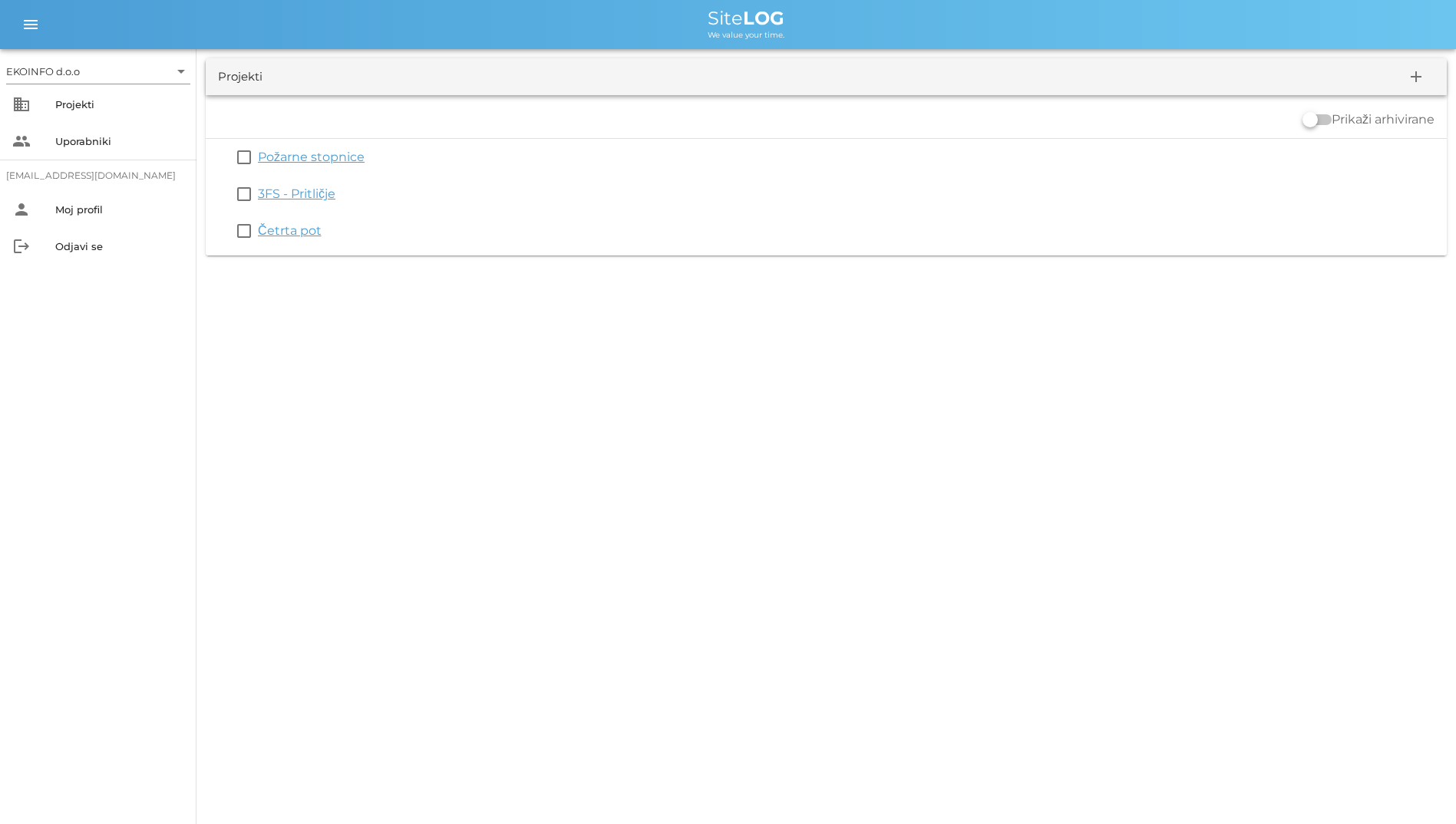
click at [296, 189] on link "3FS - Pritličje" at bounding box center [296, 193] width 77 height 15
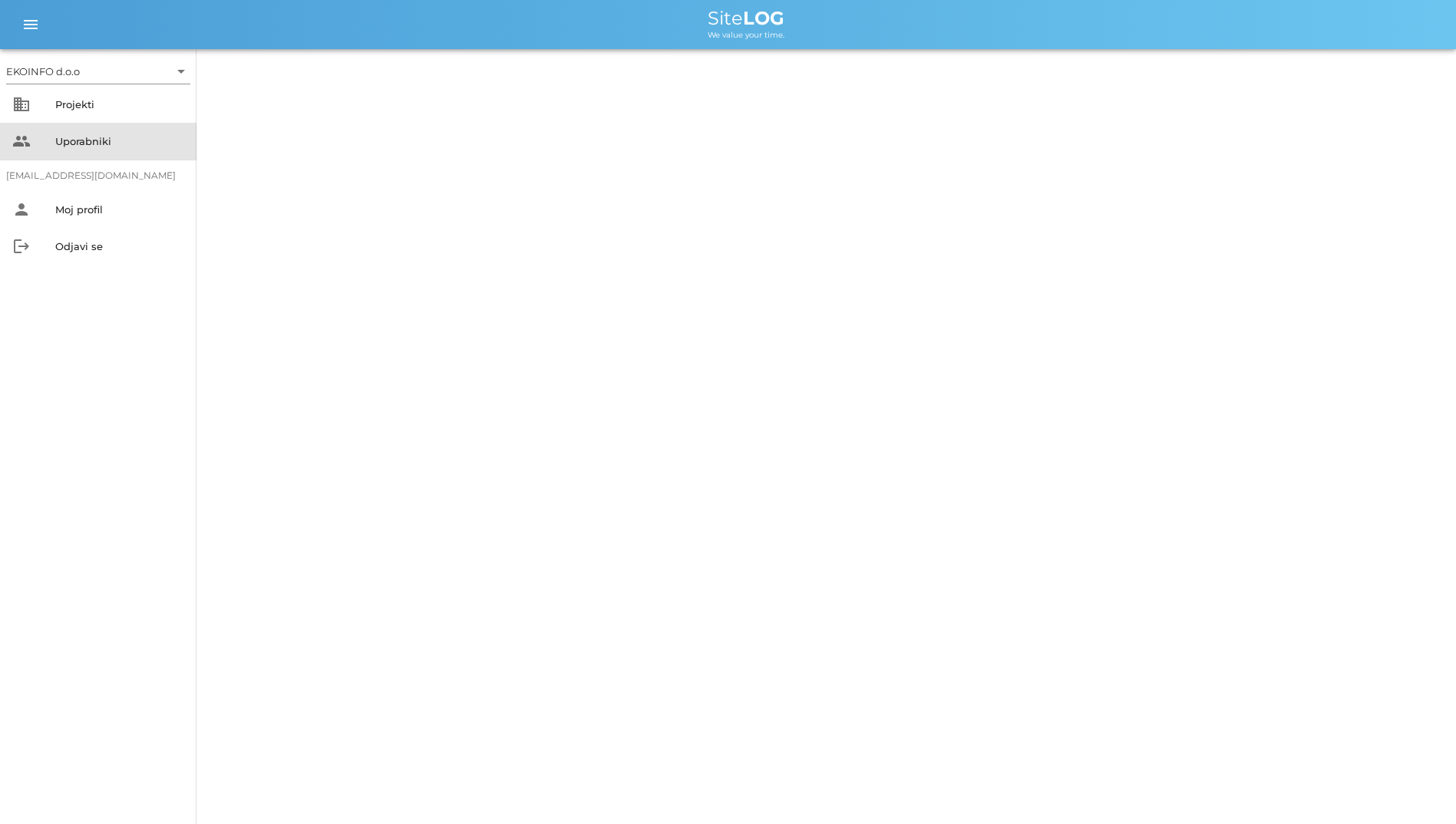
click at [122, 138] on div "Uporabniki" at bounding box center [119, 141] width 129 height 12
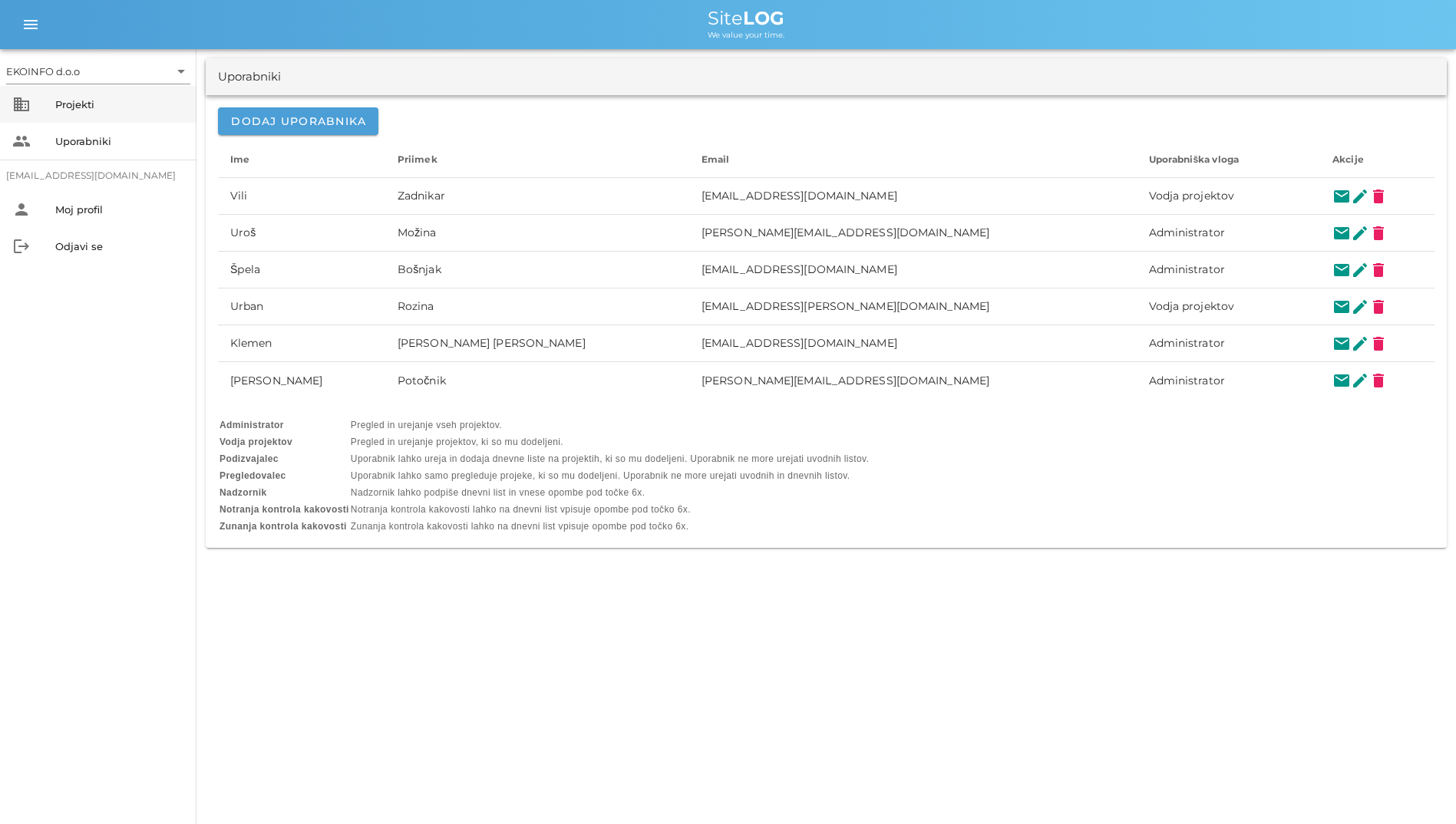
click at [69, 58] on div "EKOINFO d.o.o arrow_drop_down" at bounding box center [98, 72] width 184 height 44
click at [79, 84] on div at bounding box center [98, 89] width 184 height 11
click at [92, 114] on div "Projekti" at bounding box center [119, 104] width 129 height 24
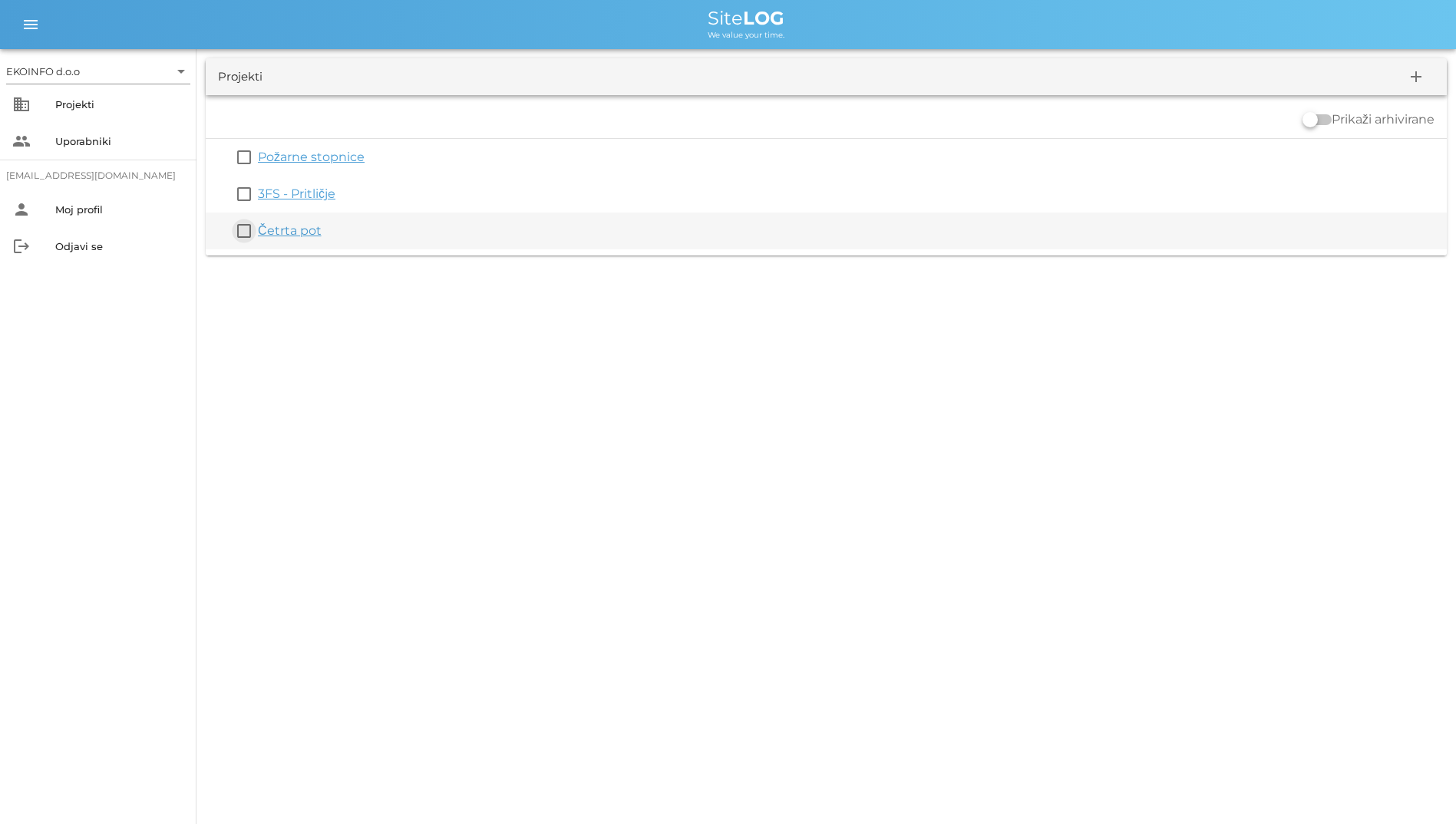
click at [253, 223] on button "check_box_outline_blank" at bounding box center [244, 231] width 19 height 19
click at [265, 227] on div "check_box Četrta pot" at bounding box center [826, 239] width 1241 height 37
click at [284, 251] on div "check_box Četrta pot" at bounding box center [826, 239] width 1241 height 37
click at [285, 245] on link "Četrta pot" at bounding box center [290, 239] width 64 height 15
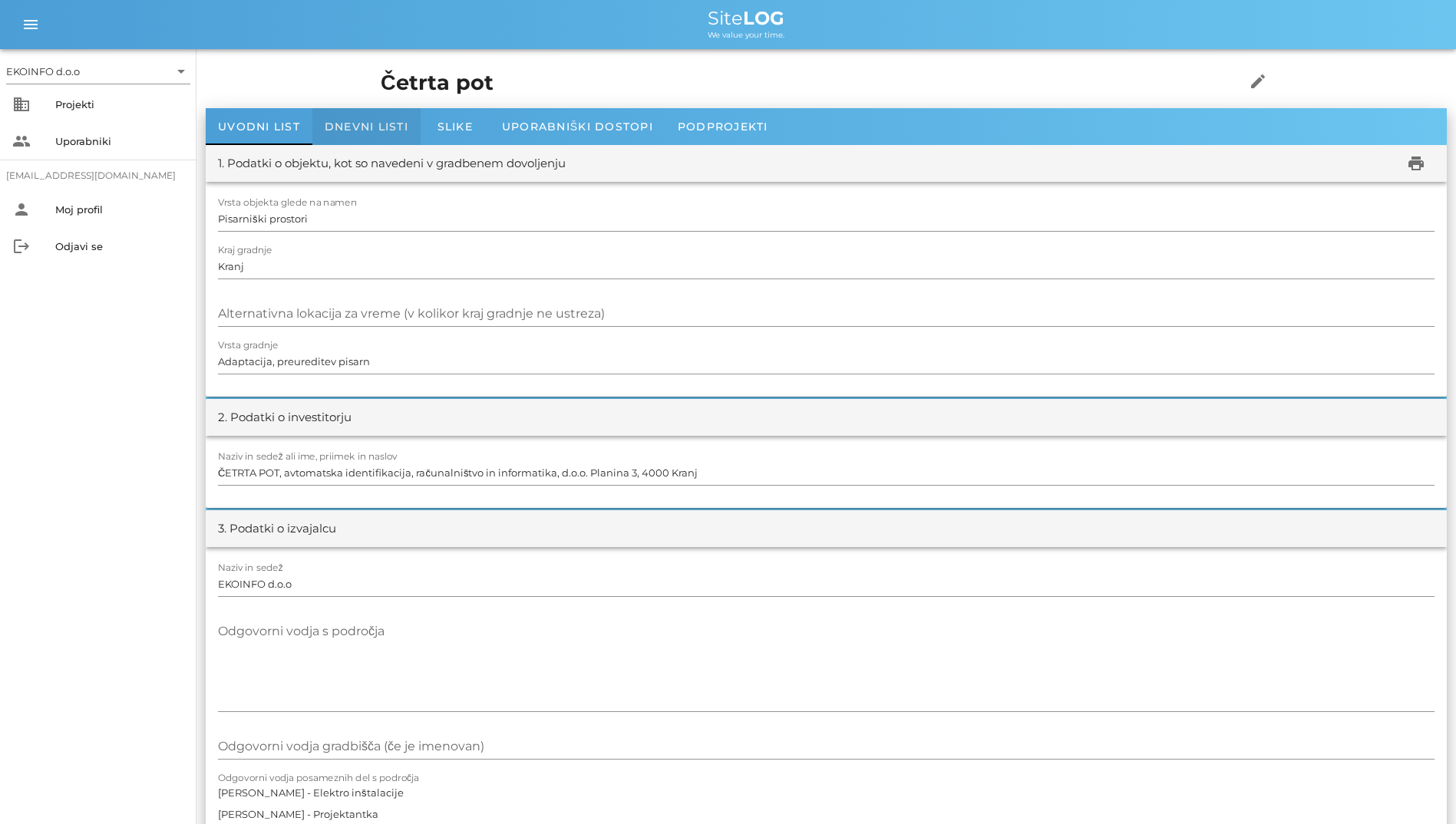
click at [319, 115] on div "Dnevni listi" at bounding box center [367, 126] width 108 height 37
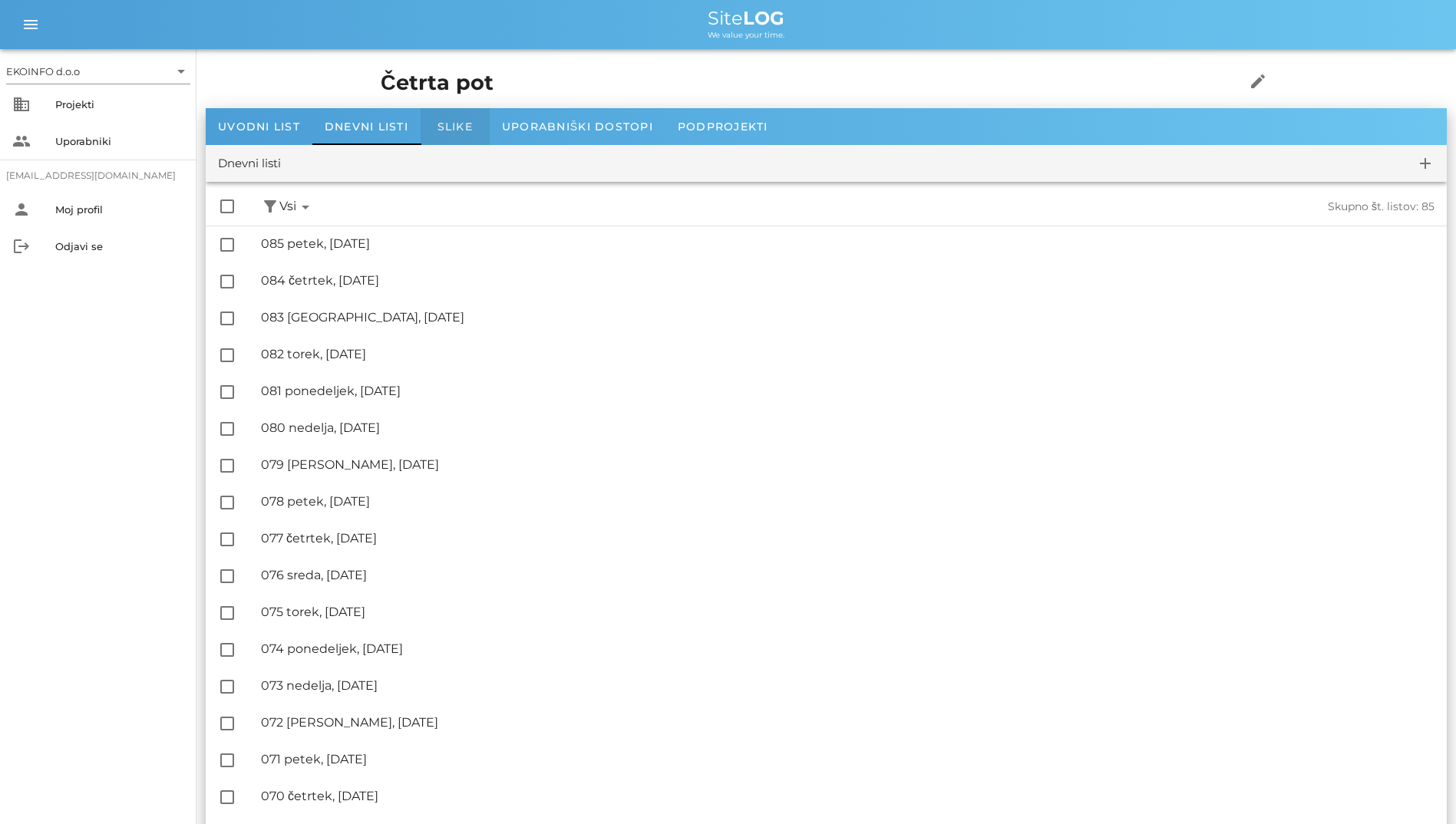
click at [430, 136] on div "Slike" at bounding box center [455, 126] width 69 height 37
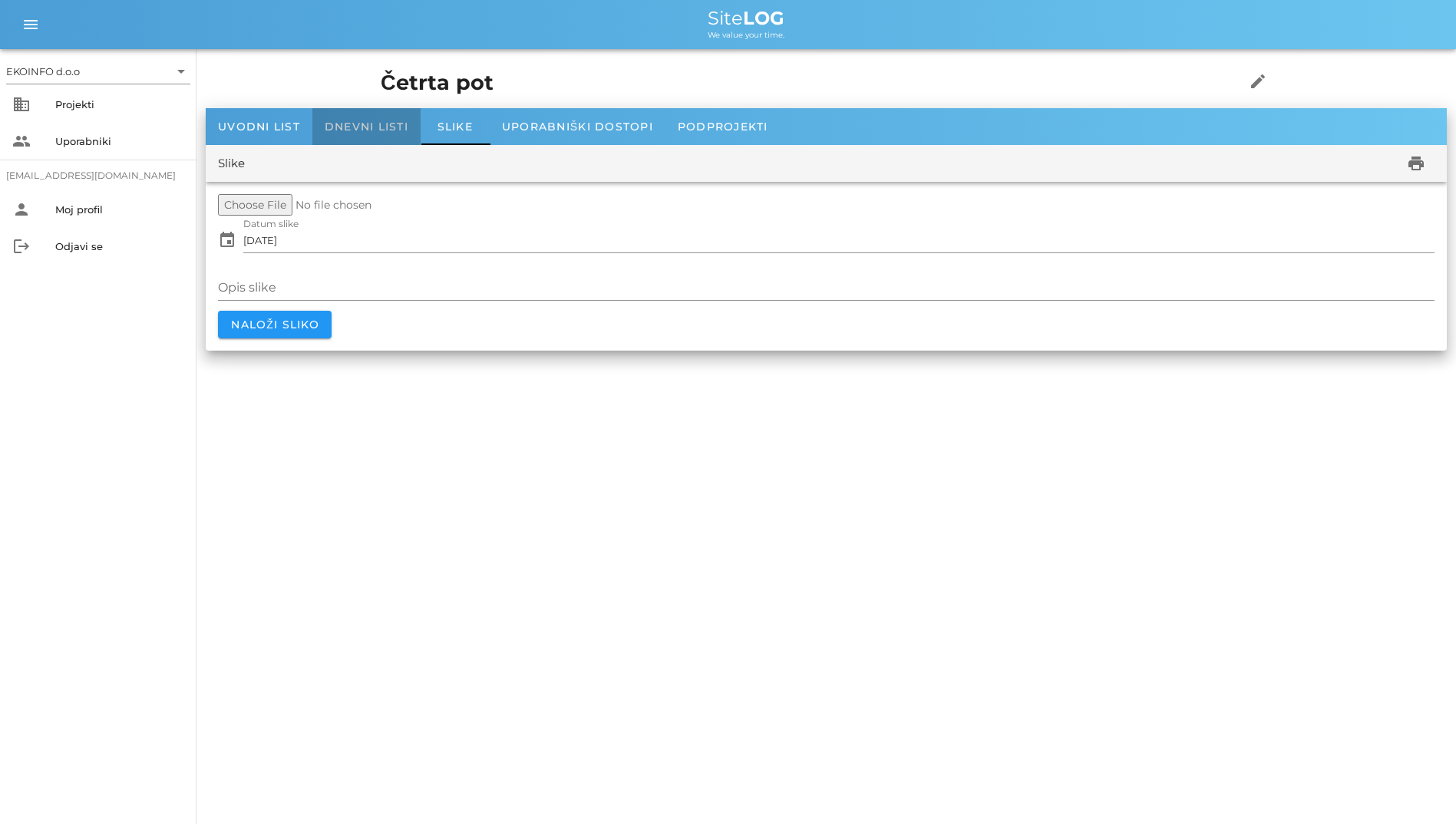
click at [370, 136] on div "Dnevni listi" at bounding box center [367, 126] width 108 height 37
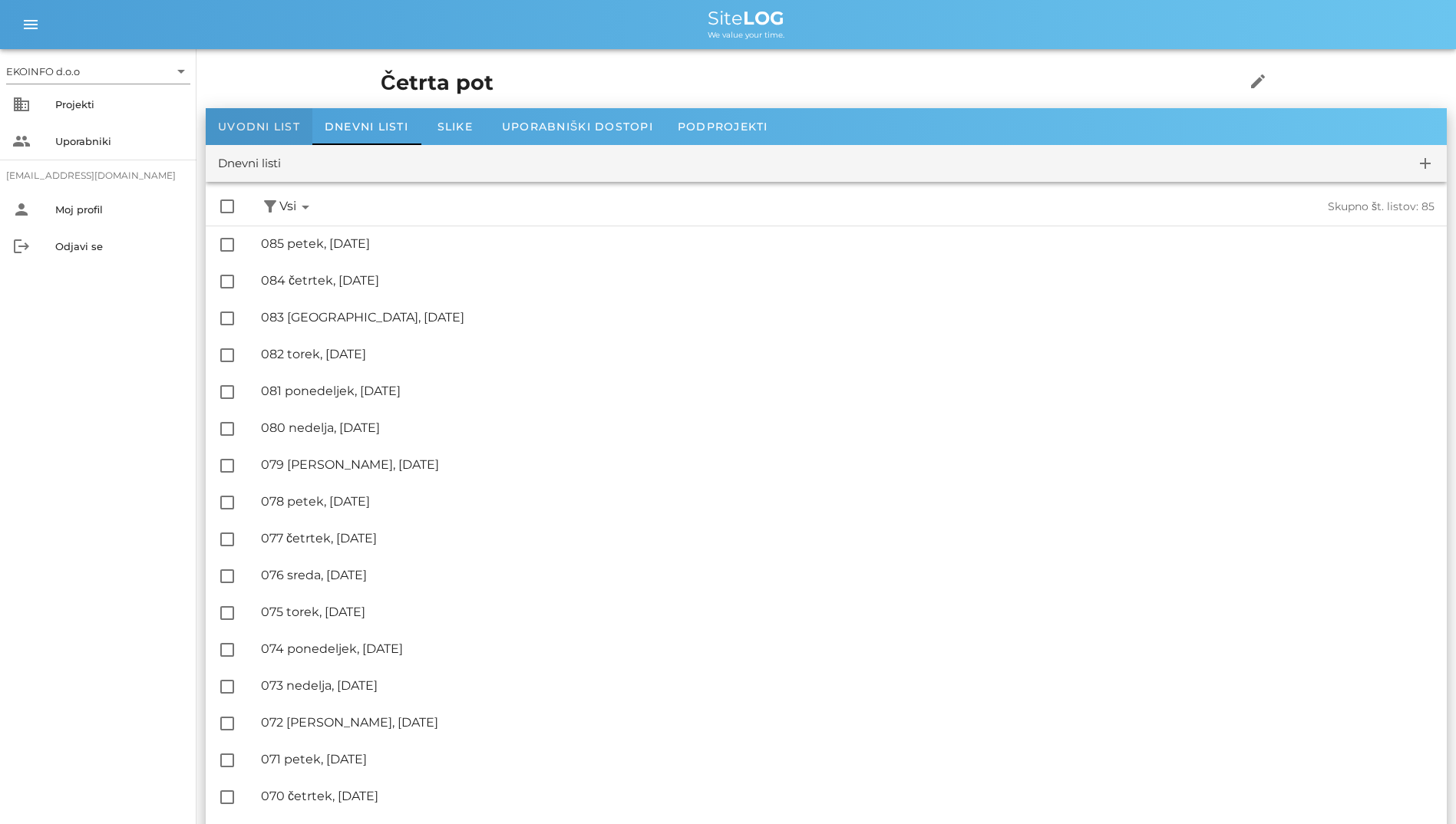
click at [292, 126] on span "Uvodni list" at bounding box center [258, 127] width 82 height 14
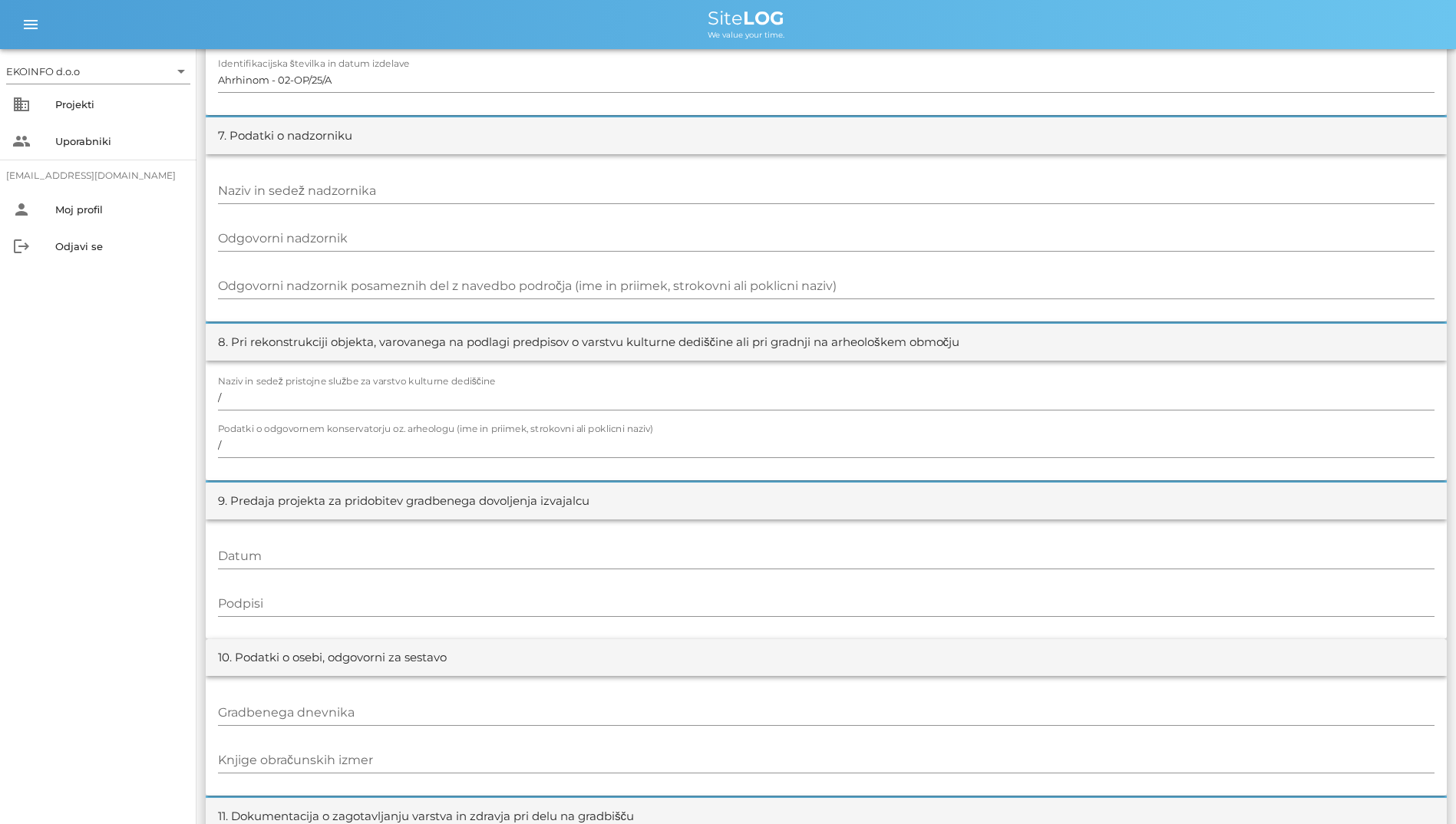
scroll to position [1304, 0]
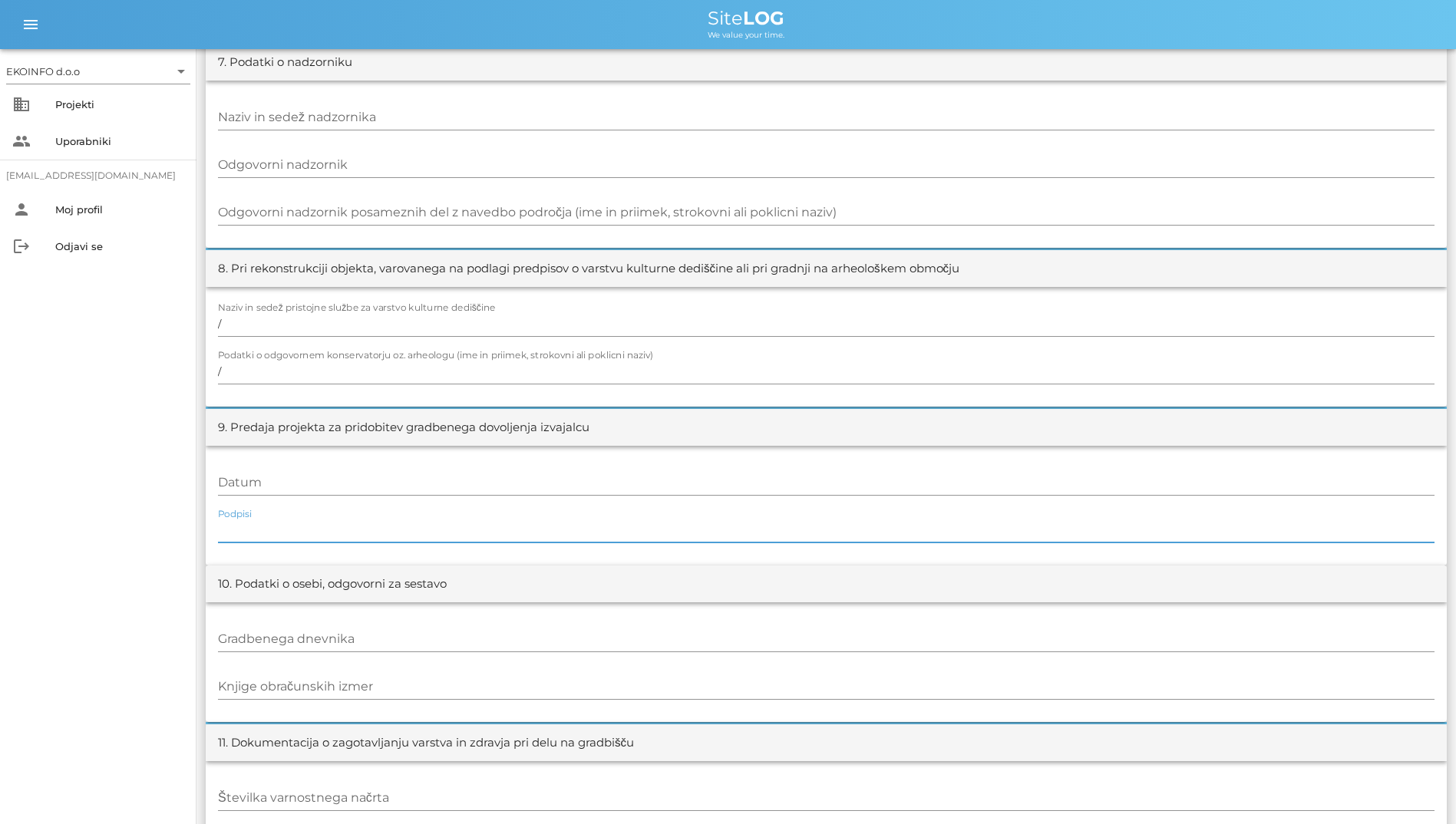
click at [274, 529] on input "Podpisi" at bounding box center [826, 529] width 1217 height 24
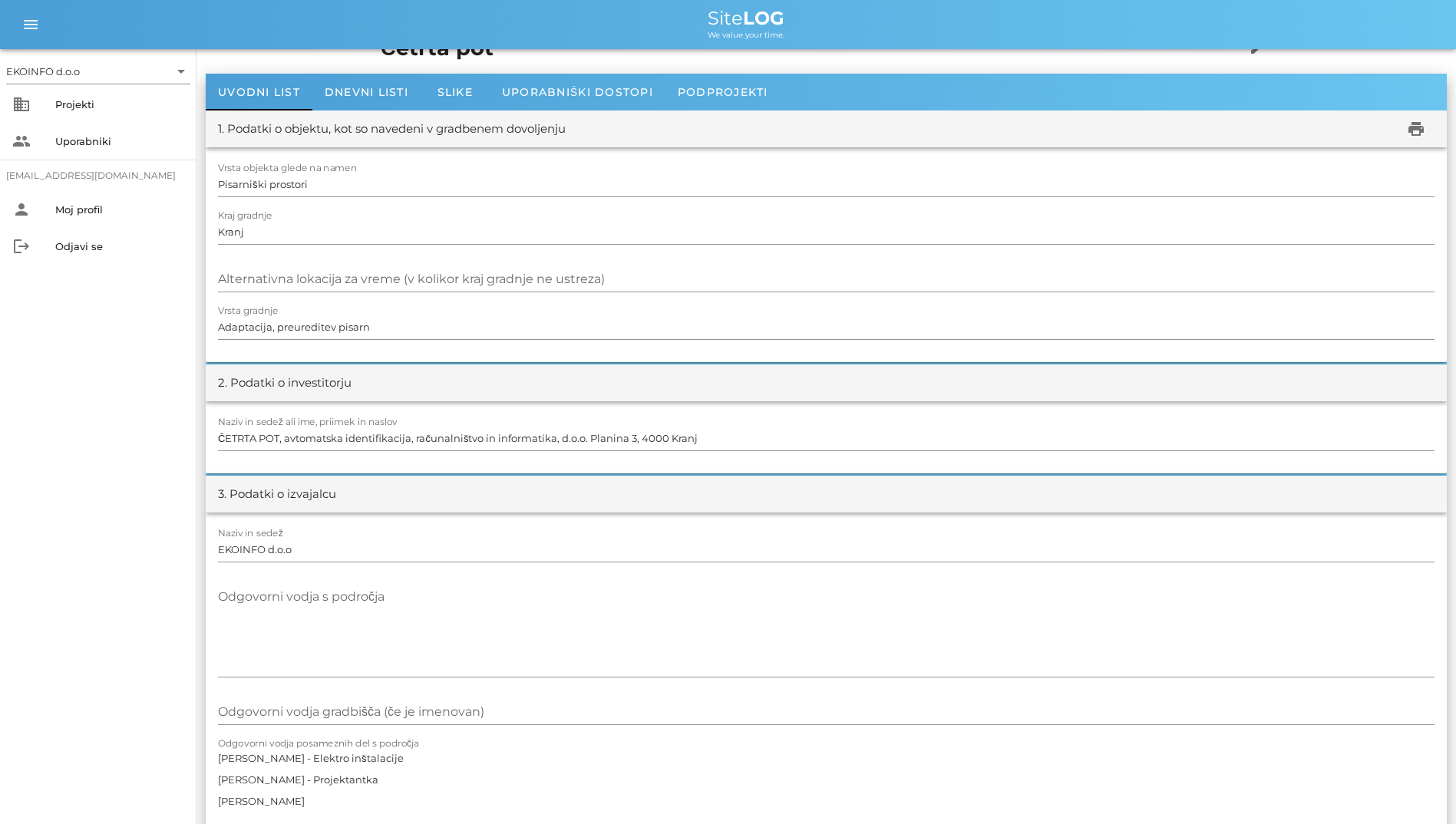
scroll to position [0, 0]
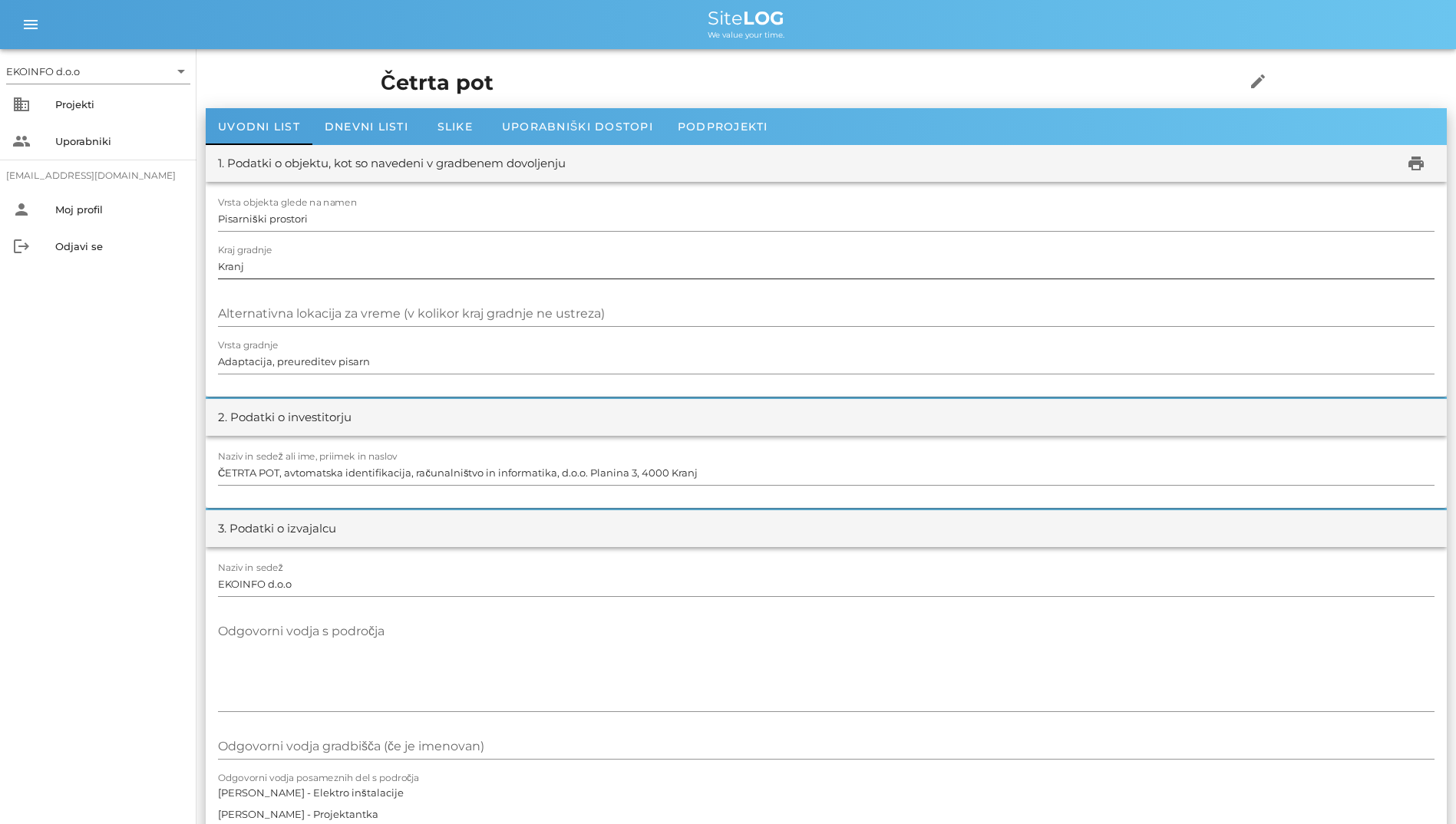
click at [346, 258] on input "Kranj" at bounding box center [826, 266] width 1217 height 24
click at [332, 140] on div "Dnevni listi" at bounding box center [367, 126] width 108 height 37
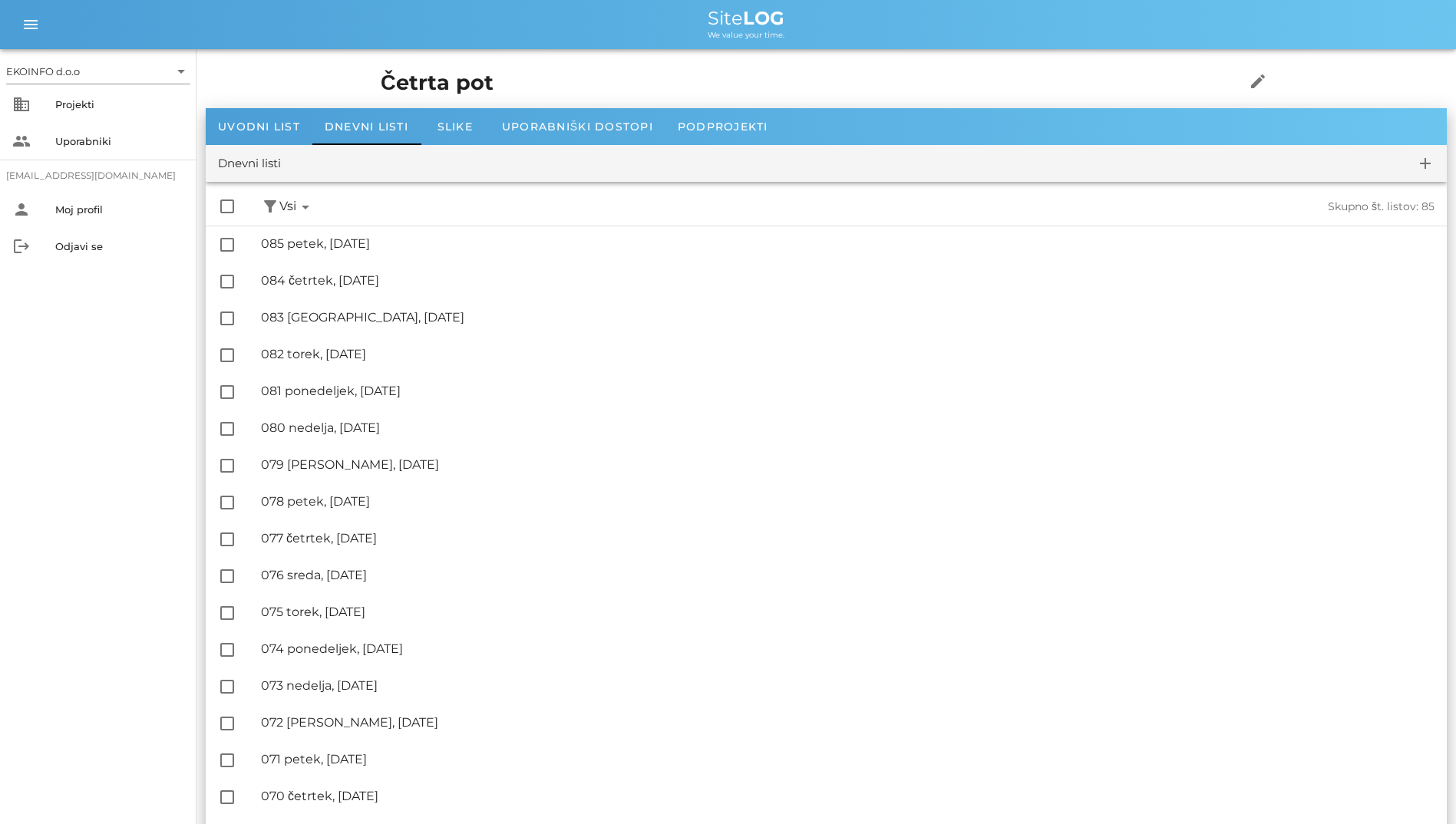
click at [376, 218] on div "check_box_outline_blank filter_alt Podpisani arrow_drop_down Nepodpisani arrow_…" at bounding box center [826, 207] width 1241 height 37
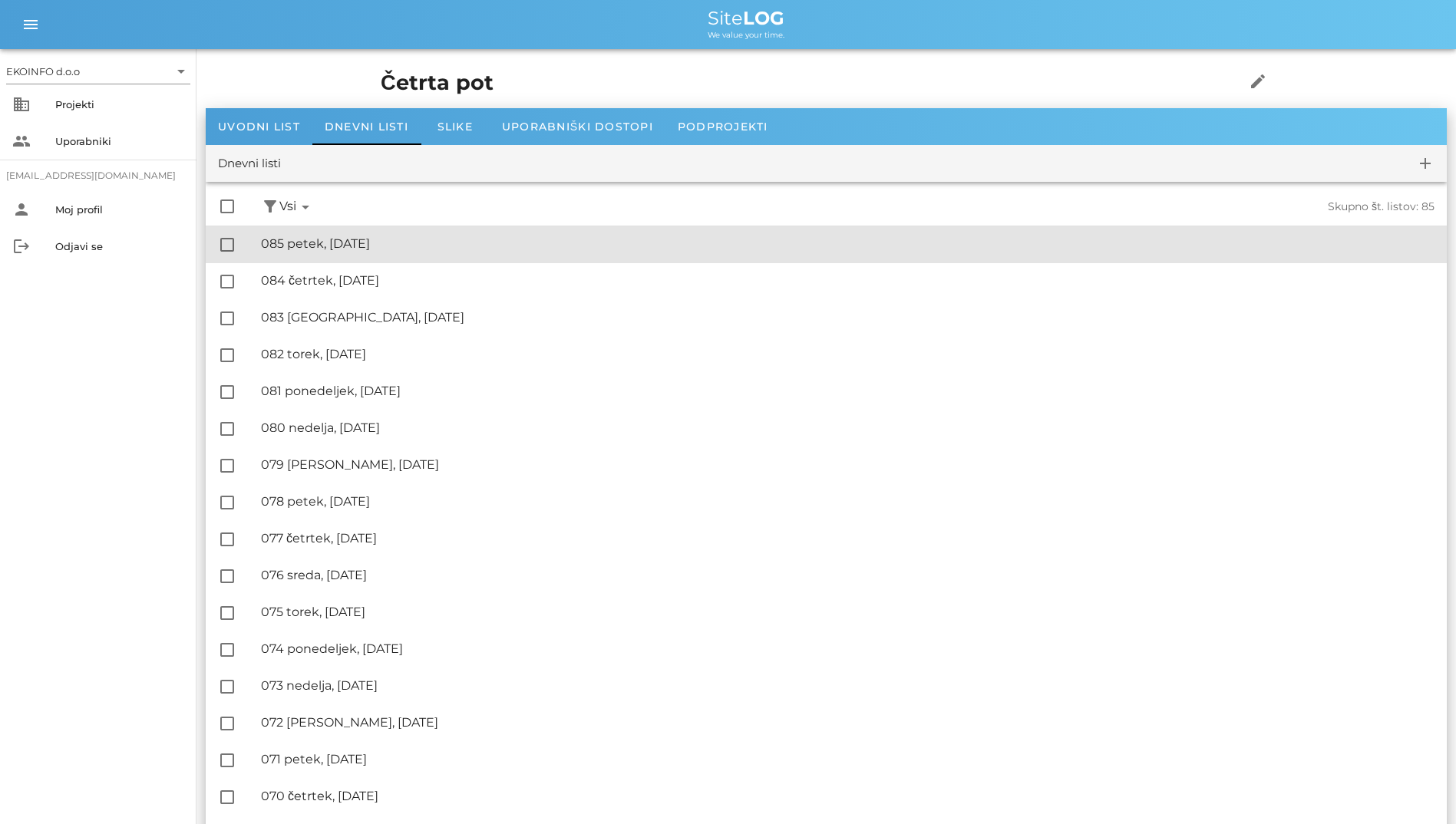
click at [395, 230] on div "🔏 085 petek, [DATE] ✓ Podpisal: Nadzornik ✓ Podpisal: Sestavljalec ✓ Podpisal: …" at bounding box center [848, 244] width 1174 height 34
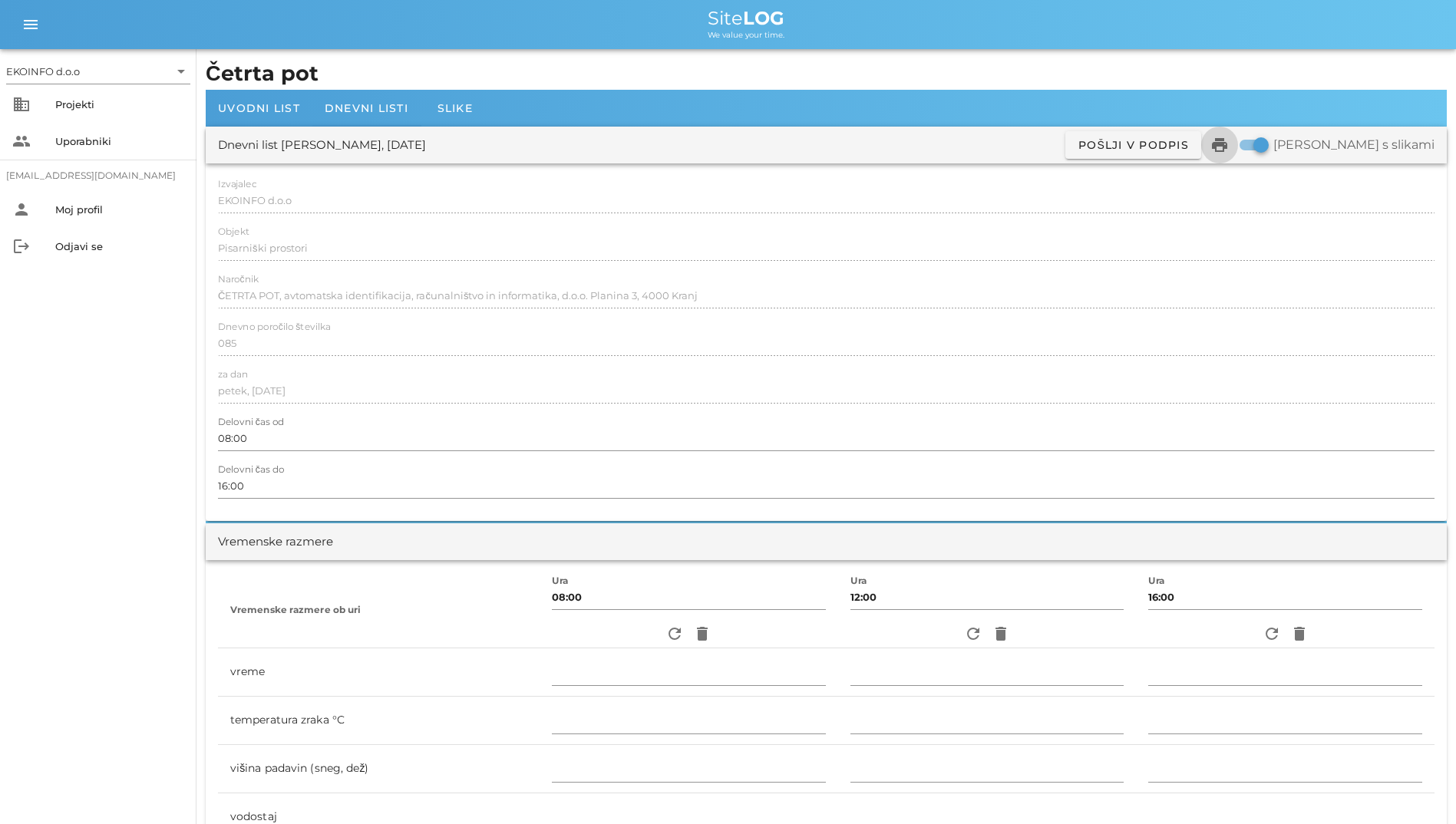
click at [1228, 147] on icon "print" at bounding box center [1220, 145] width 19 height 19
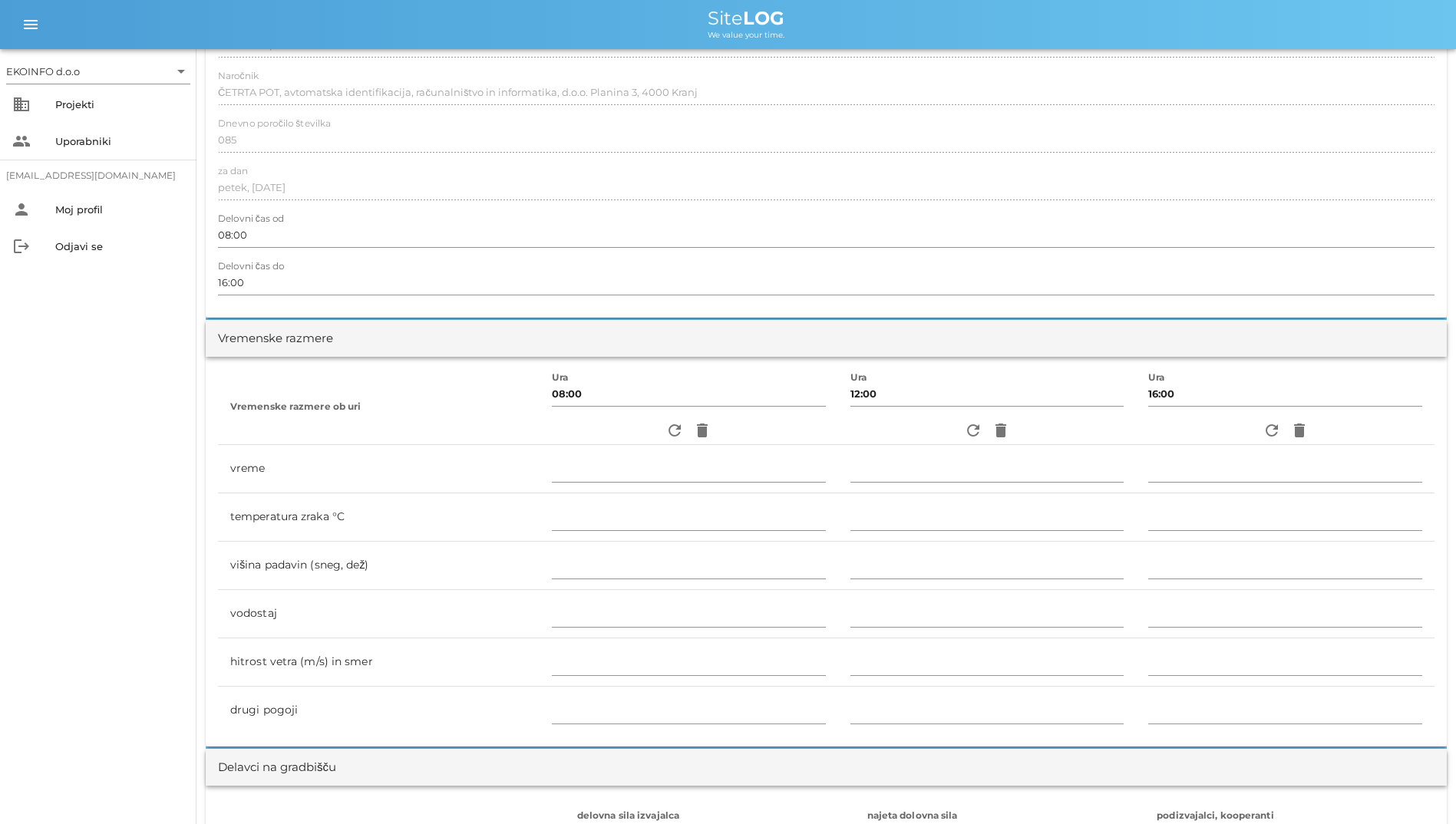
scroll to position [307, 0]
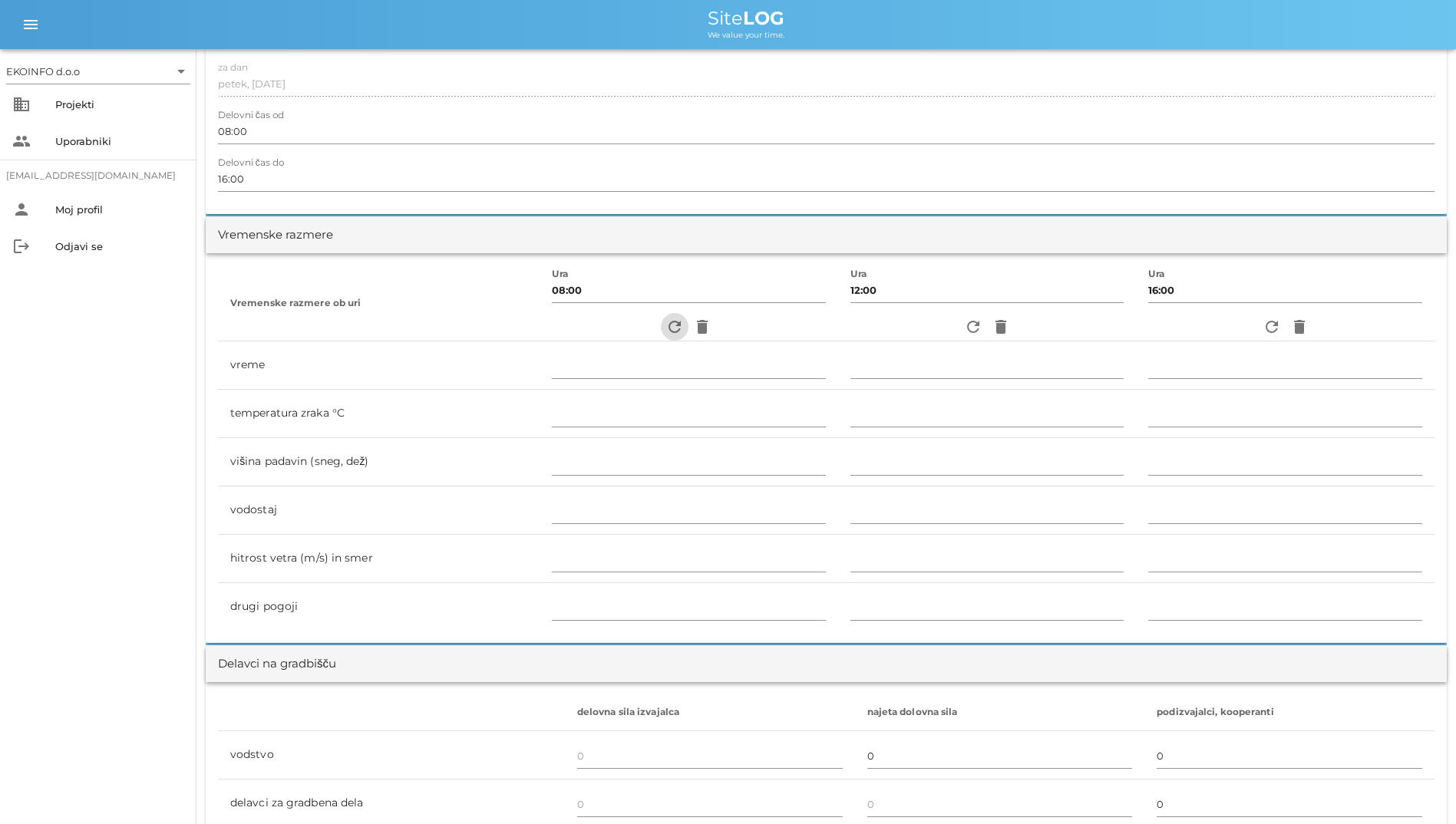
click at [666, 327] on icon "refresh" at bounding box center [675, 327] width 19 height 19
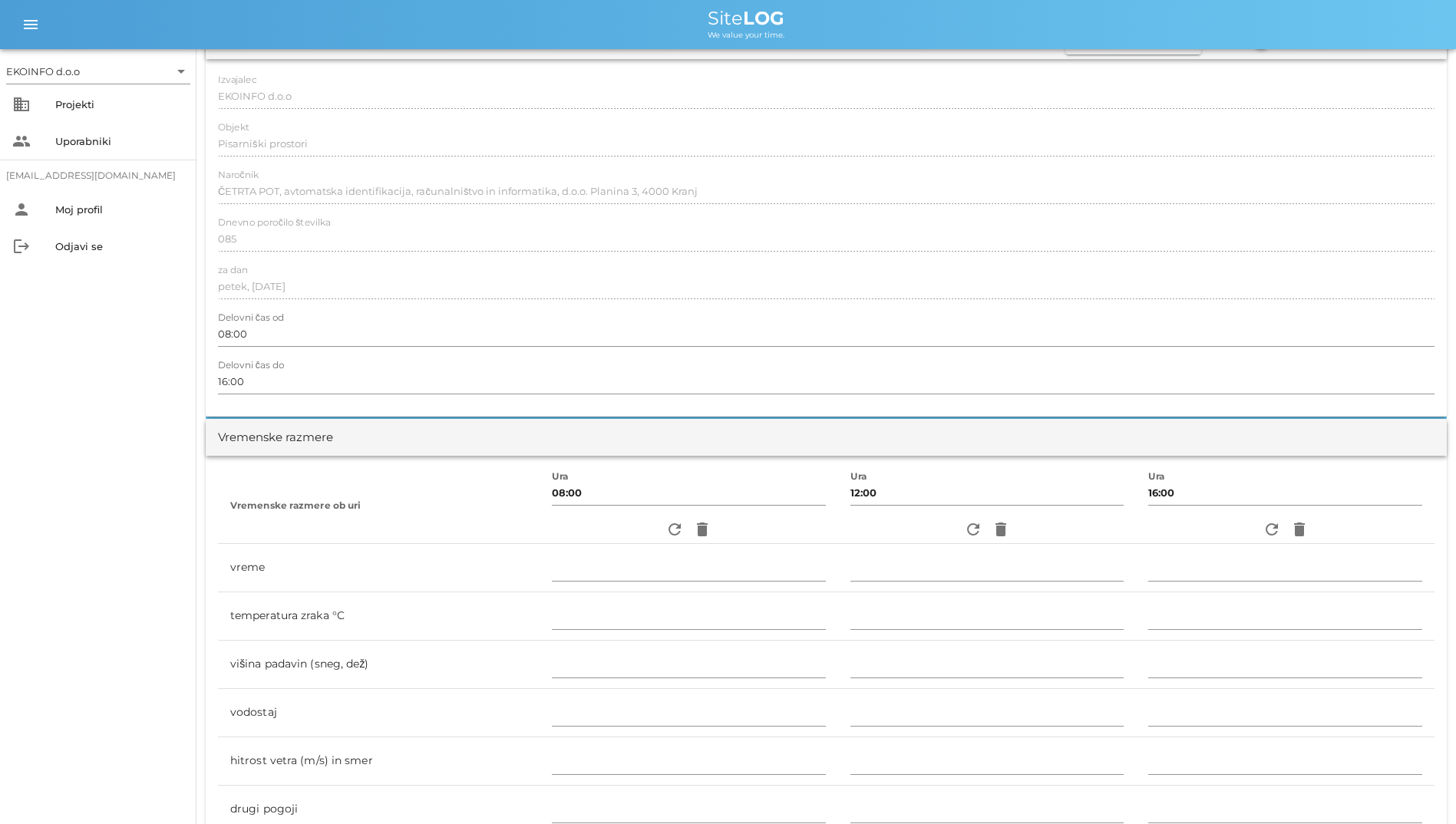
scroll to position [0, 0]
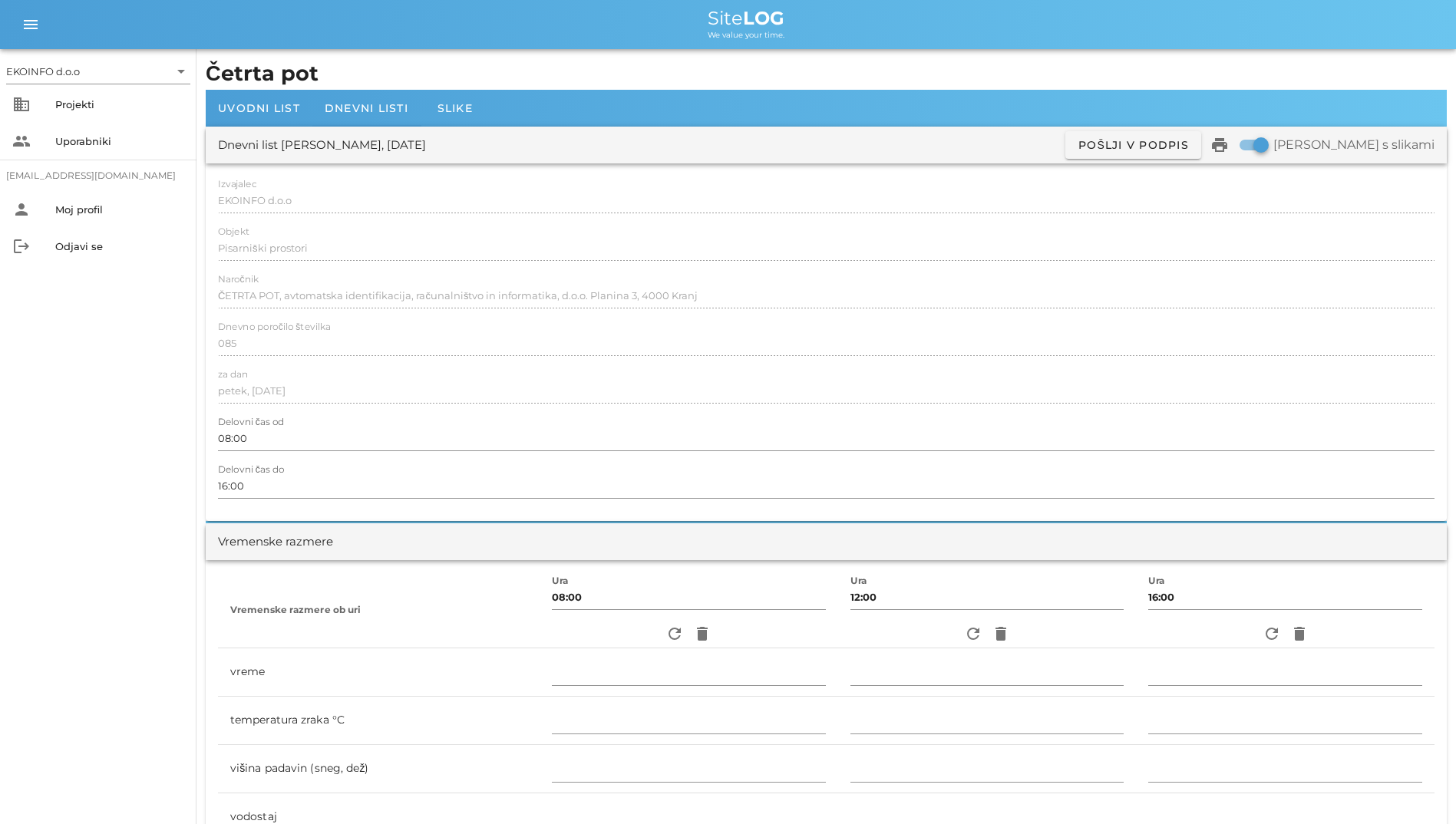
click at [604, 263] on div at bounding box center [826, 266] width 1217 height 11
click at [349, 119] on div "Dnevni listi" at bounding box center [367, 108] width 108 height 37
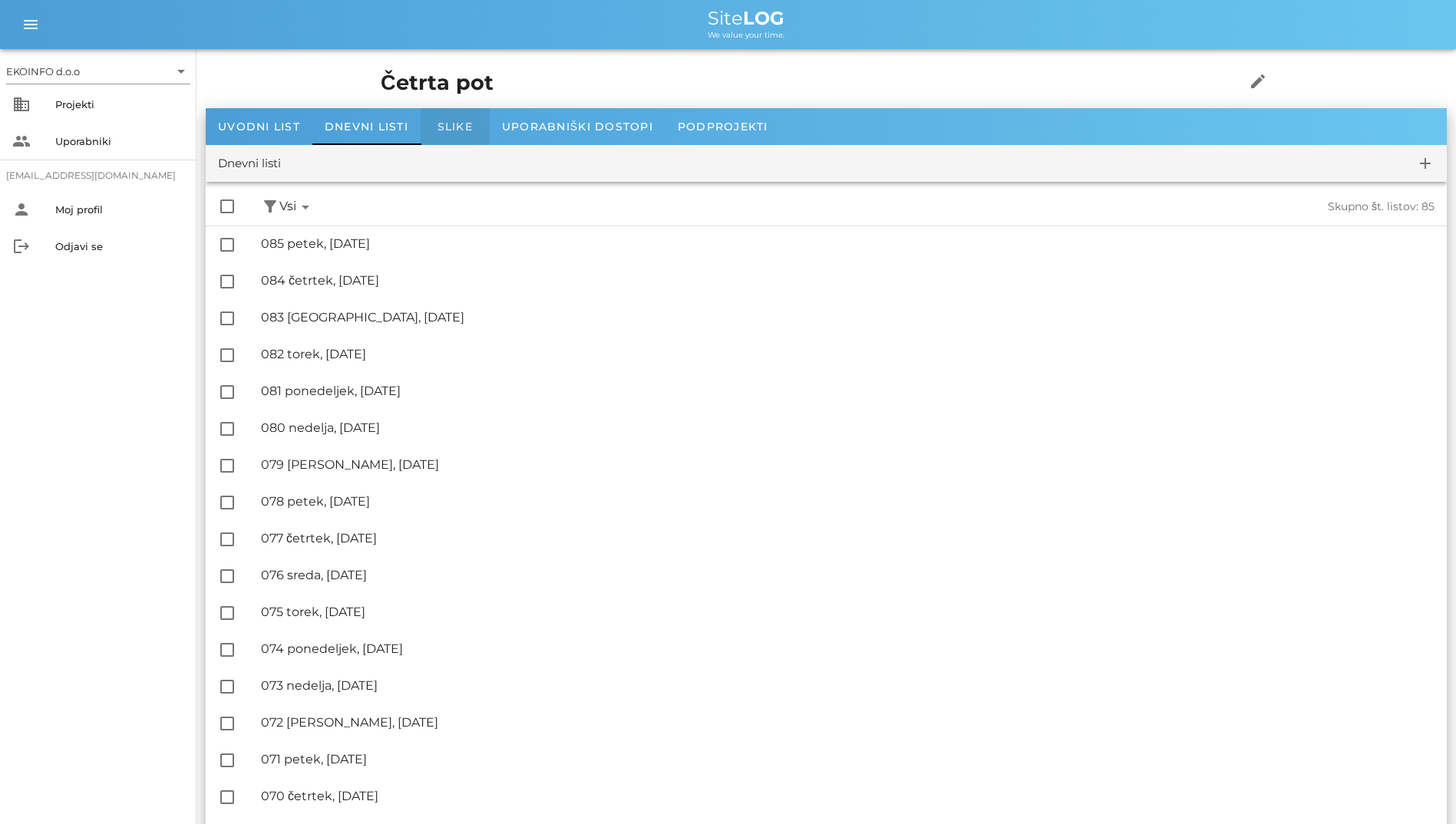
click at [459, 130] on span "Slike" at bounding box center [455, 127] width 35 height 14
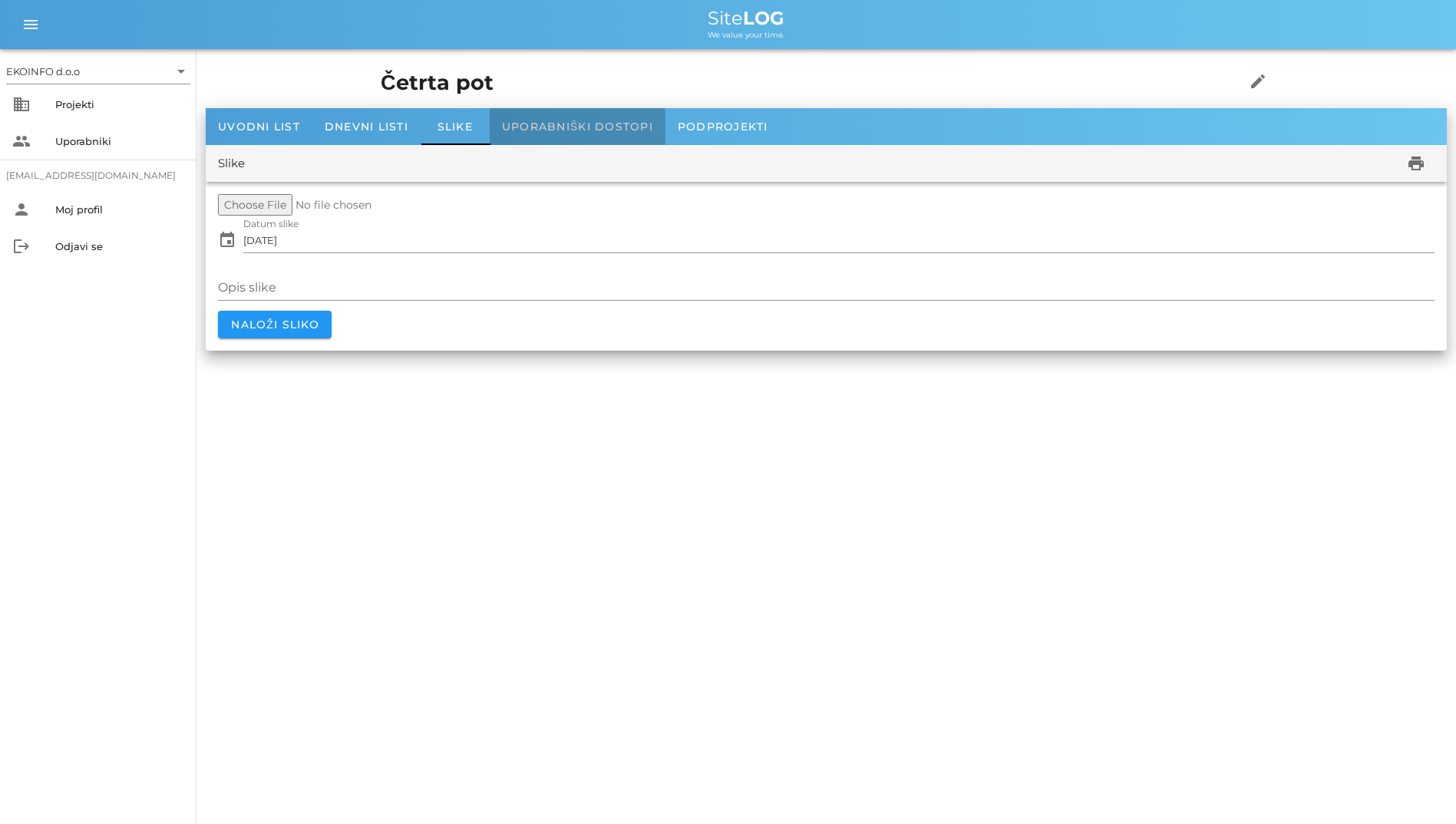
click at [545, 126] on span "Uporabniški dostopi" at bounding box center [578, 127] width 151 height 14
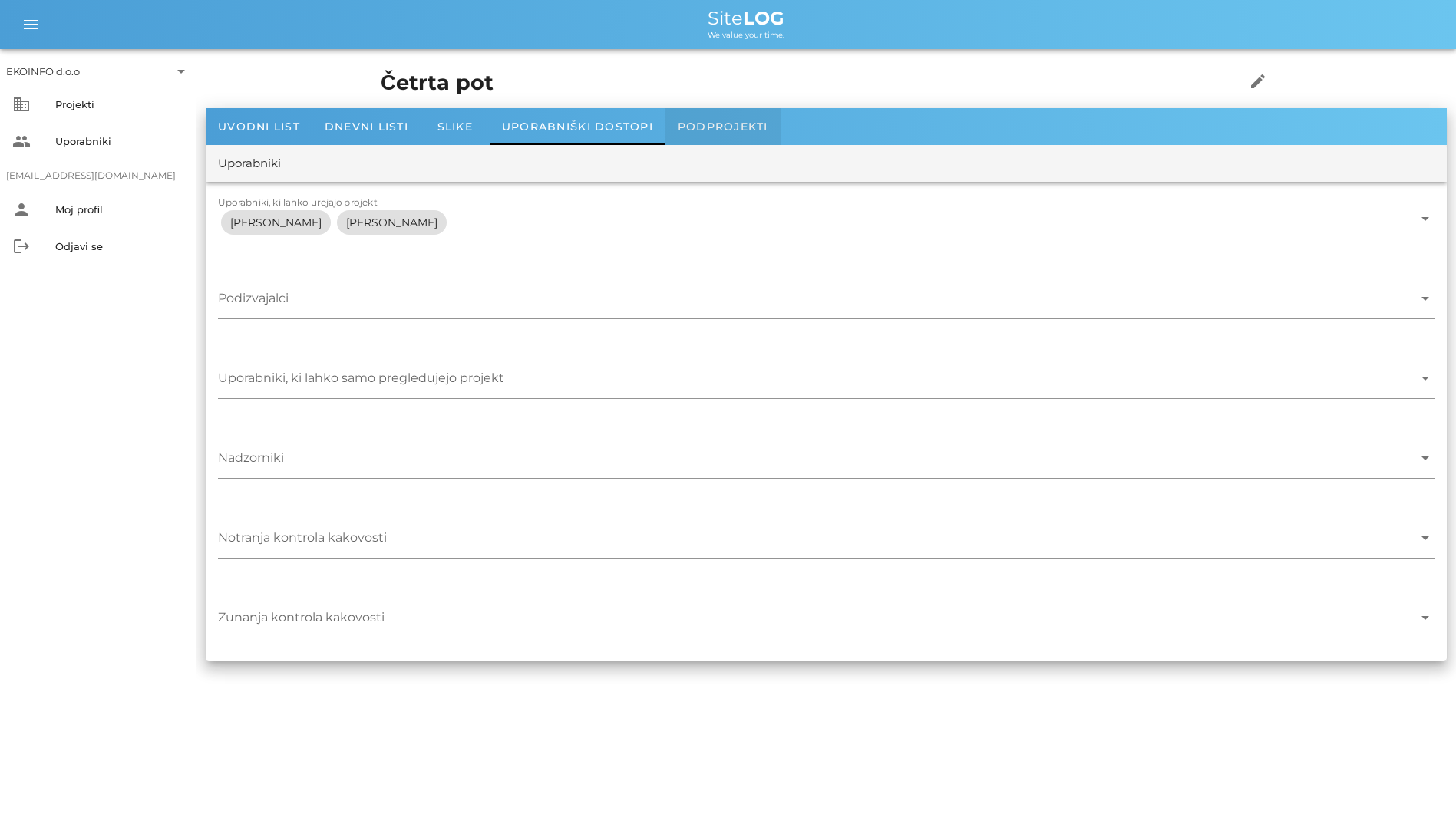
click at [698, 126] on span "Podprojekti" at bounding box center [723, 127] width 90 height 14
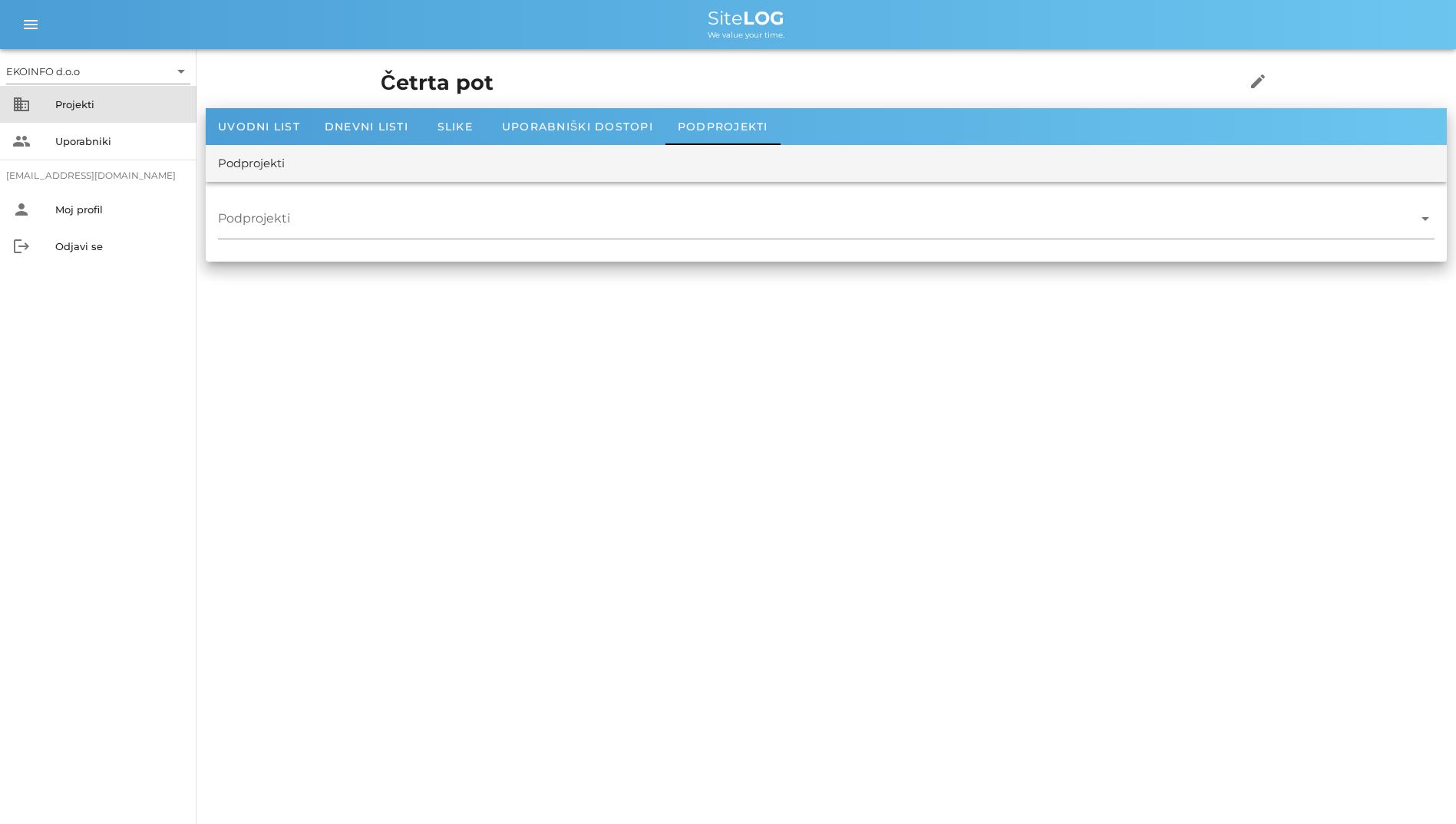
click at [118, 105] on div "Projekti" at bounding box center [119, 104] width 129 height 12
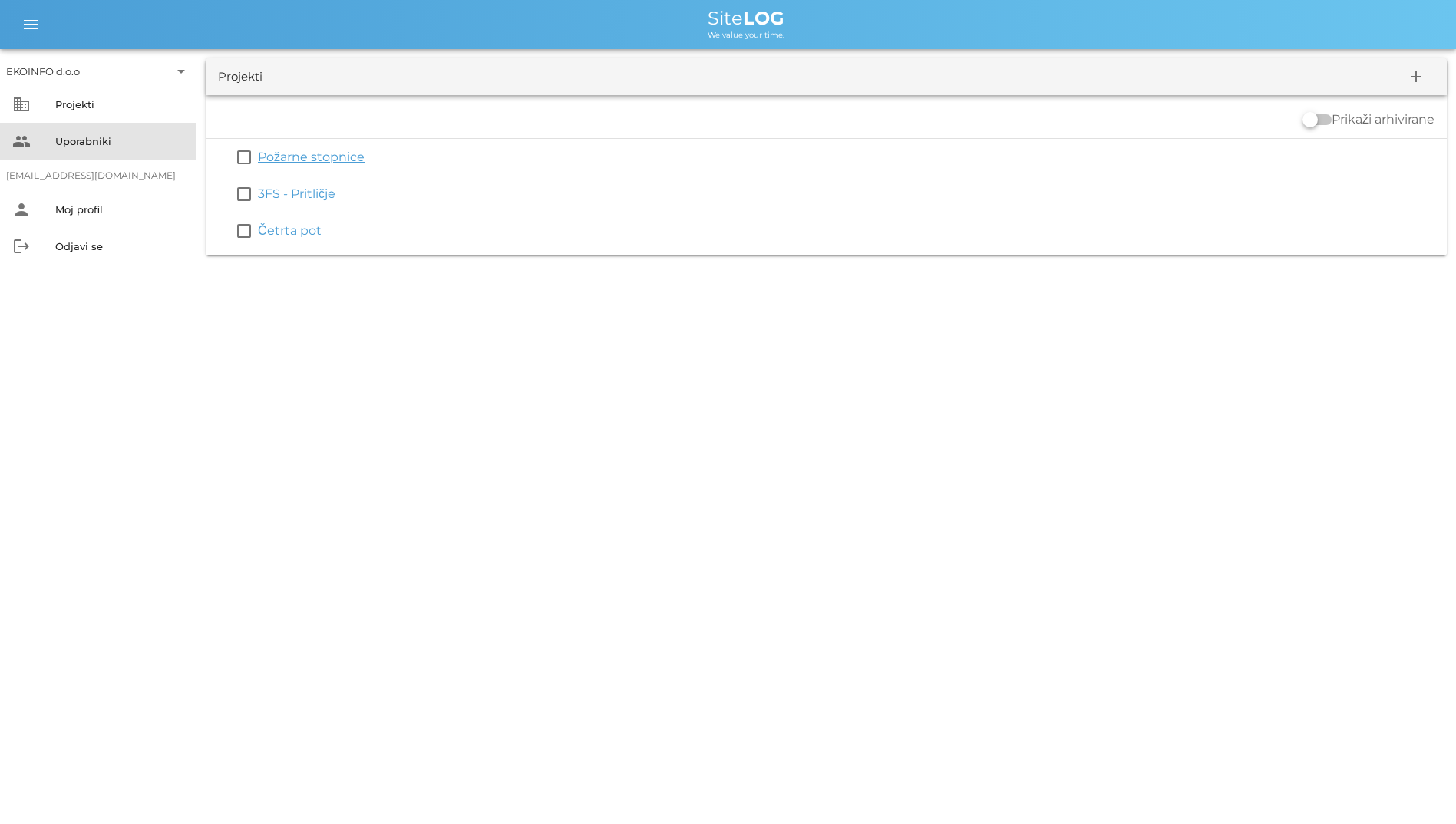
click at [119, 143] on div "Uporabniki" at bounding box center [119, 141] width 129 height 12
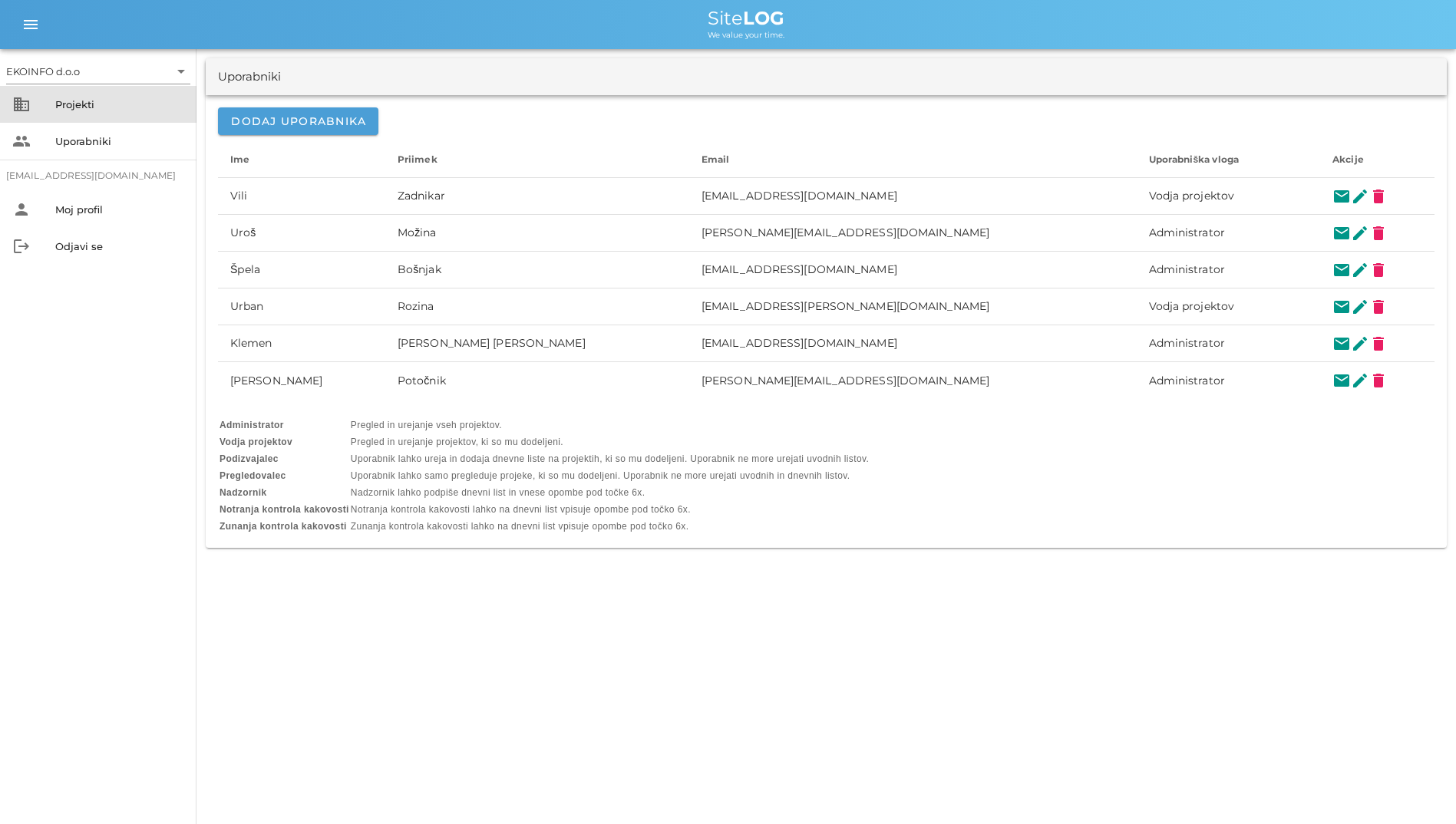
click at [119, 104] on div "Projekti" at bounding box center [119, 104] width 129 height 12
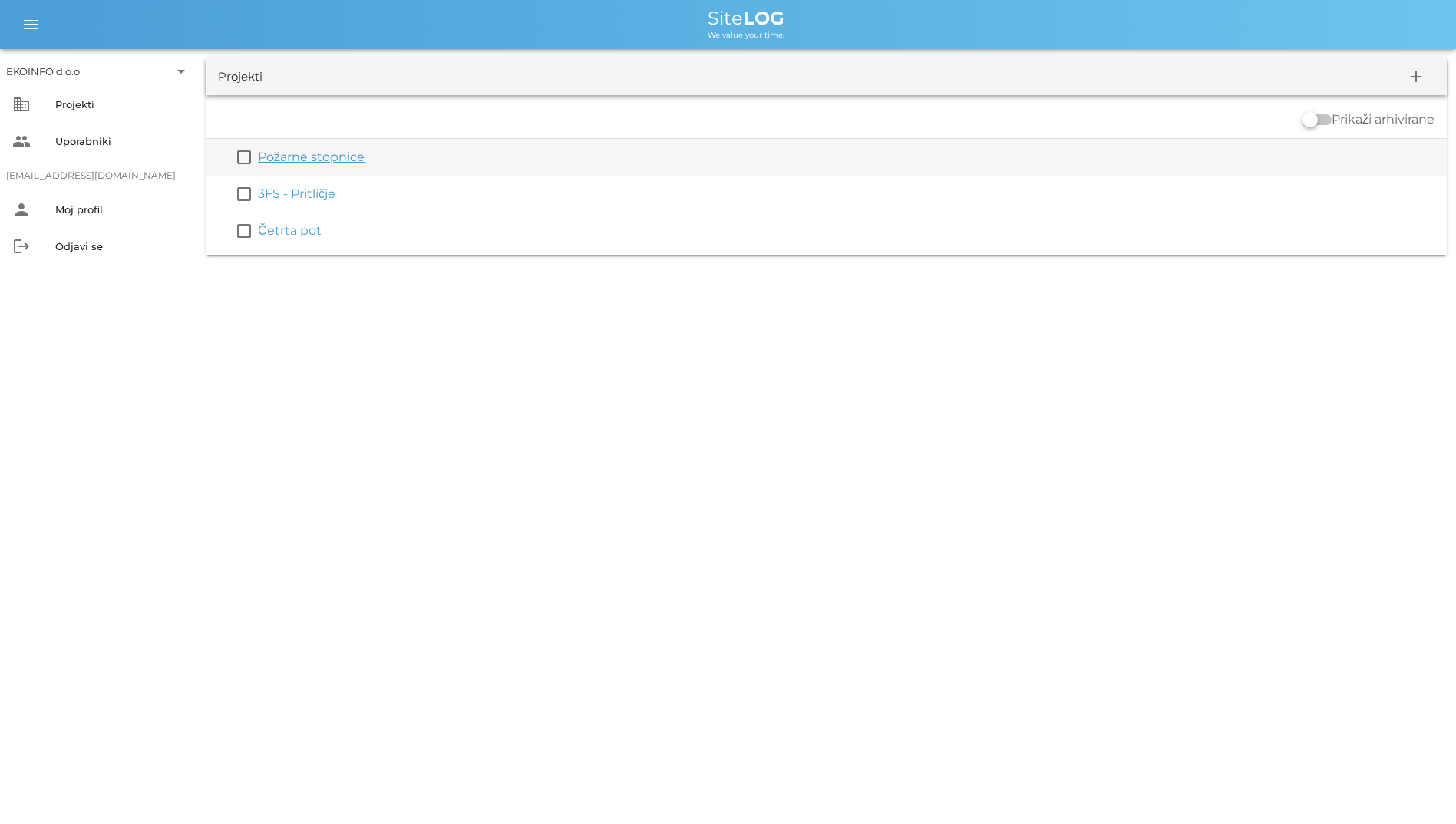
click at [303, 156] on link "Požarne stopnice" at bounding box center [311, 157] width 107 height 15
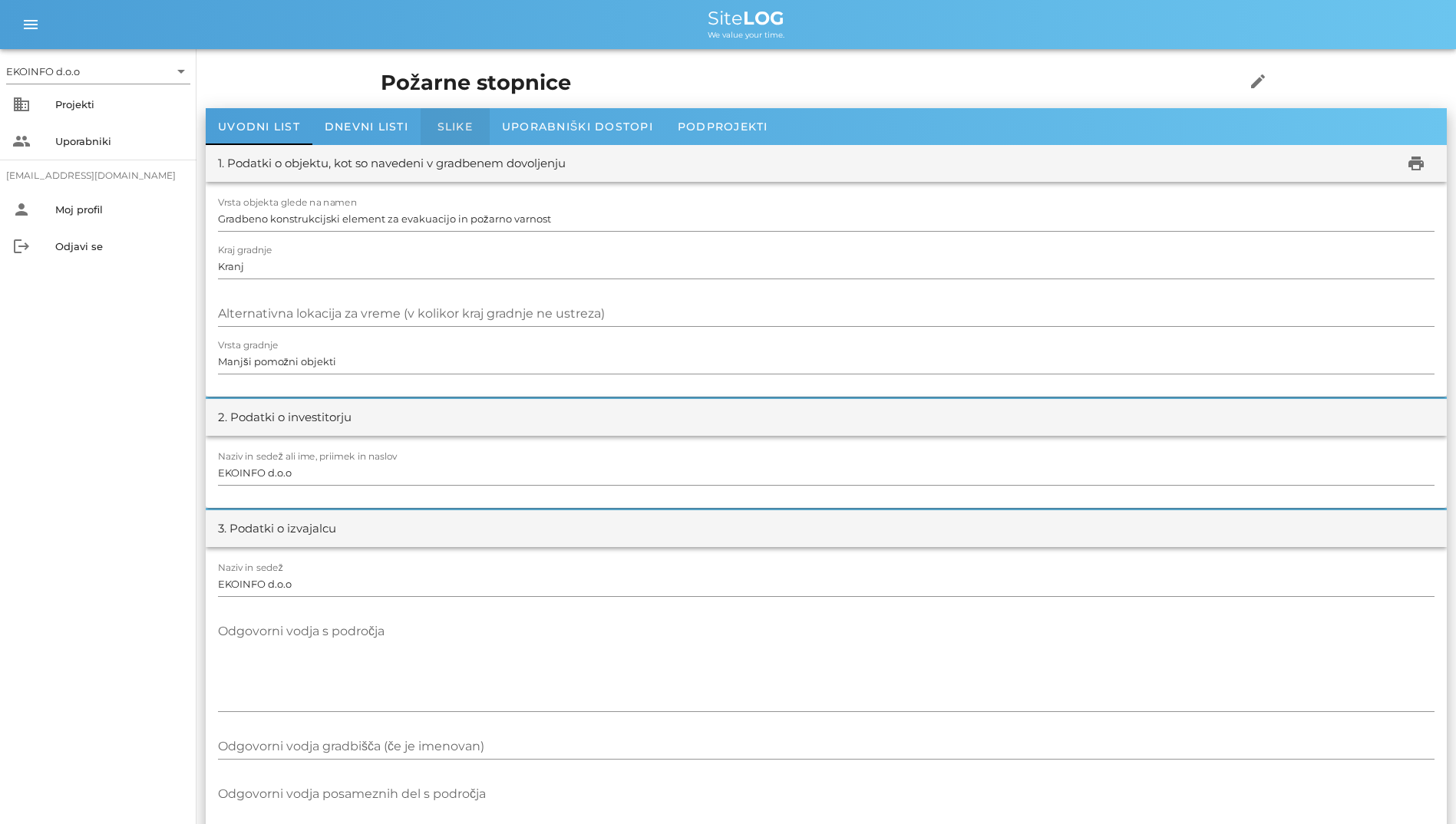
click at [459, 118] on div "Slike" at bounding box center [455, 126] width 69 height 37
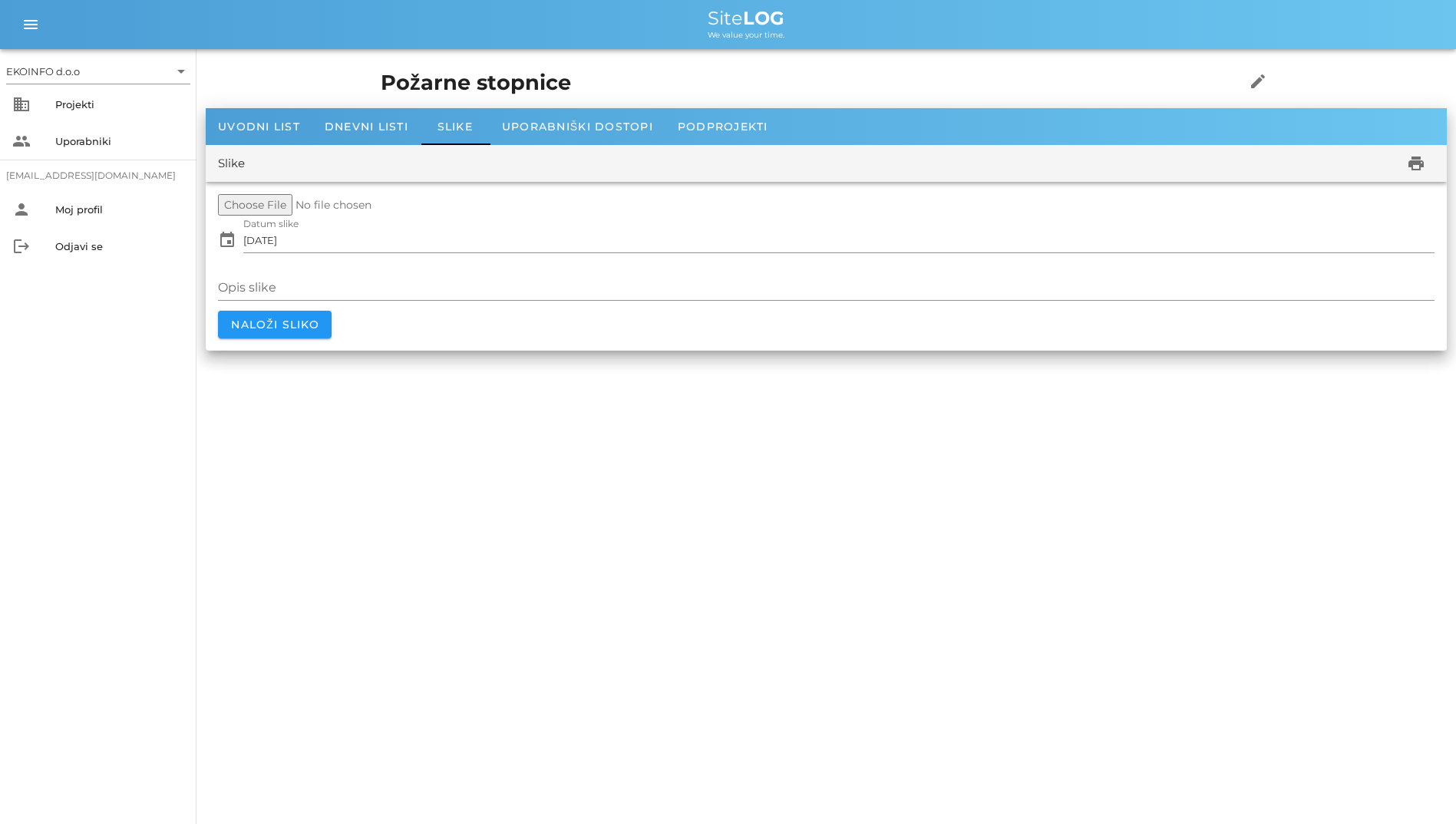
click at [1025, 580] on div "EKOINFO d.o.o arrow_drop_down business Projekti people Uporabniki [EMAIL_ADDRES…" at bounding box center [728, 412] width 1456 height 824
click at [438, 129] on span "Slike" at bounding box center [455, 127] width 35 height 14
click at [386, 133] on div "Dnevni listi" at bounding box center [367, 126] width 108 height 37
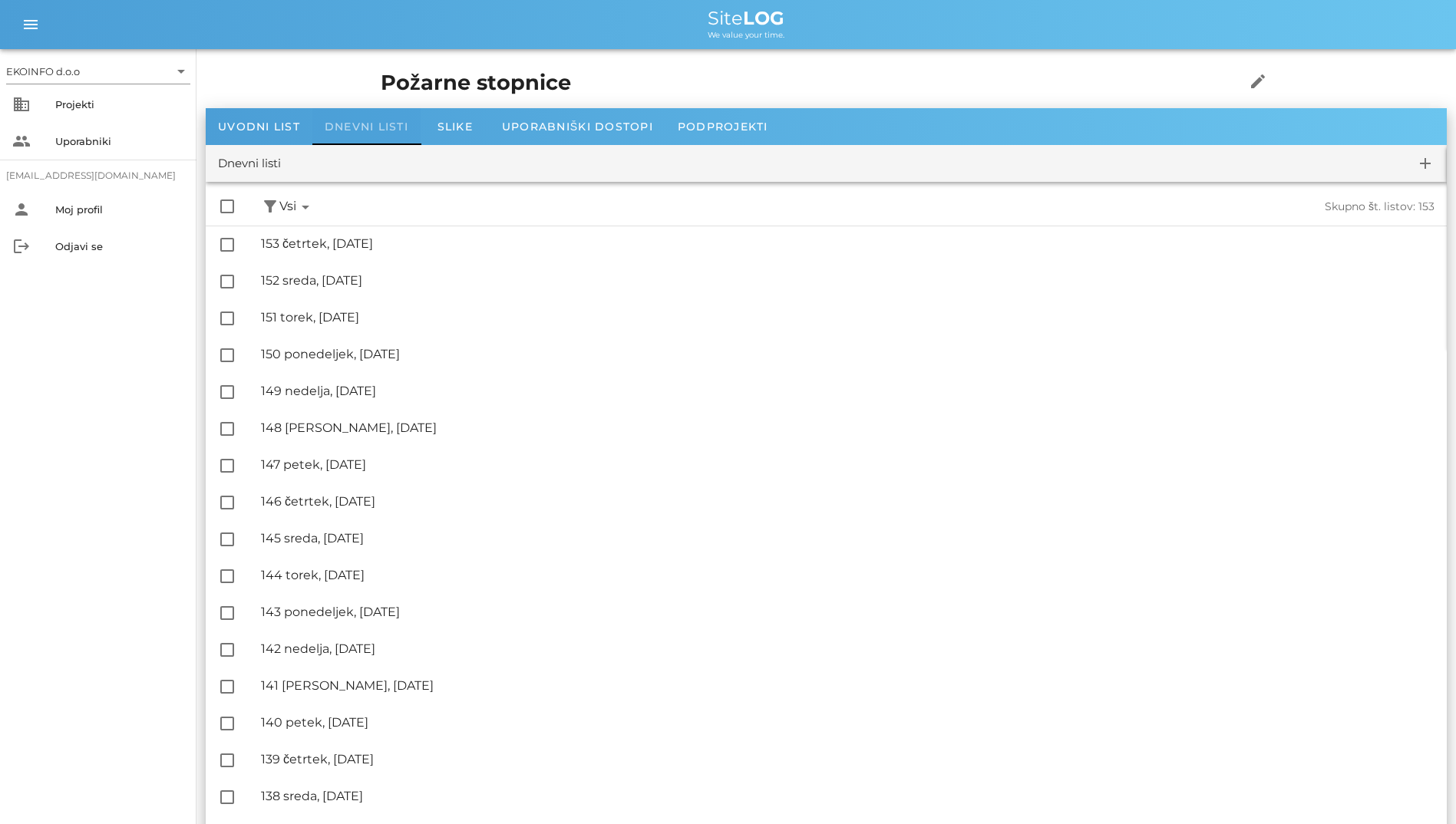
click at [386, 133] on div "Dnevni listi" at bounding box center [367, 126] width 108 height 37
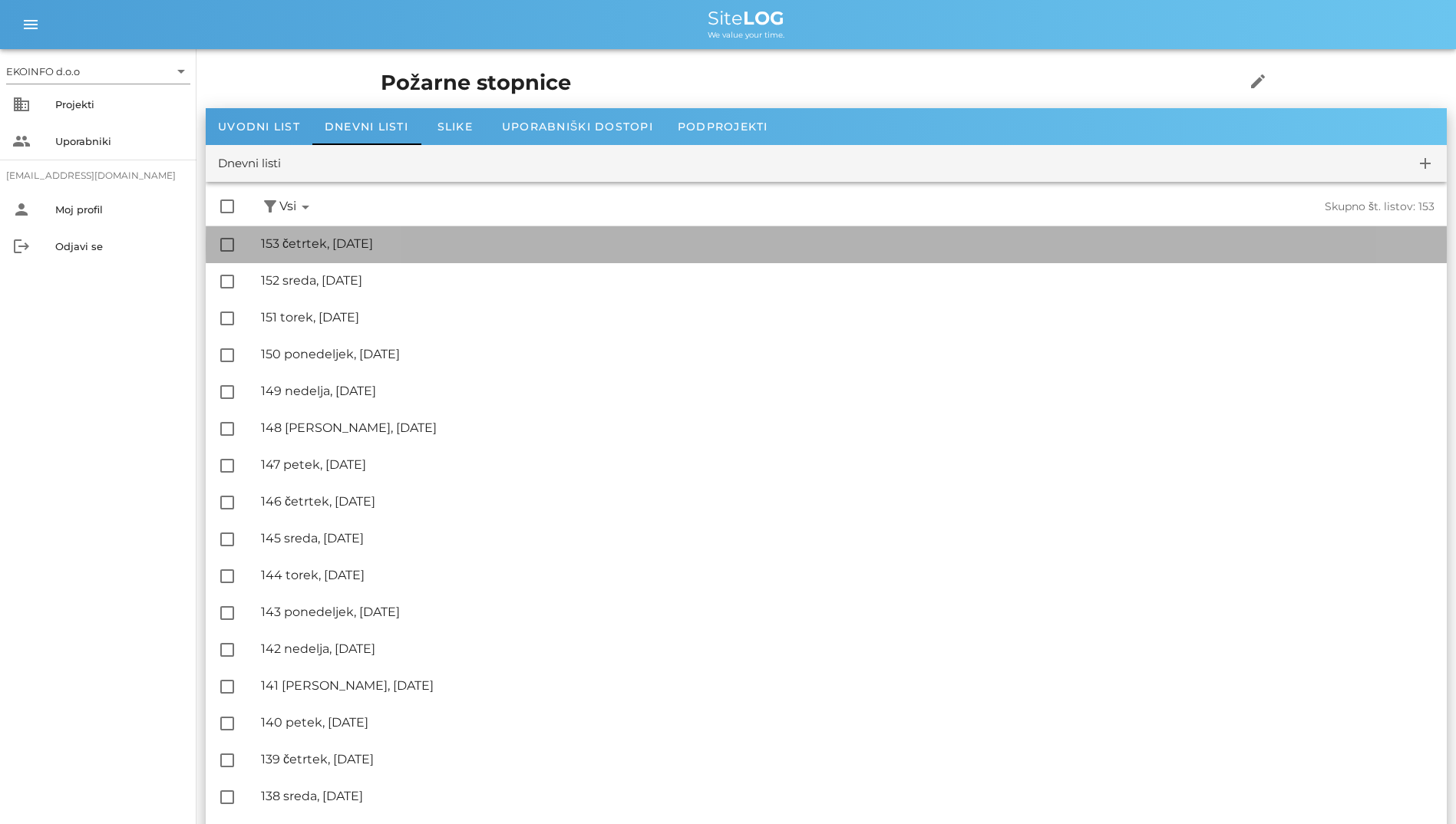
click at [423, 231] on div "🔏 153 četrtek, [DATE] ✓ Podpisal: Nadzornik ✓ Podpisal: Sestavljalec ✓ Podpisal…" at bounding box center [848, 244] width 1174 height 34
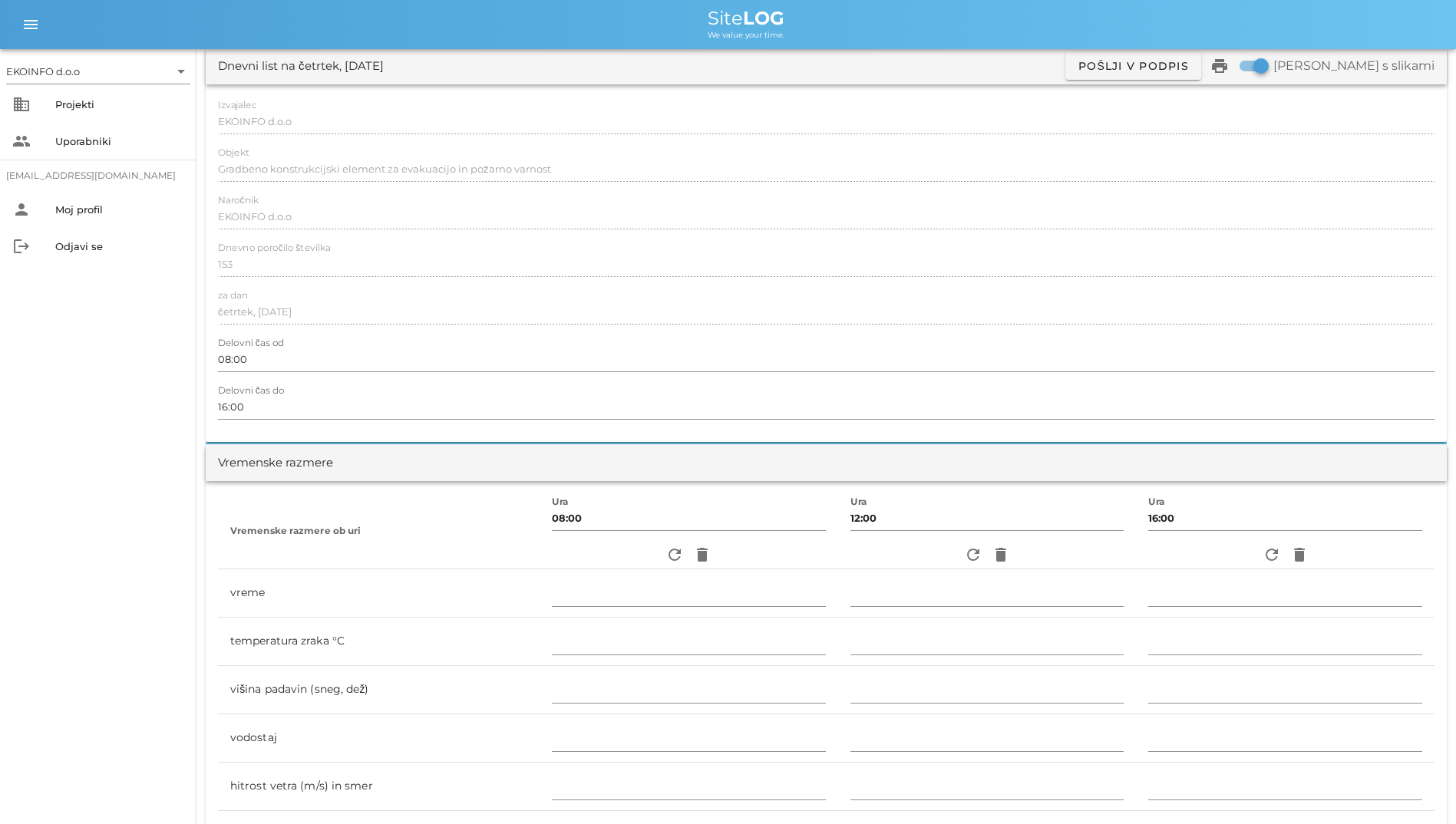
scroll to position [76, 0]
click at [665, 557] on icon "refresh" at bounding box center [675, 557] width 19 height 19
type input "jasno"
type input "19"
type input "0"
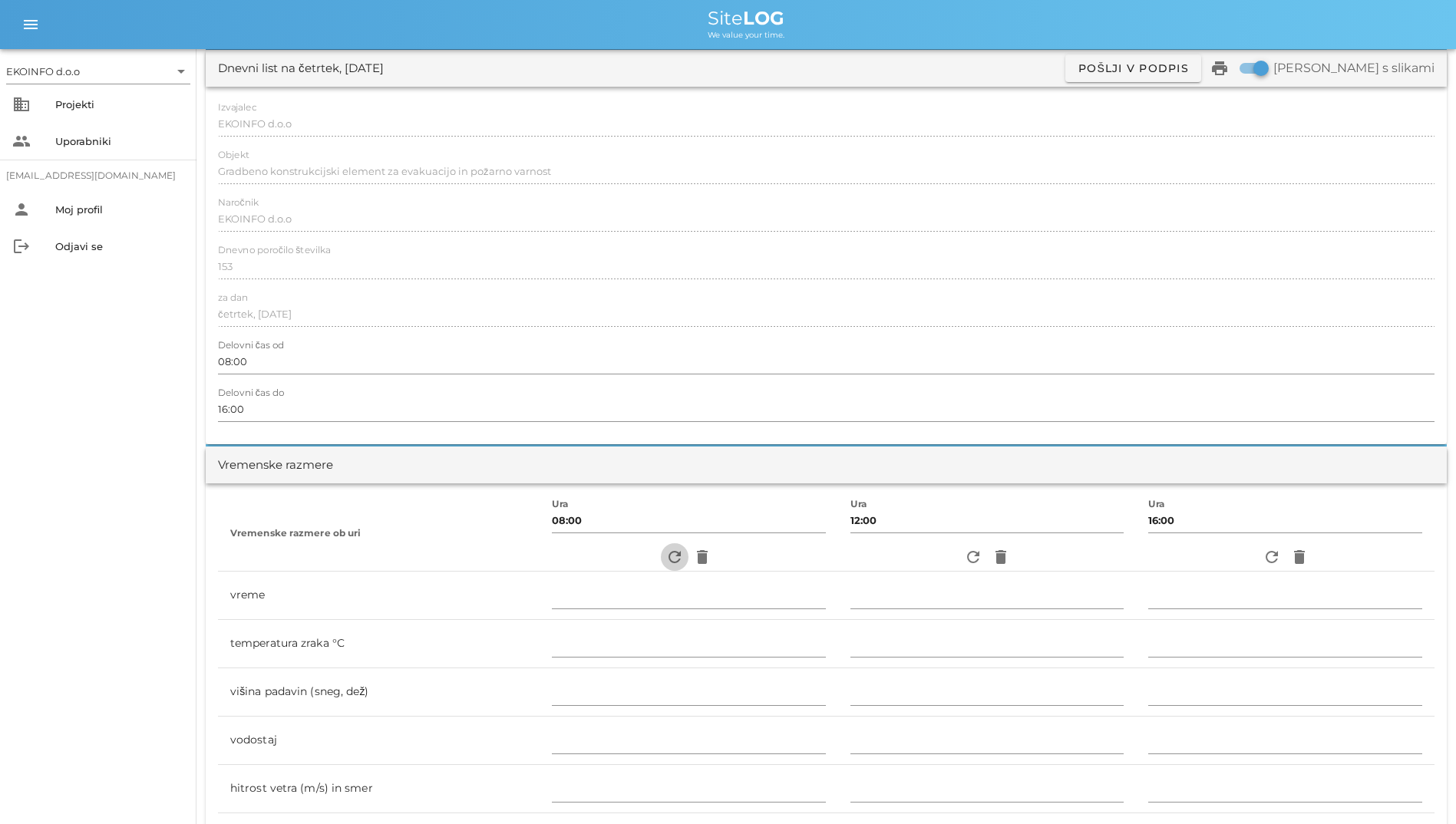
type input "1.11 m/s šibek V"
click at [964, 557] on icon "refresh" at bounding box center [973, 557] width 19 height 19
type input "jasno"
type input "24"
type input "0"
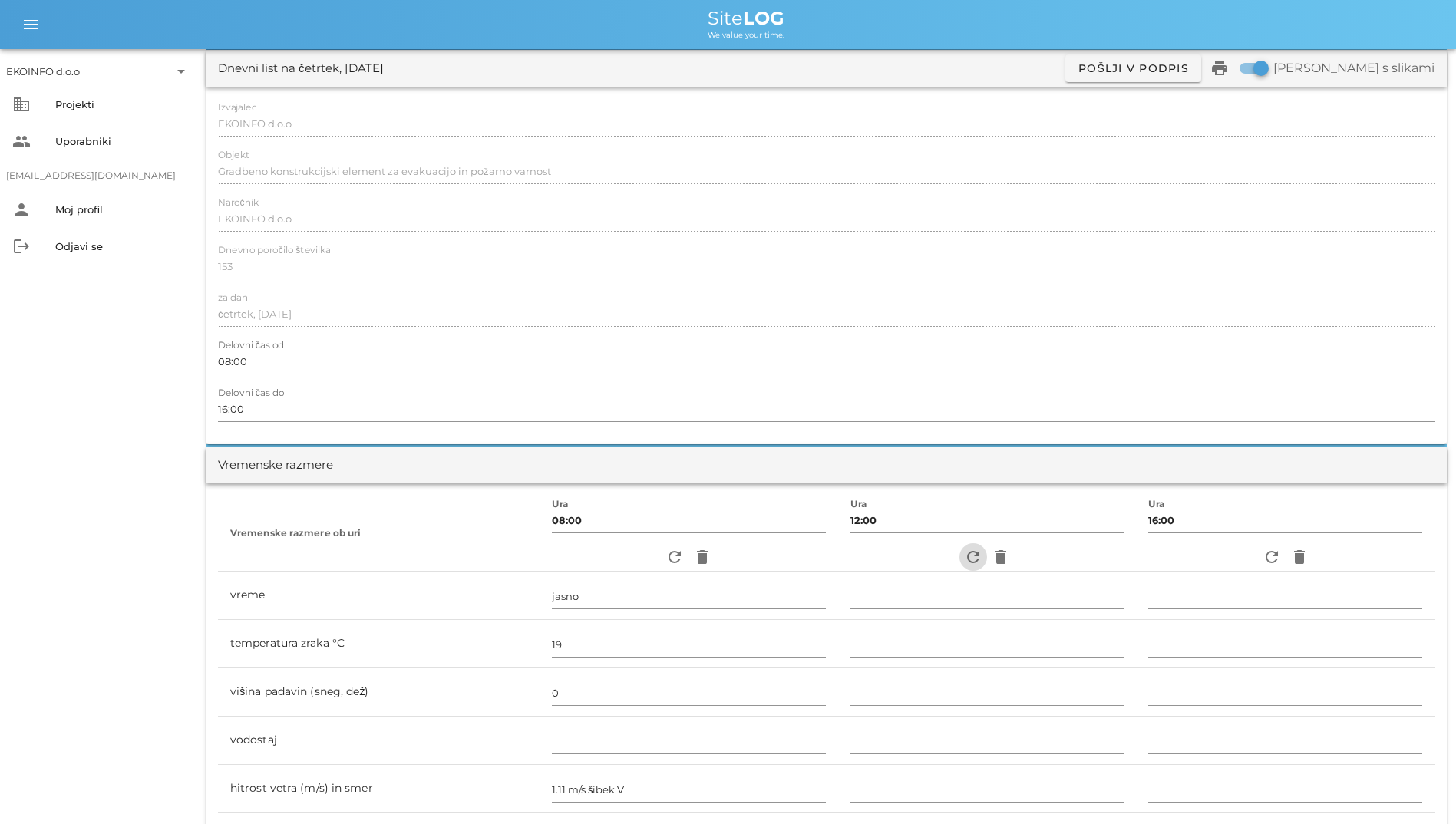
type input "1.11 m/s šibek JV"
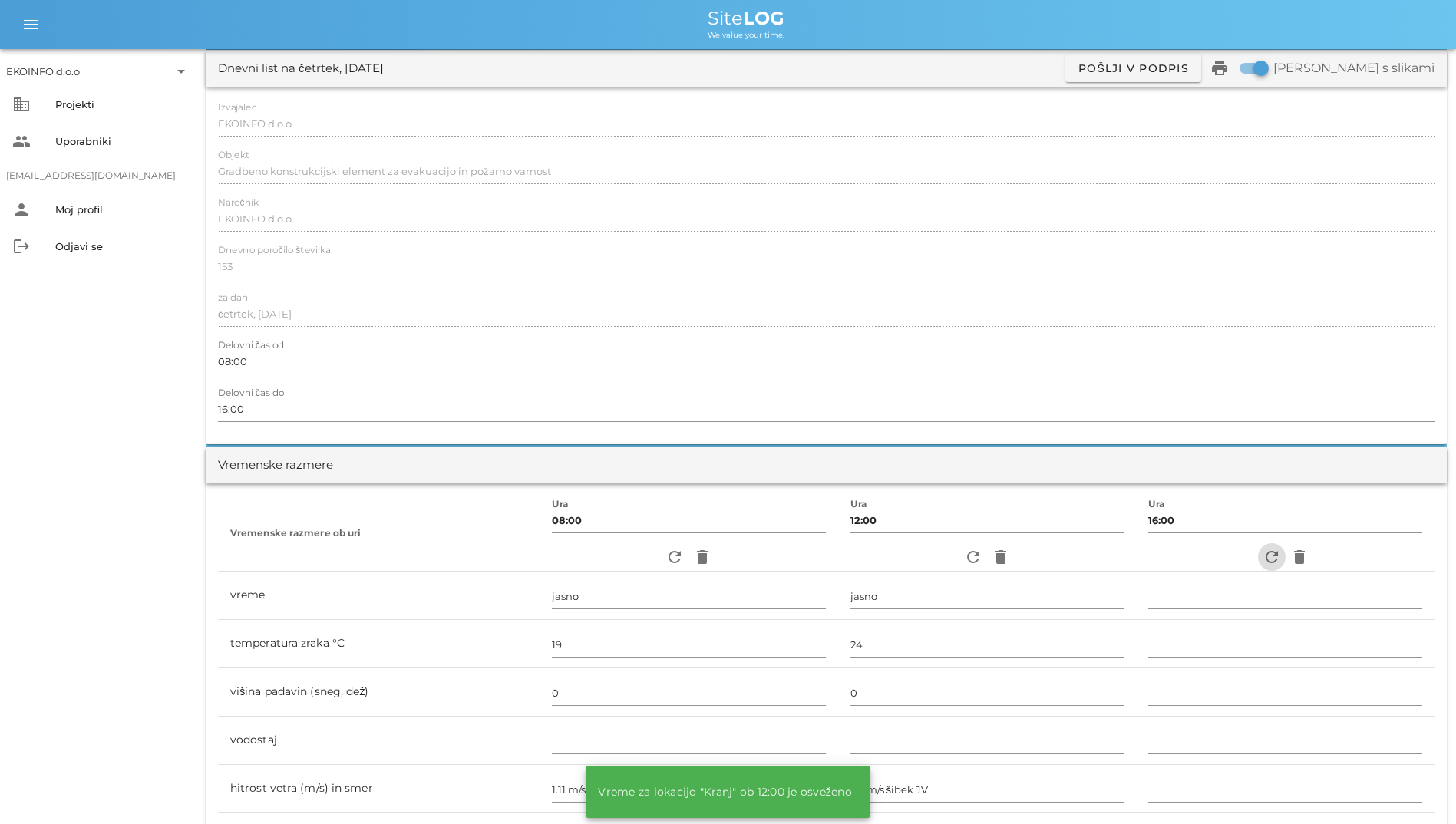
click at [1269, 561] on icon "refresh" at bounding box center [1272, 557] width 19 height 19
type input "delno oblačno"
type input "23"
type input "0"
type input "1.94 m/s šibek V"
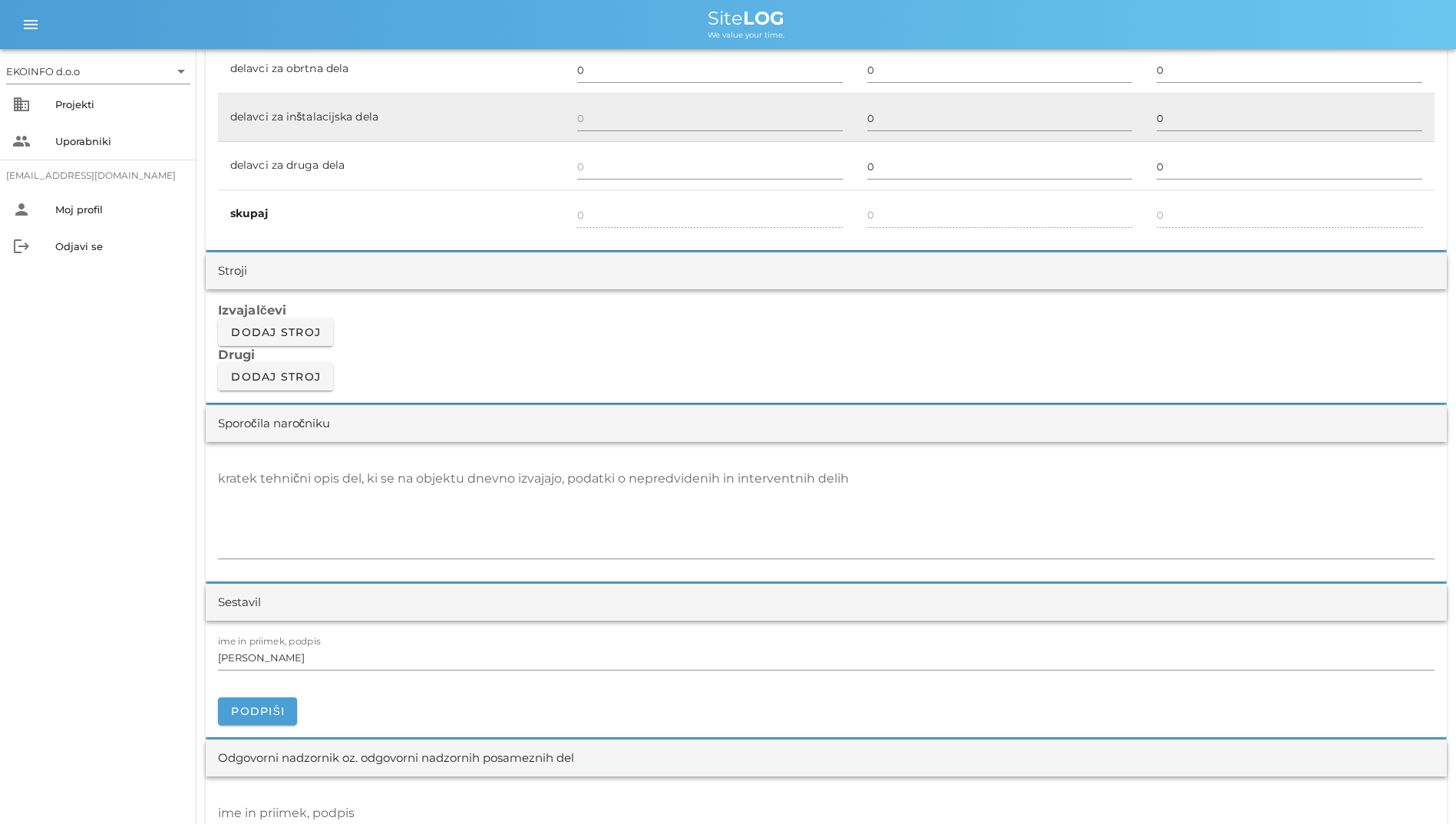
scroll to position [843, 0]
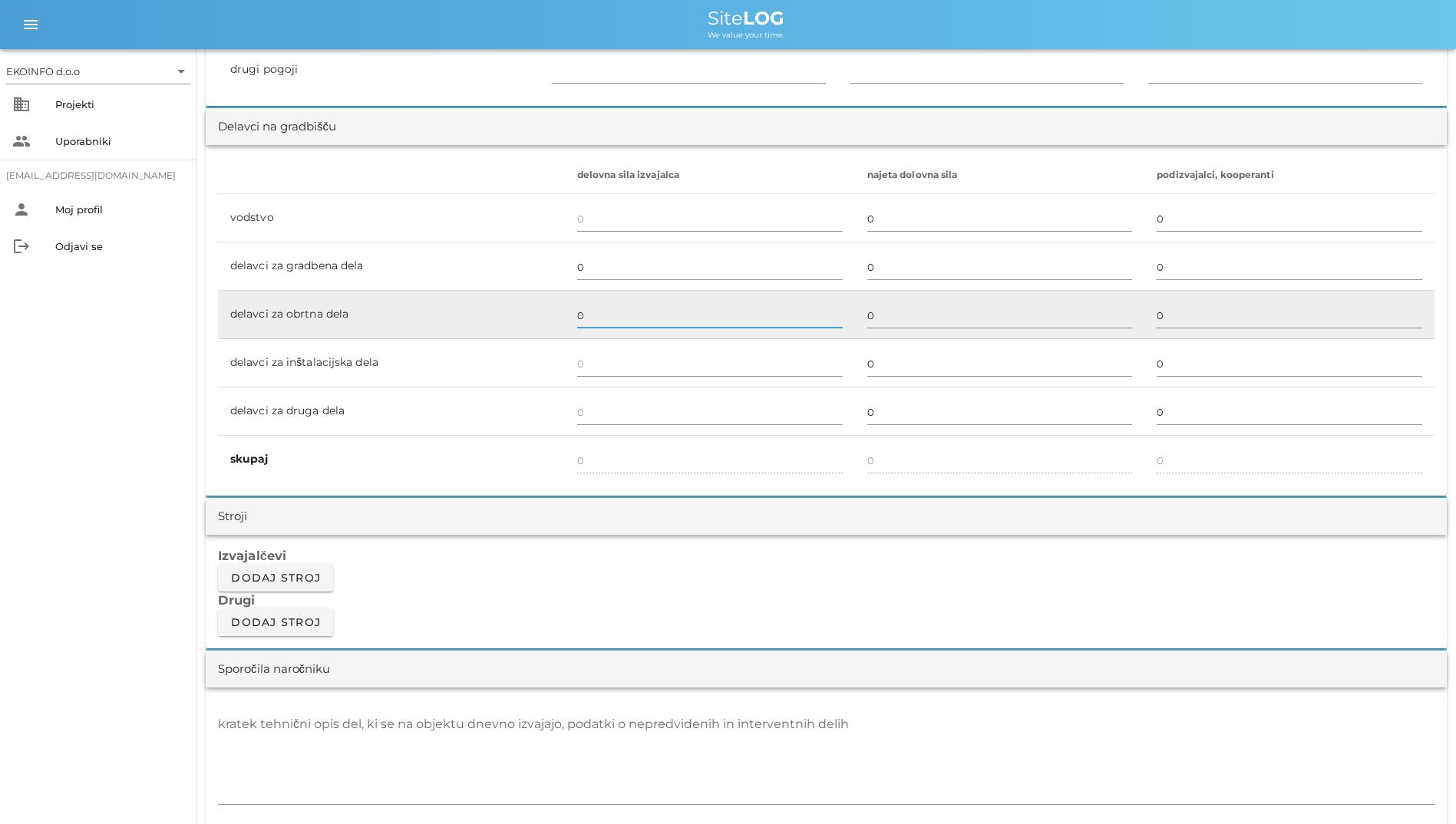
click at [739, 323] on input "0" at bounding box center [710, 315] width 265 height 24
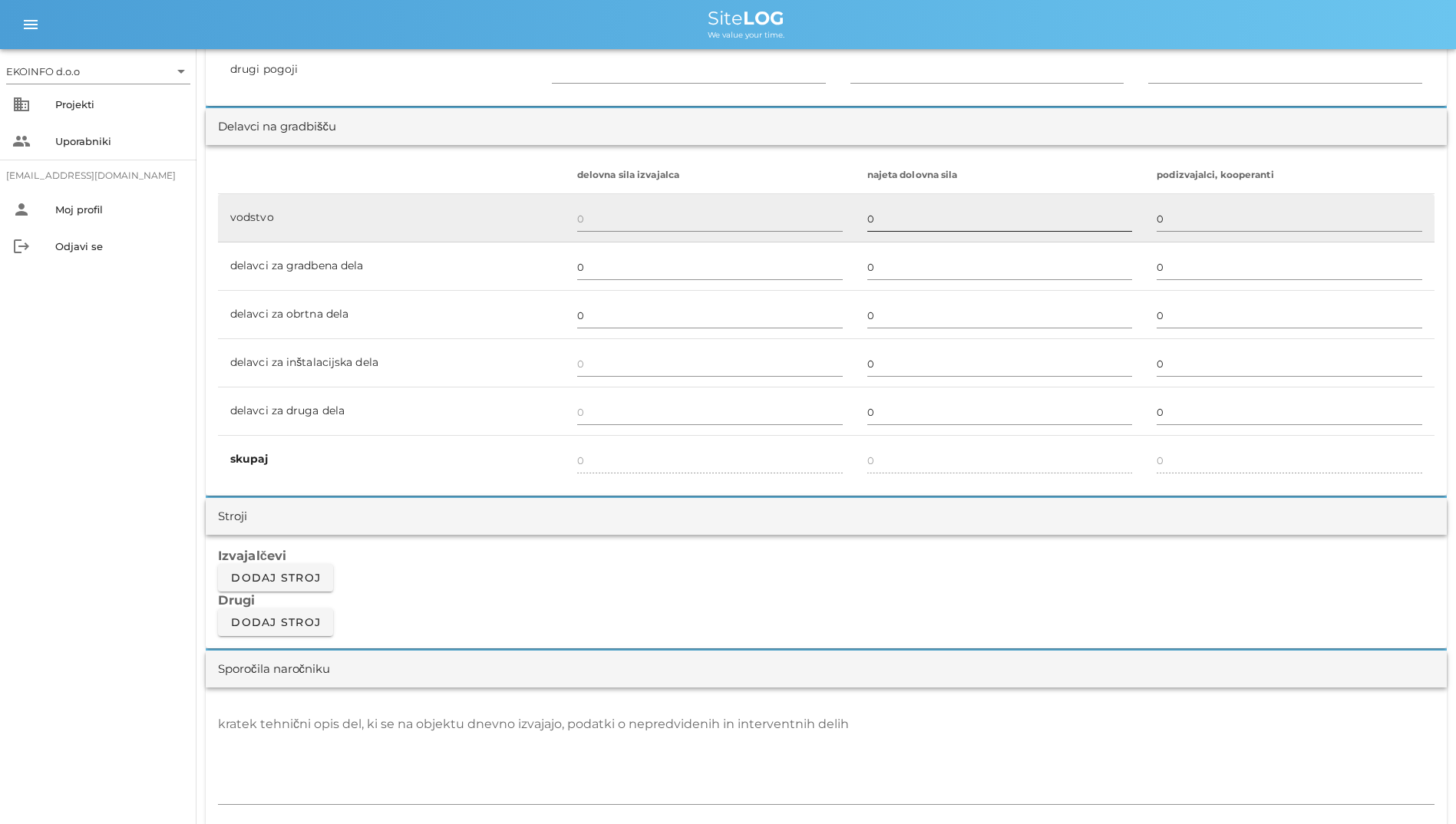
click at [904, 232] on div at bounding box center [1000, 236] width 265 height 11
click at [906, 222] on input "0" at bounding box center [1000, 218] width 265 height 24
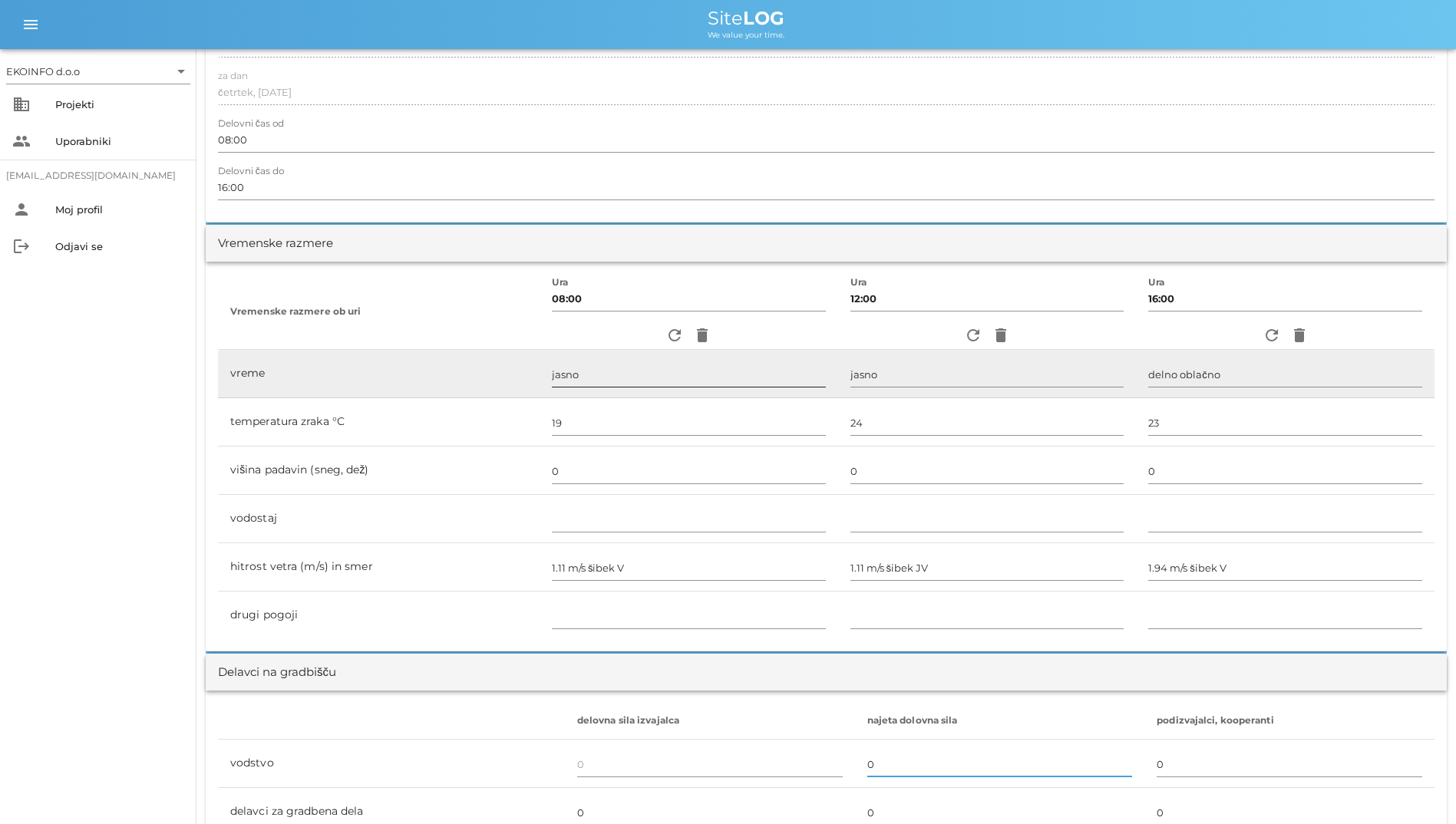
scroll to position [0, 0]
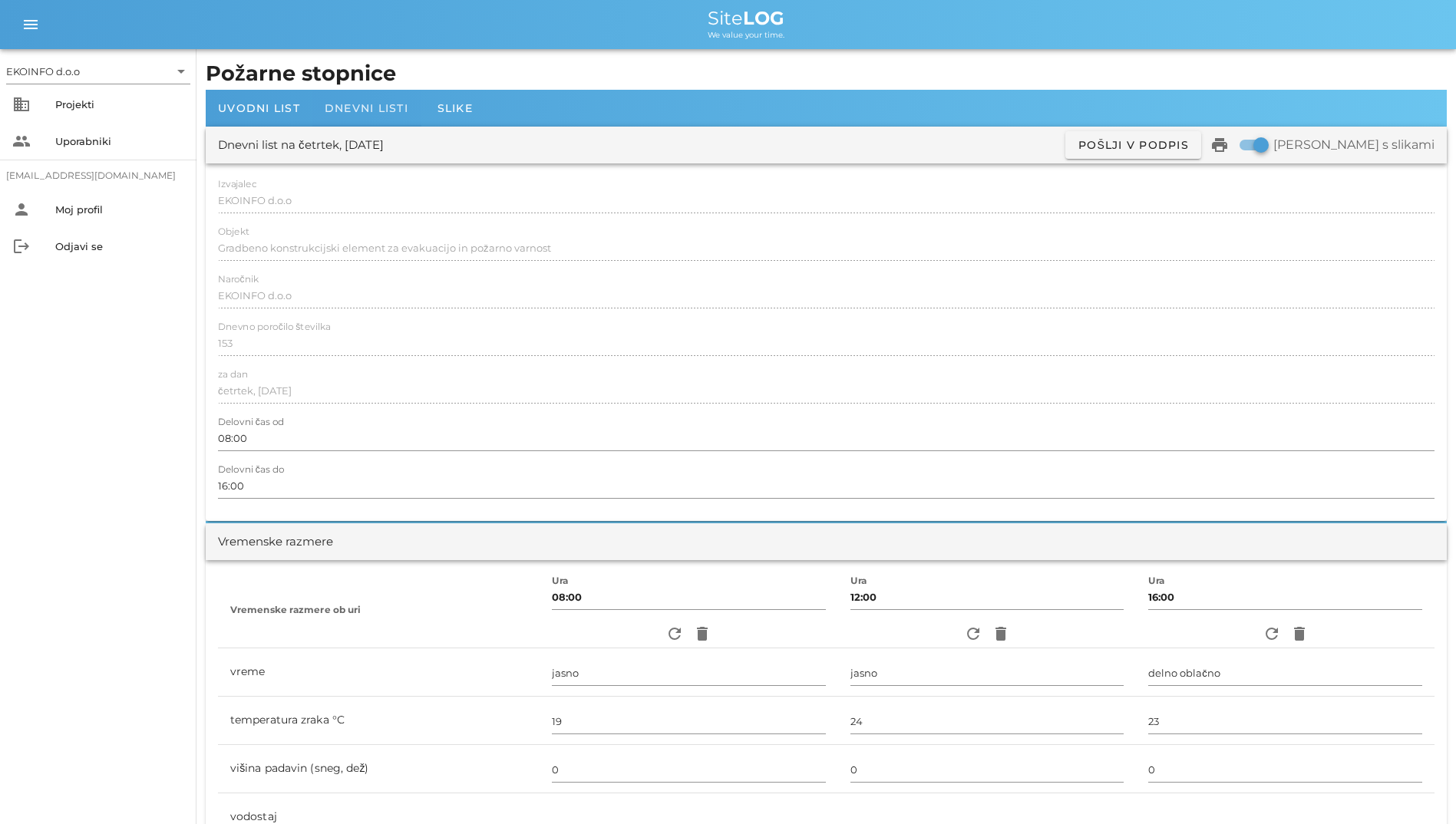
click at [402, 111] on span "Dnevni listi" at bounding box center [366, 108] width 83 height 14
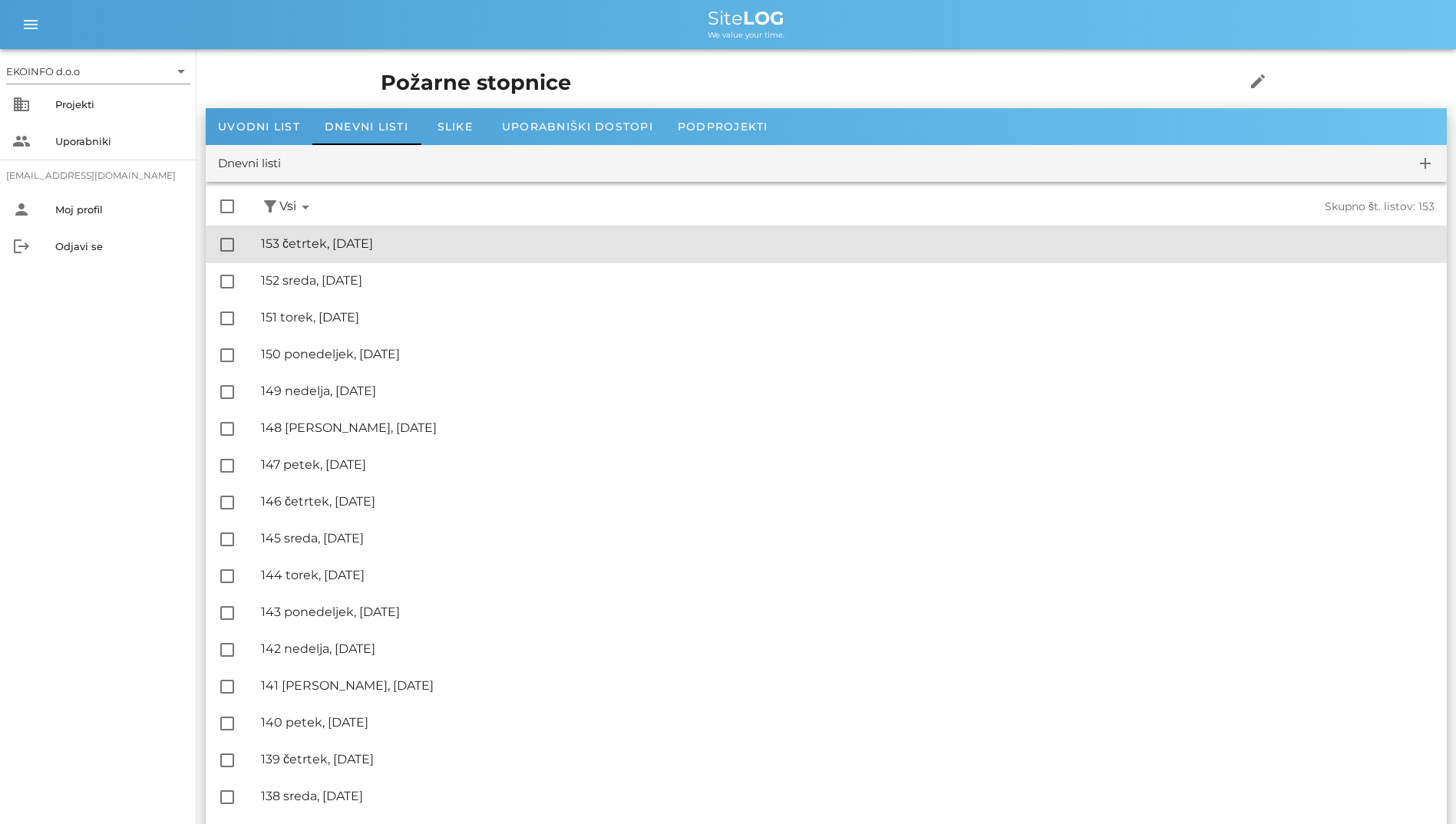
click at [456, 237] on div "🔏 153 četrtek, [DATE]" at bounding box center [848, 243] width 1174 height 15
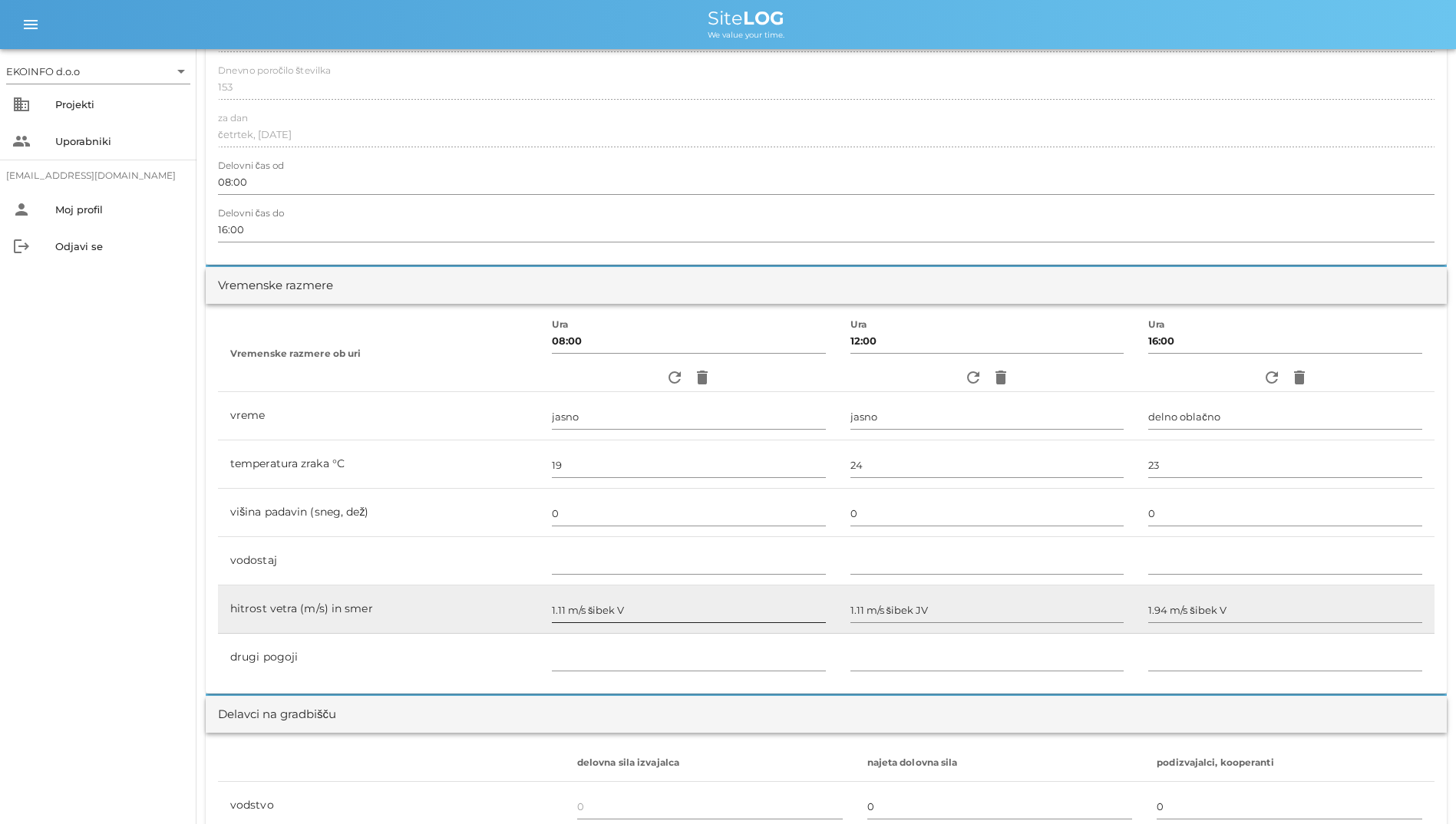
scroll to position [252, 0]
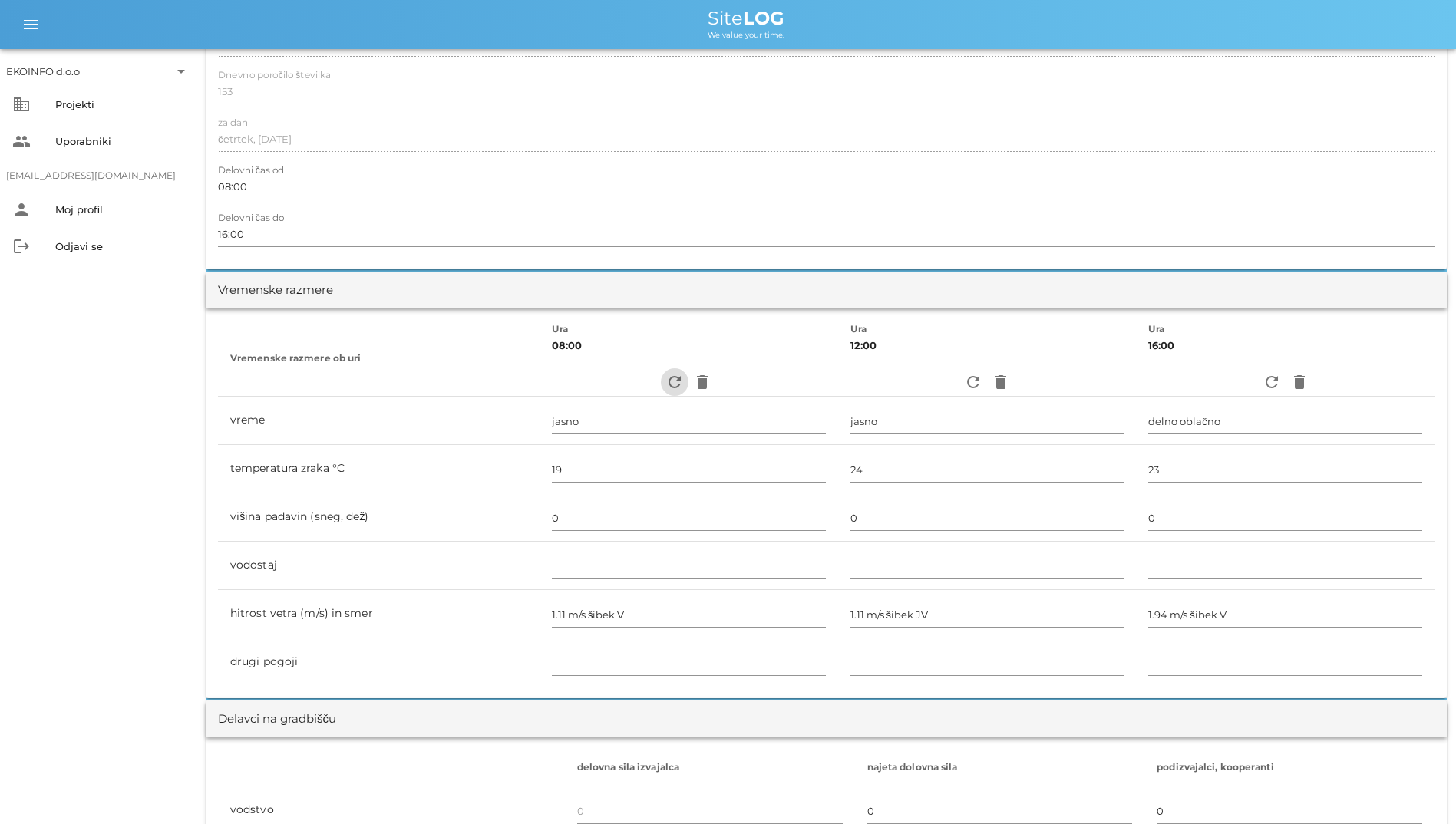
click at [665, 374] on icon "refresh" at bounding box center [675, 382] width 19 height 19
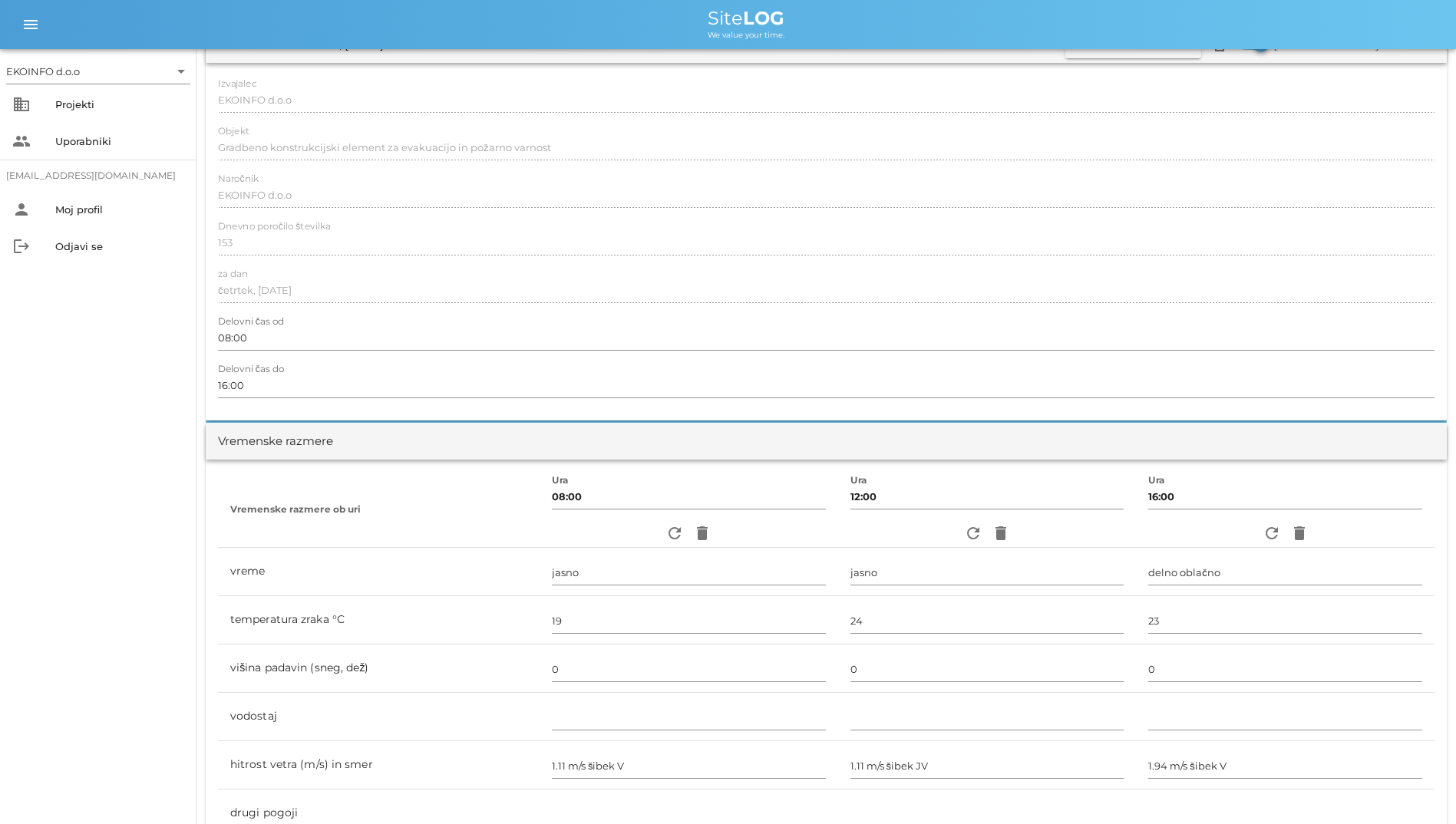
scroll to position [0, 0]
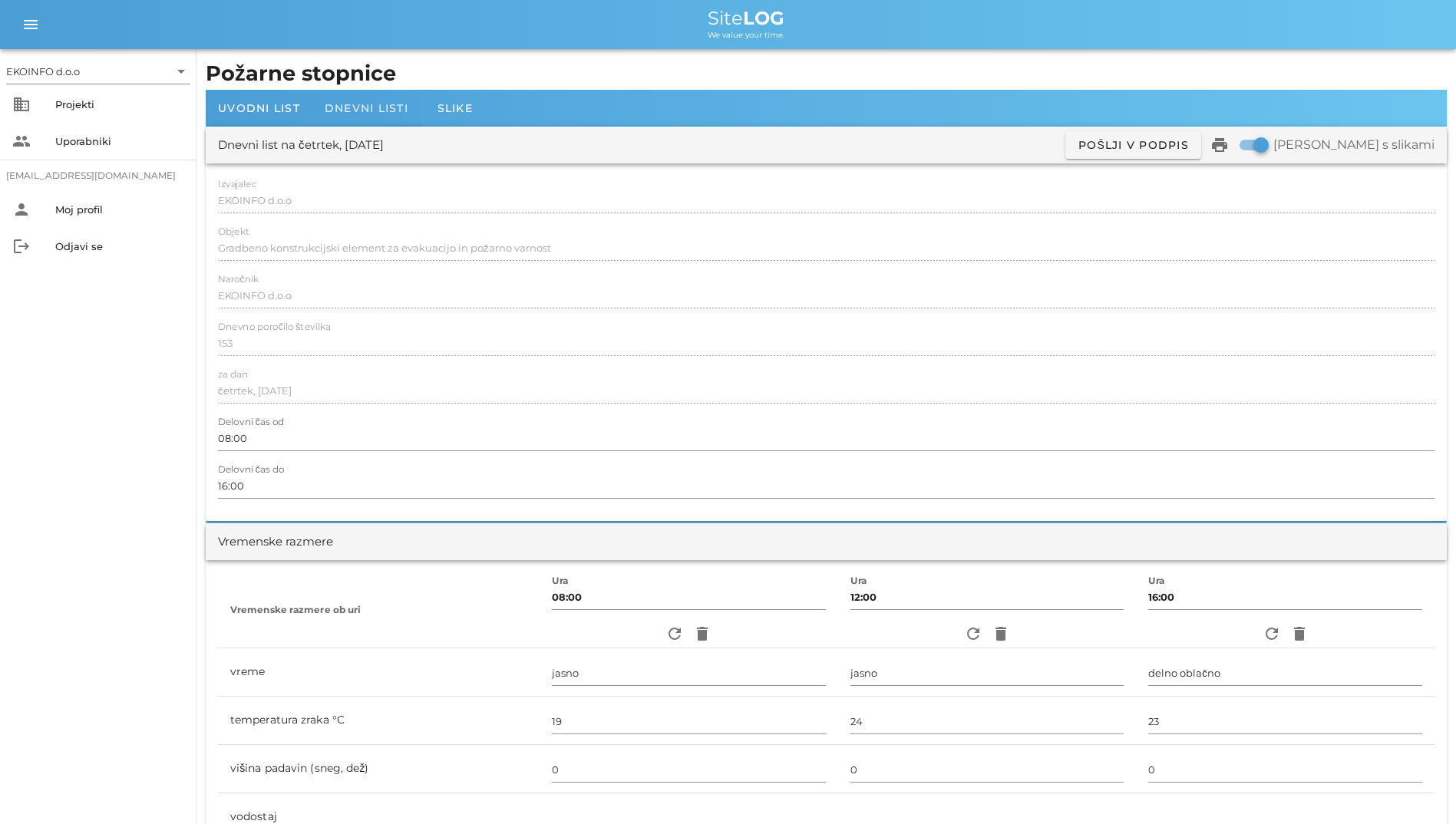
click at [356, 119] on div "Dnevni listi" at bounding box center [367, 108] width 108 height 37
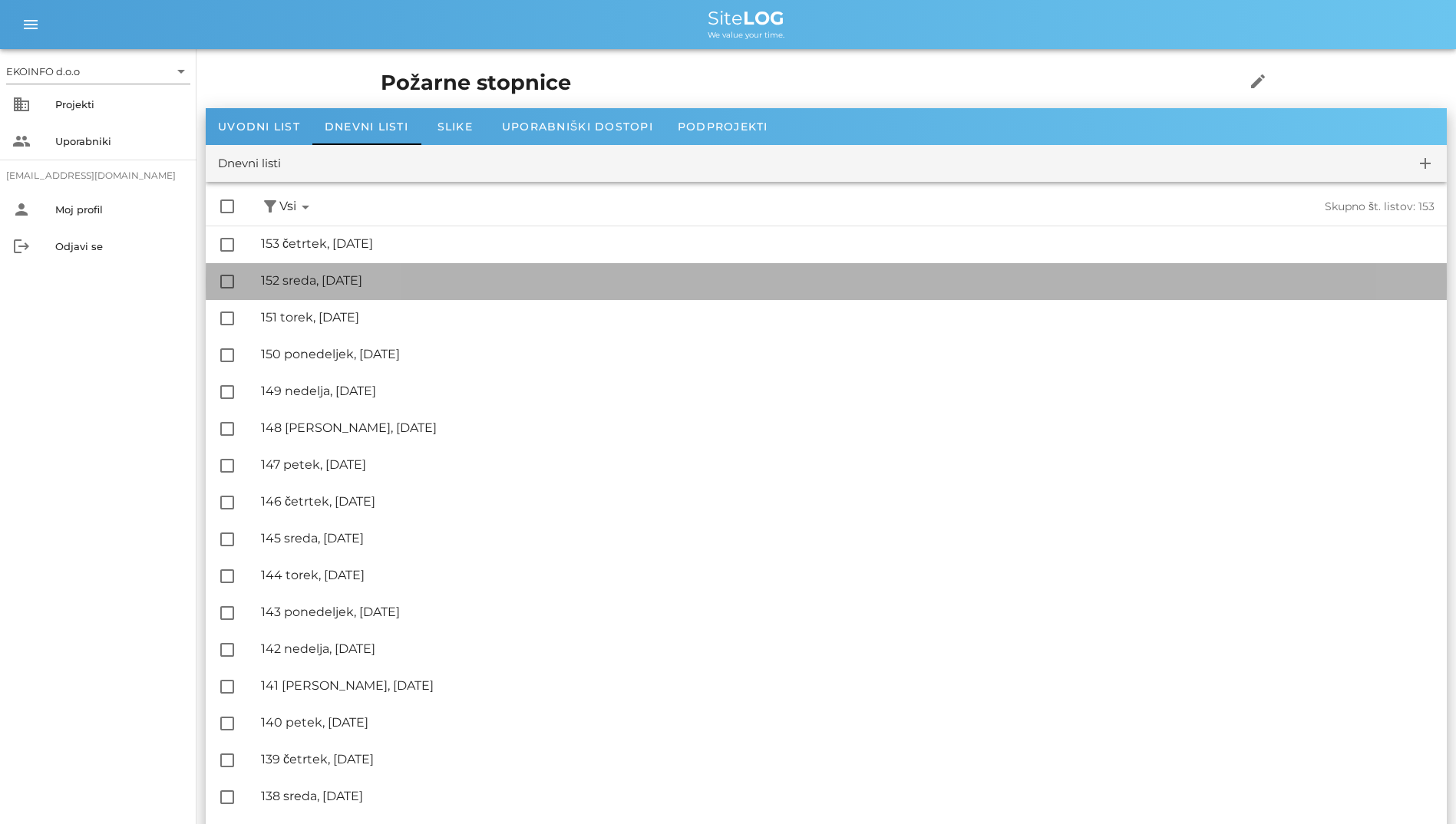
click at [357, 264] on div "🔏 152 sreda, [DATE] ✓ Podpisal: Nadzornik ✓ Podpisal: Sestavljalec ✓ Podpisal: …" at bounding box center [848, 281] width 1174 height 34
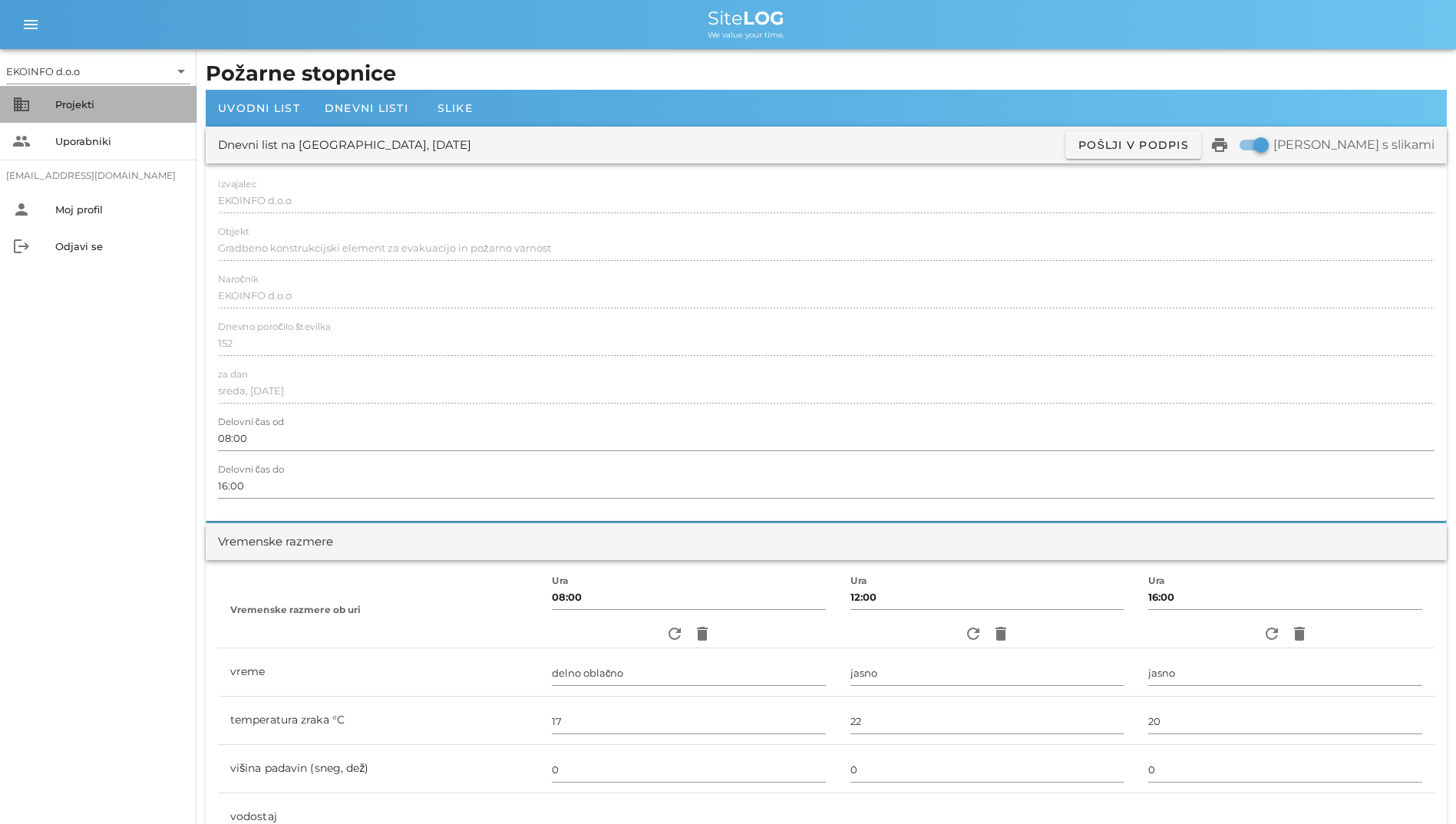
click at [79, 107] on div "Projekti" at bounding box center [119, 104] width 129 height 12
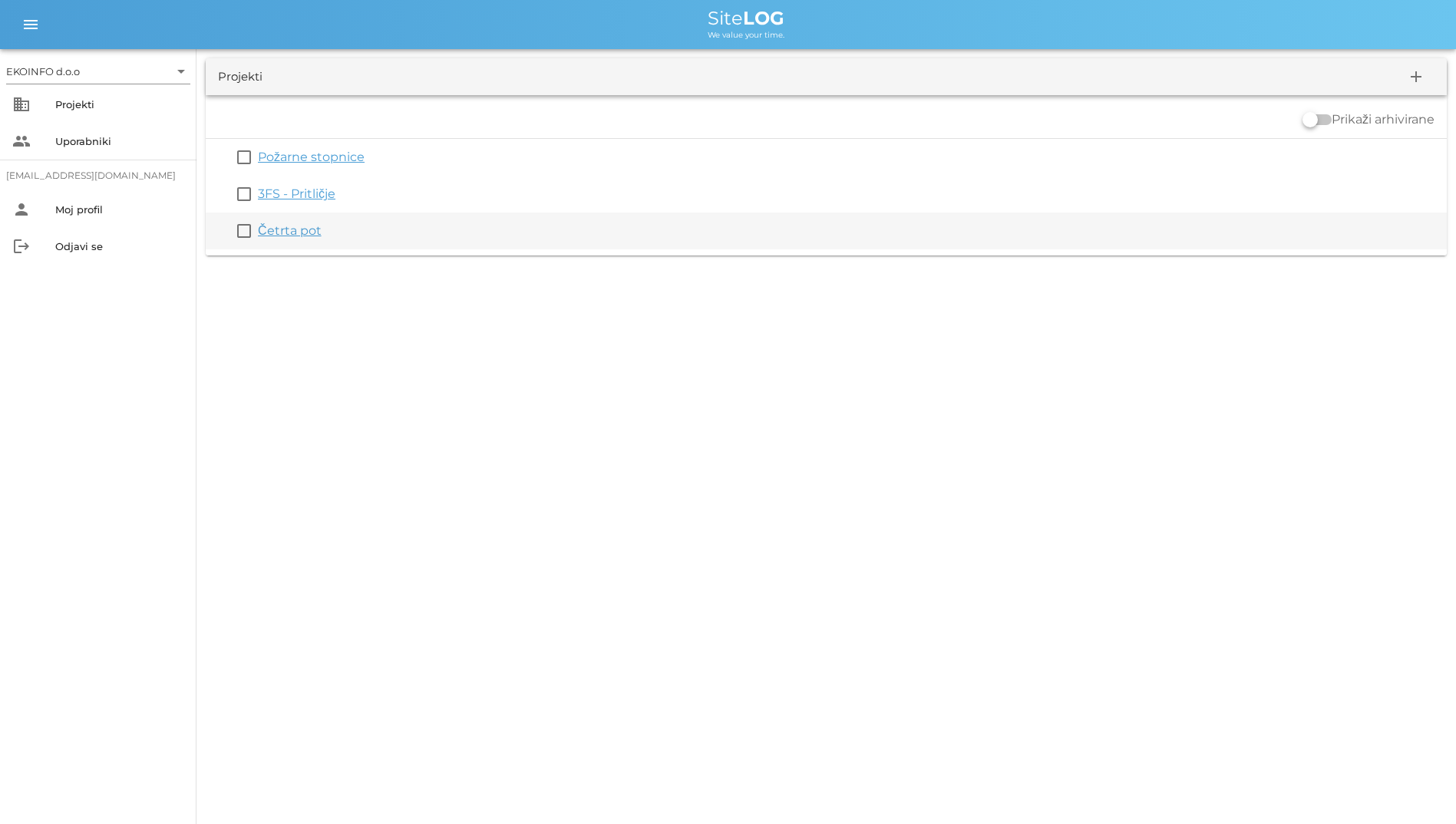
click at [290, 231] on link "Četrta pot" at bounding box center [290, 230] width 64 height 15
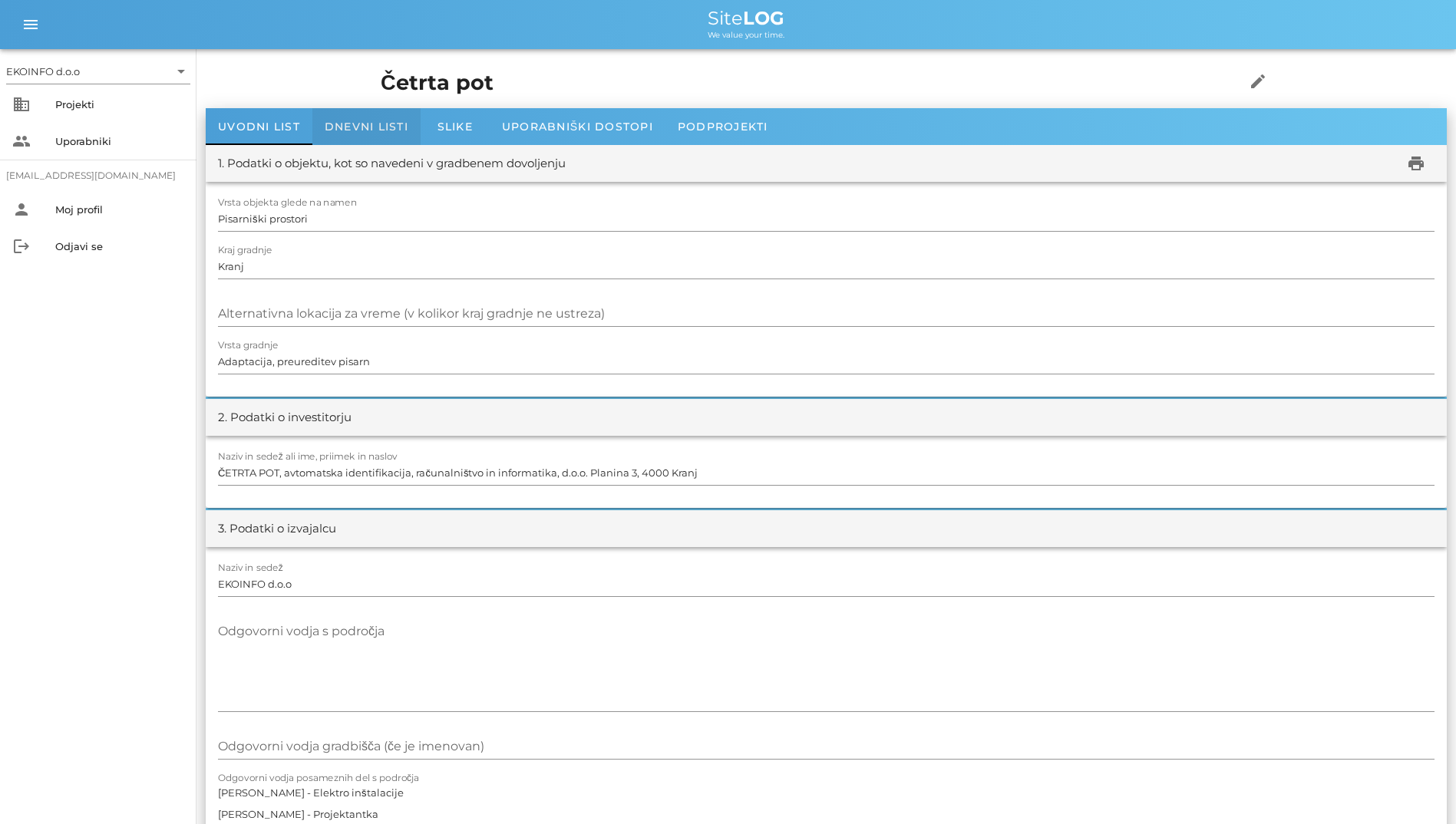
click at [336, 133] on div "Dnevni listi" at bounding box center [367, 126] width 108 height 37
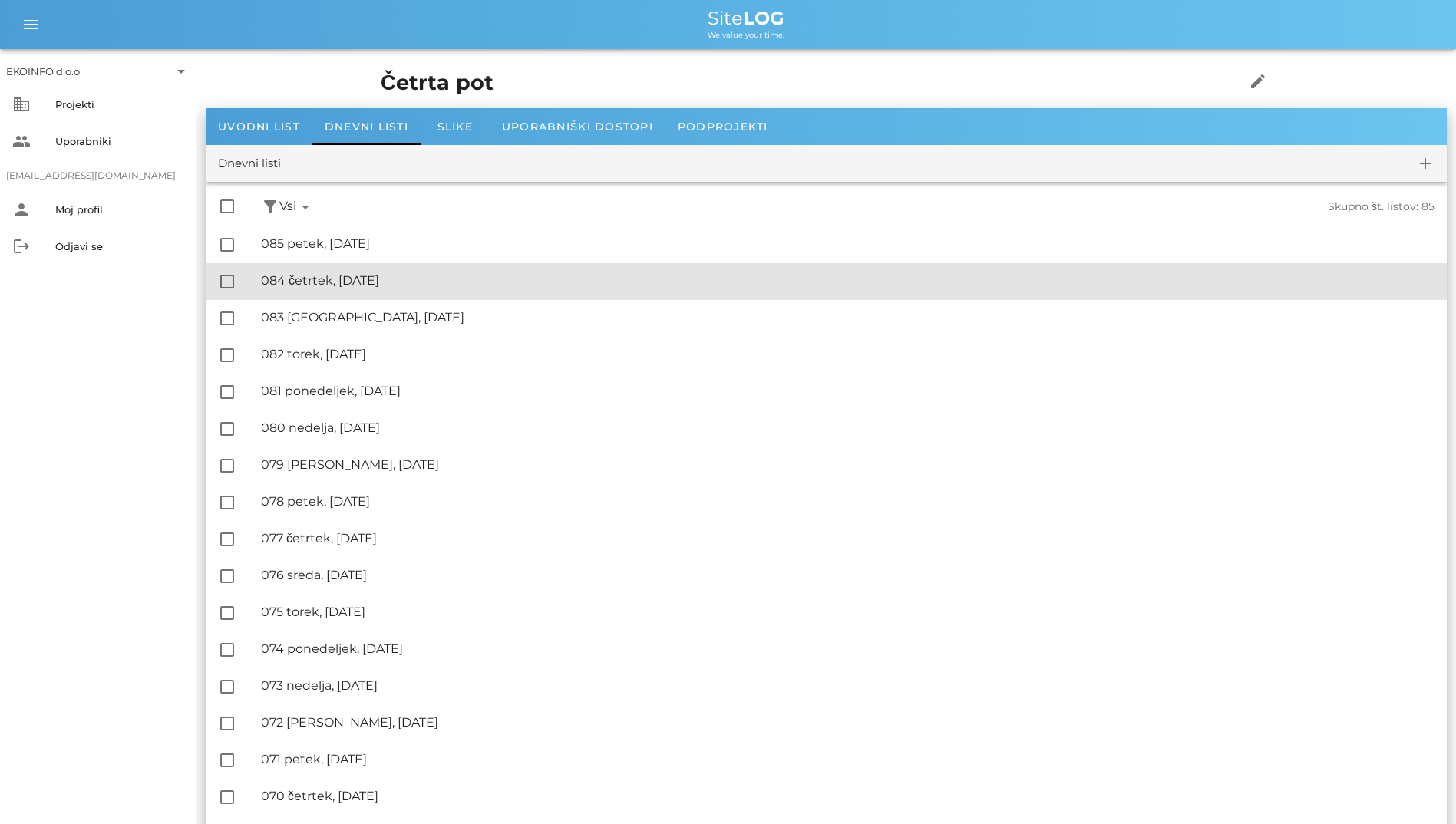
click at [343, 285] on div "🔏 084 četrtek, [DATE]" at bounding box center [848, 280] width 1174 height 15
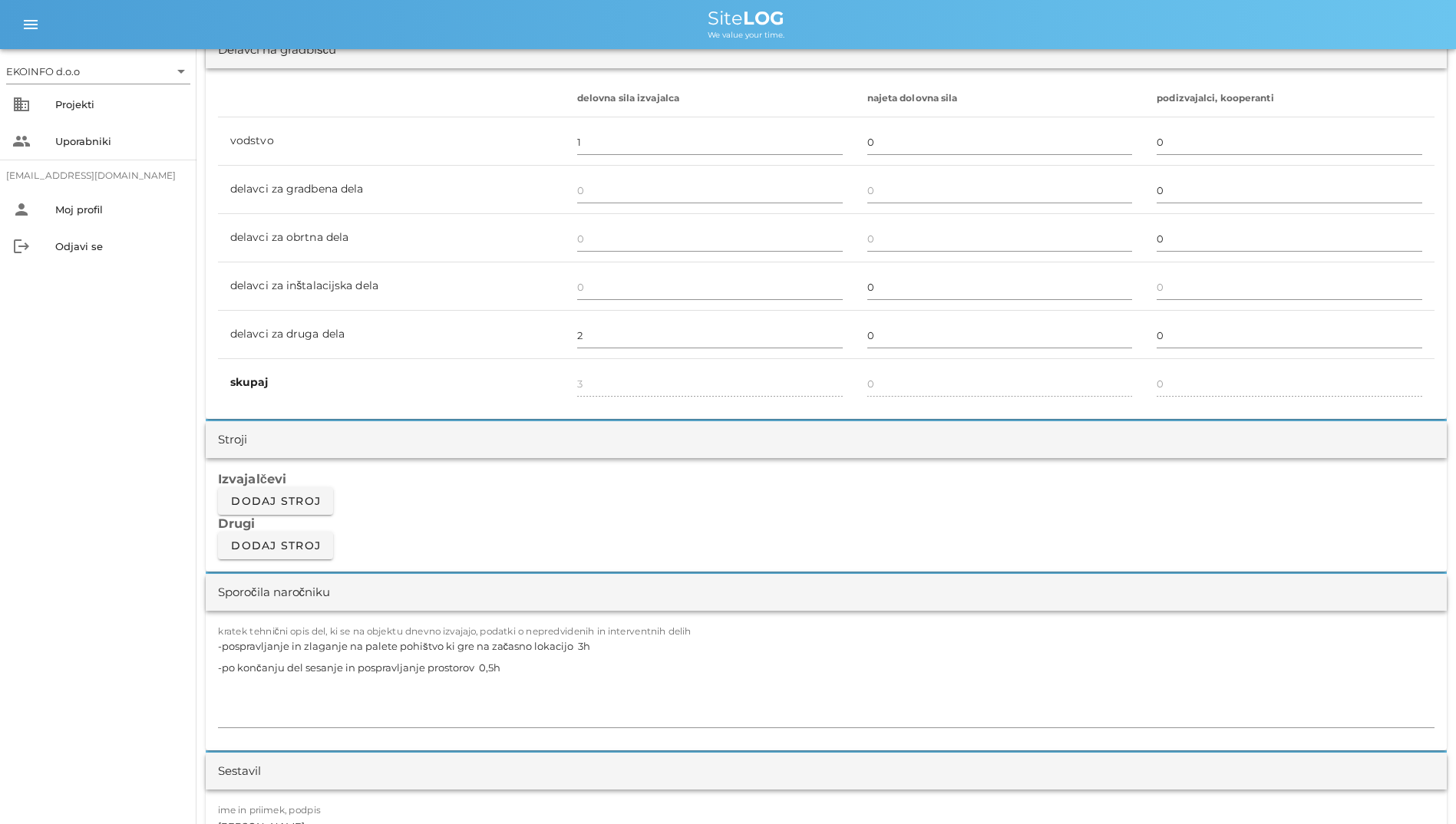
scroll to position [997, 0]
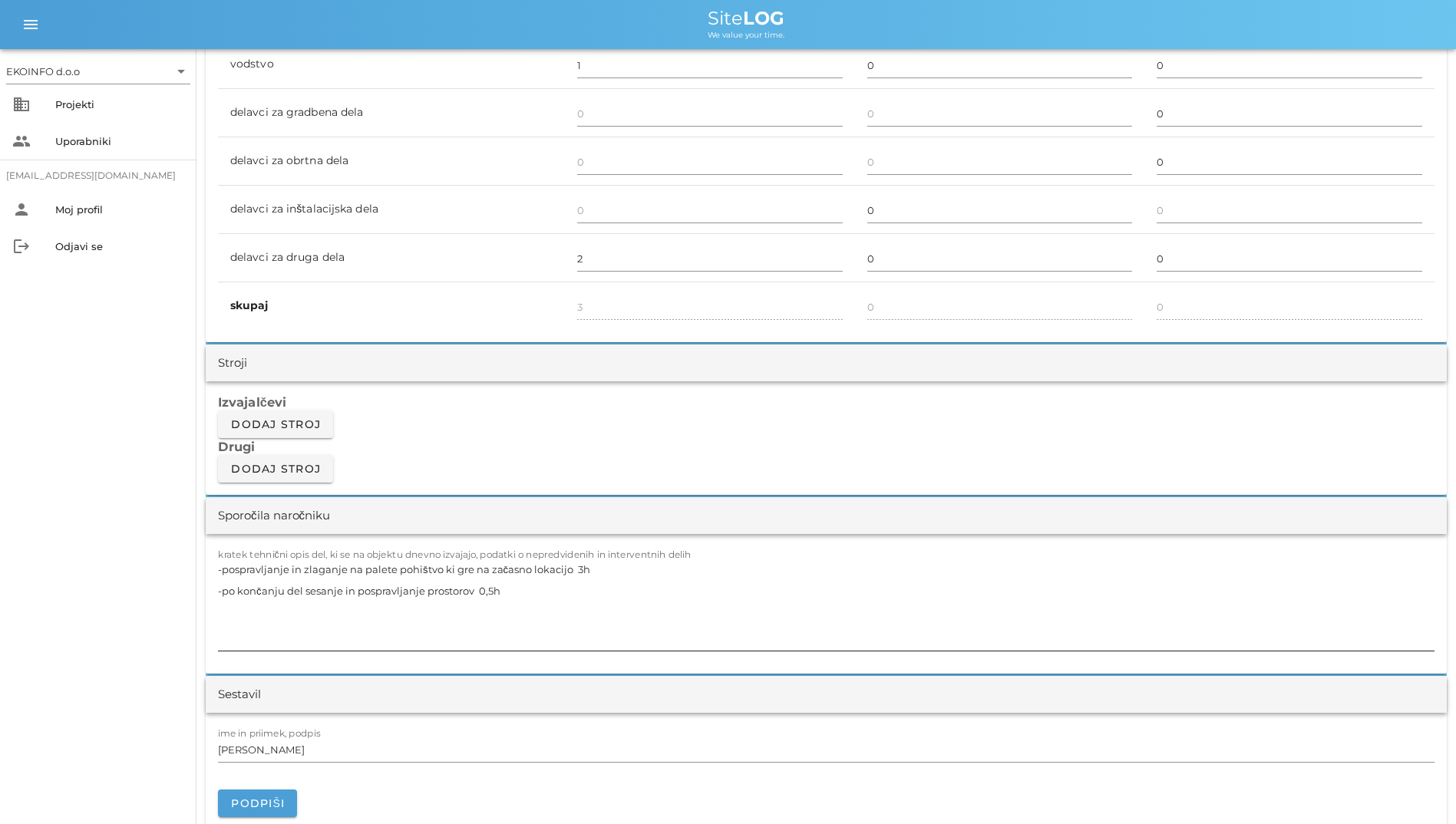
click at [442, 623] on textarea "-pospravljanje in zlaganje na palete pohištvo ki gre na začasno lokacijo 3h -po…" at bounding box center [826, 604] width 1217 height 92
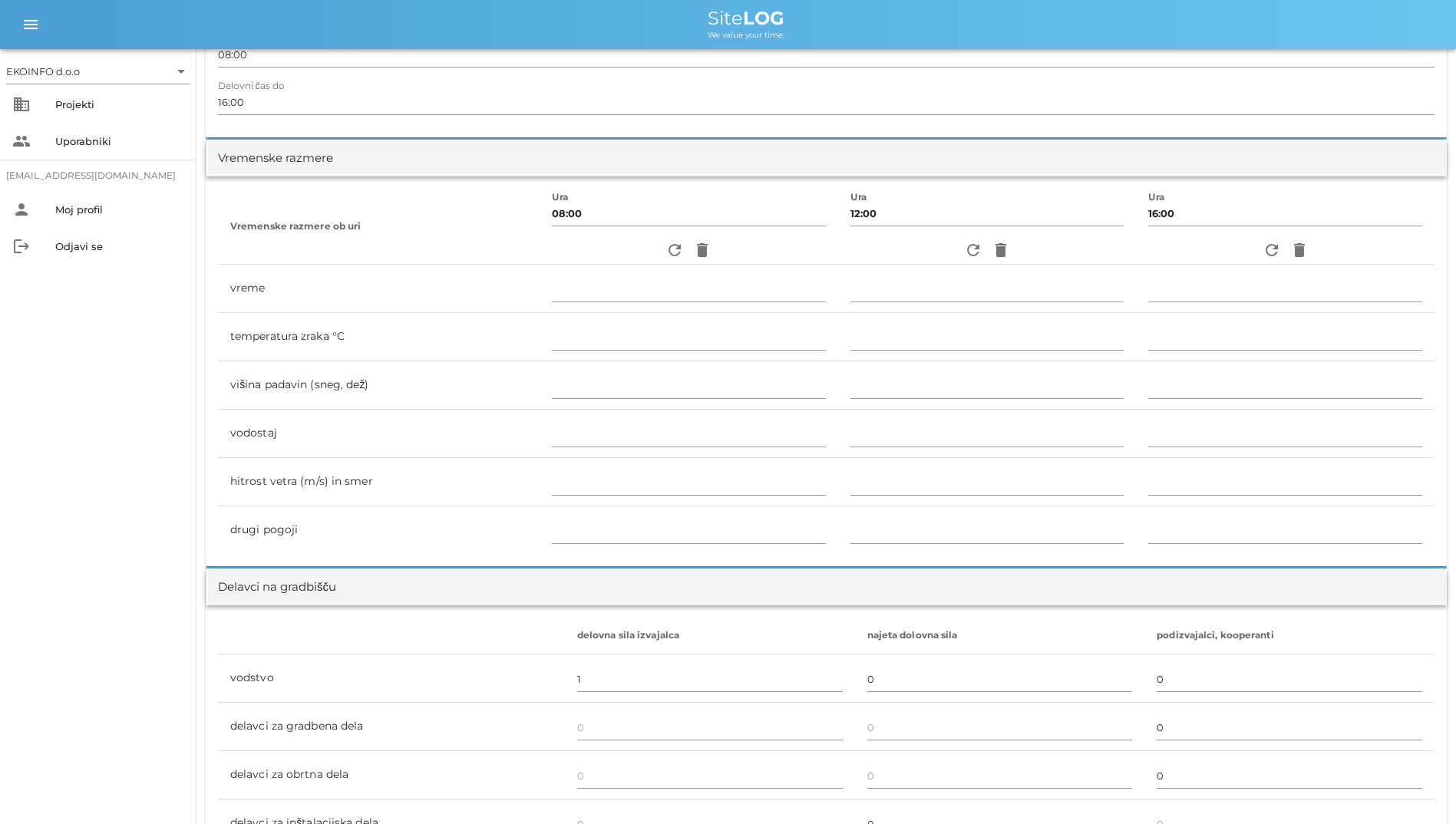
scroll to position [0, 0]
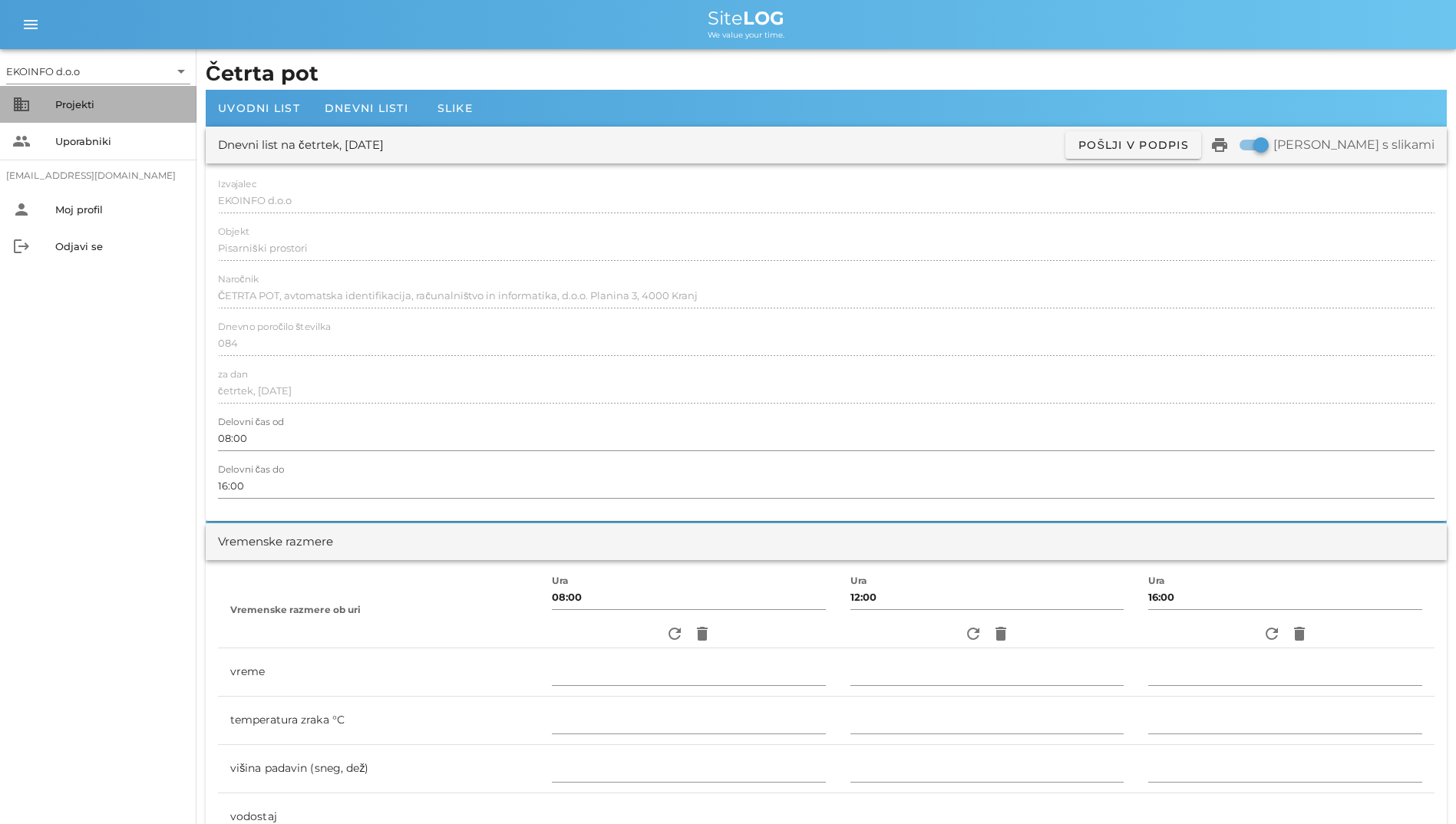
click at [106, 115] on div "Projekti" at bounding box center [119, 104] width 129 height 24
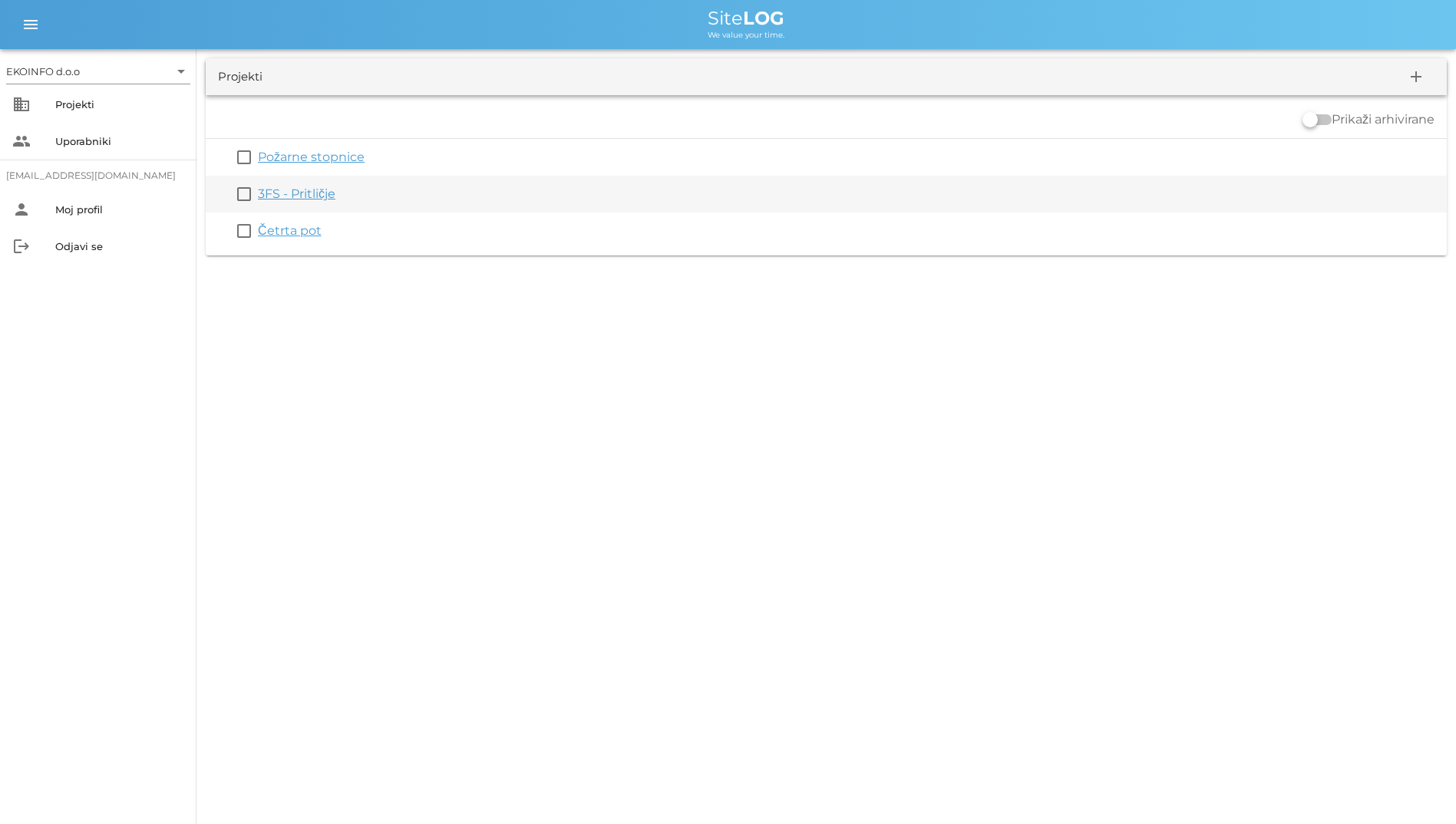
click at [295, 195] on link "3FS - Pritličje" at bounding box center [296, 193] width 77 height 15
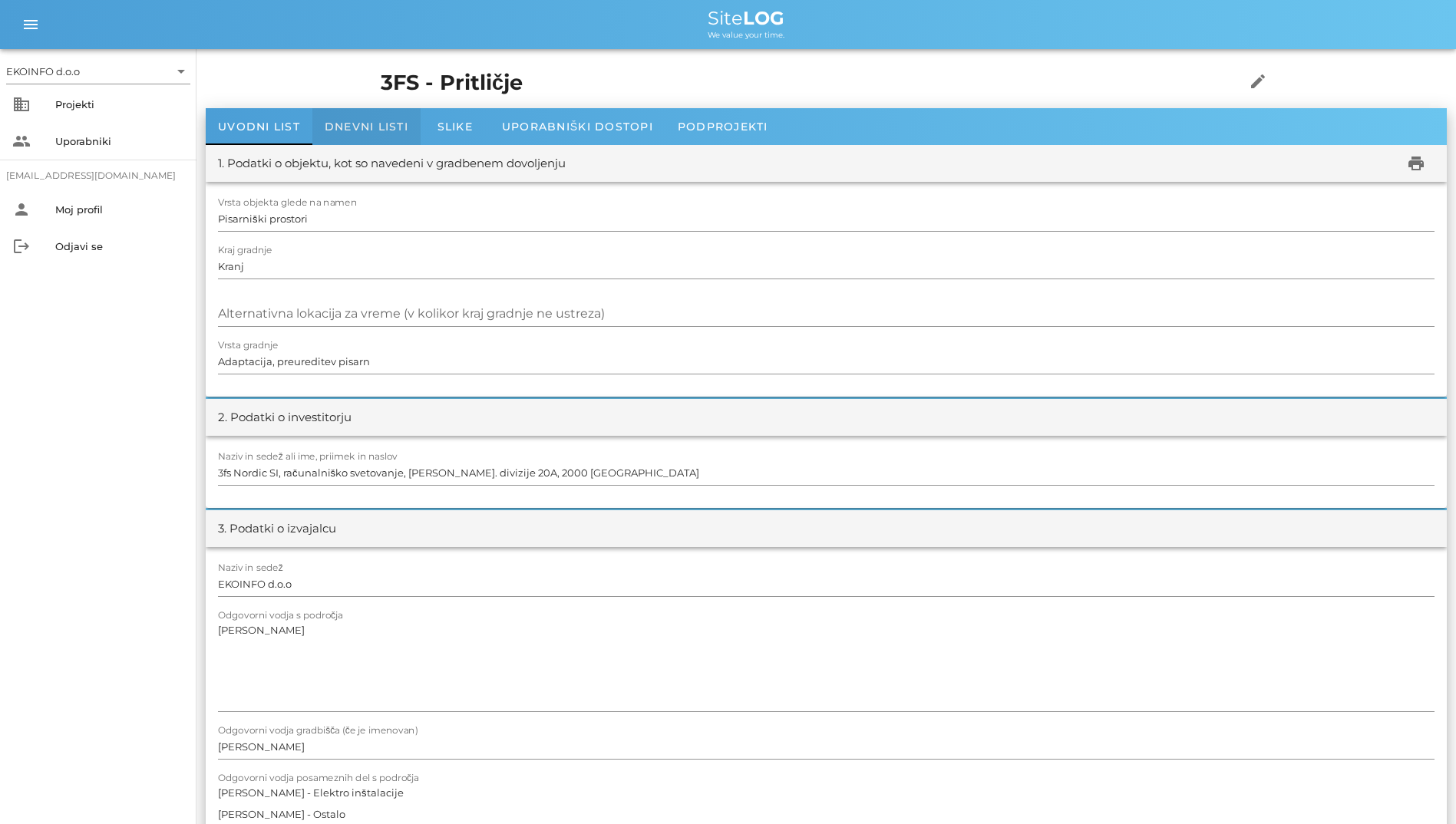
click at [333, 129] on span "Dnevni listi" at bounding box center [366, 127] width 83 height 14
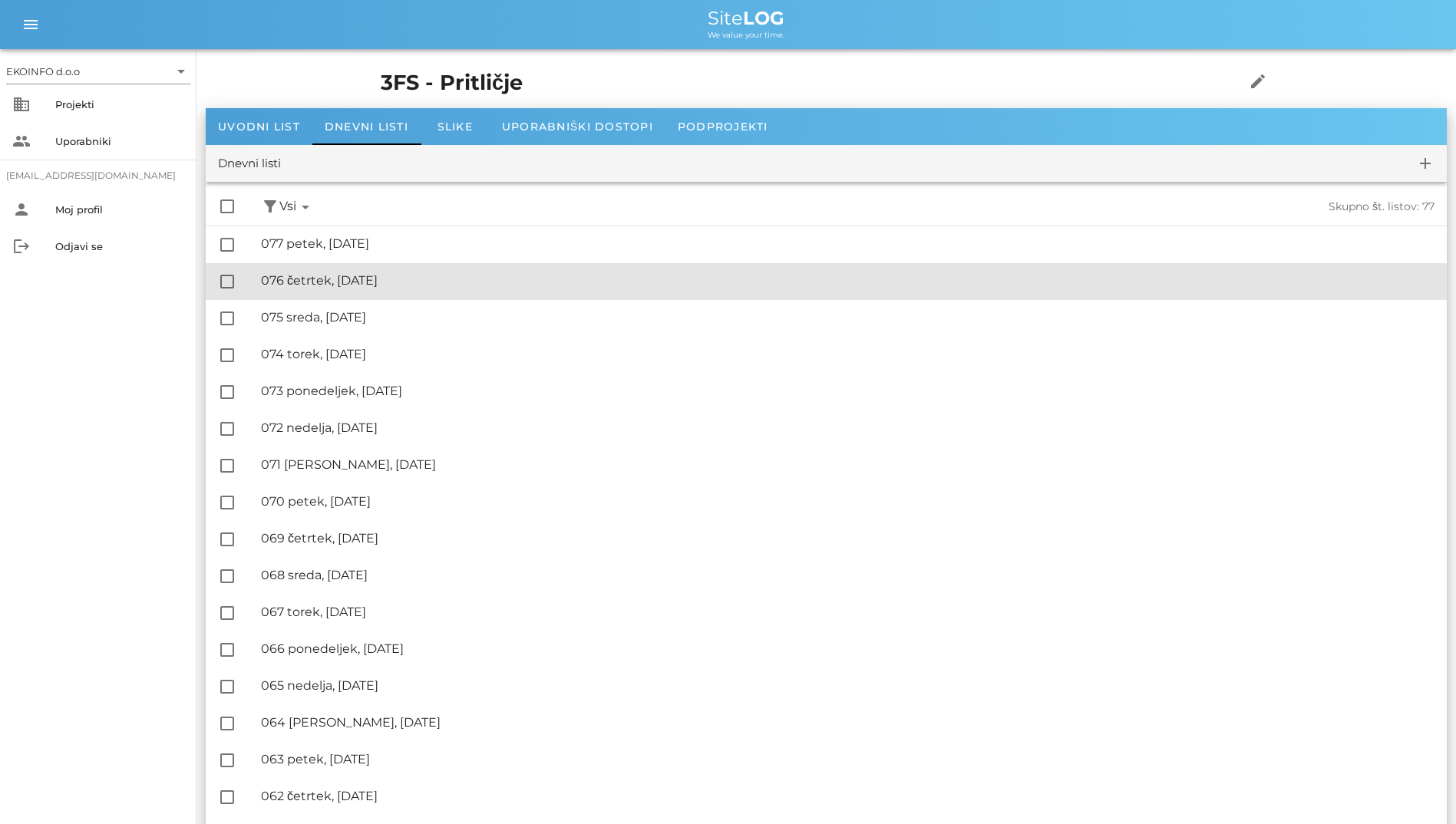
click at [426, 283] on div "🔏 076 četrtek, [DATE]" at bounding box center [848, 280] width 1174 height 15
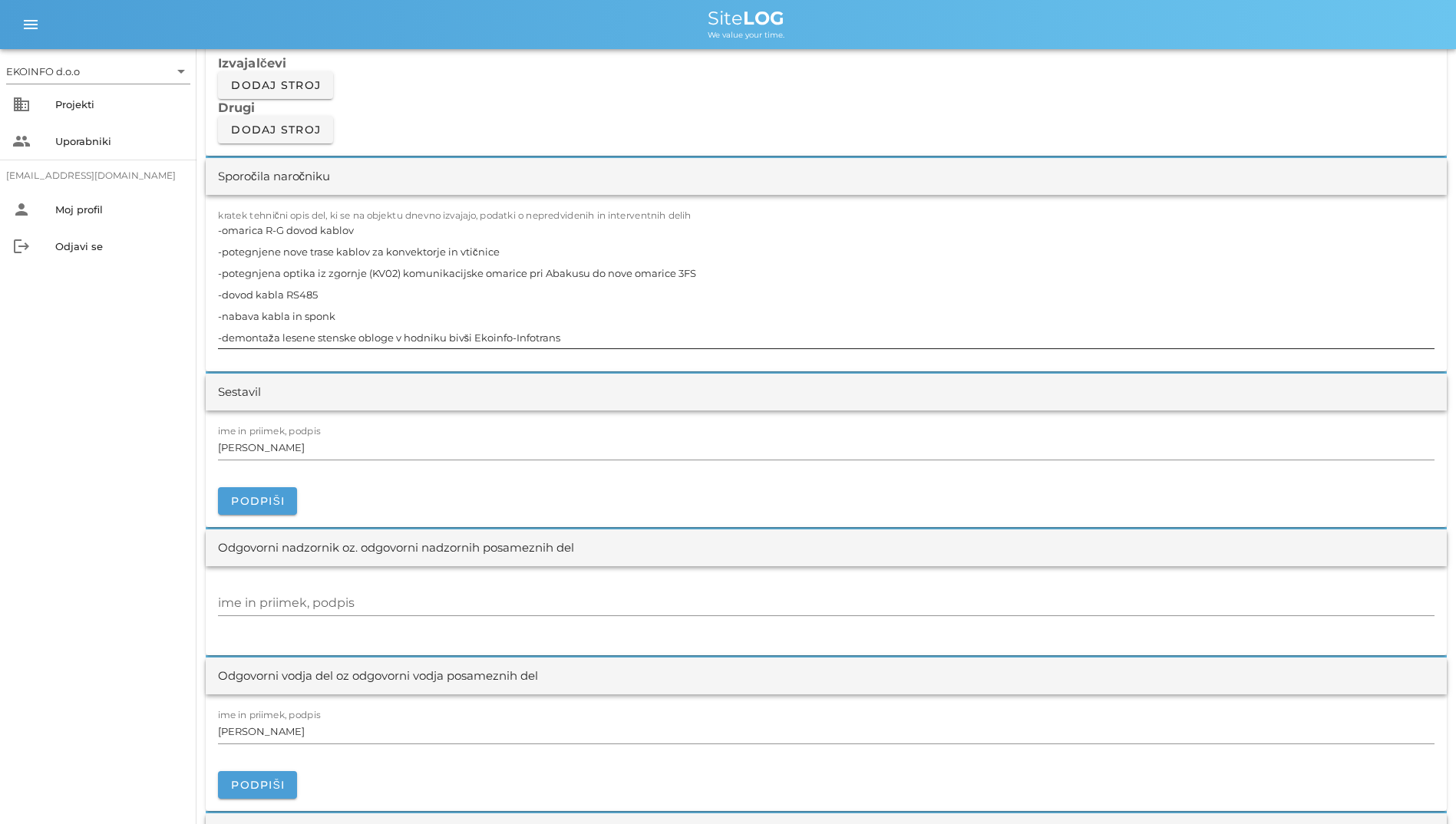
scroll to position [1381, 0]
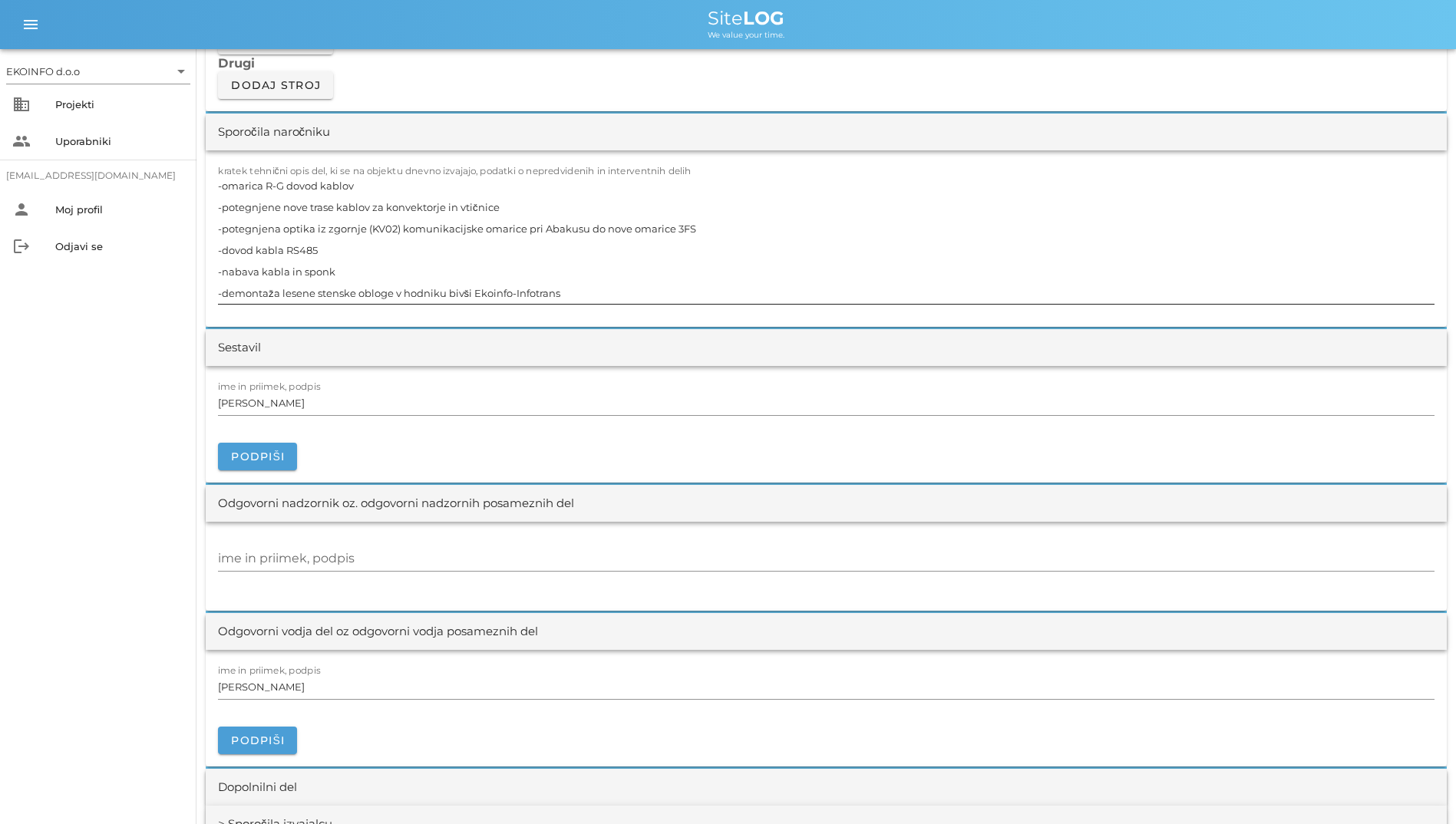
click at [360, 228] on textarea "-omarica R-G dovod kablov -potegnjene nove trase kablov za konvektorje in vtičn…" at bounding box center [826, 239] width 1217 height 129
